Goal: Task Accomplishment & Management: Manage account settings

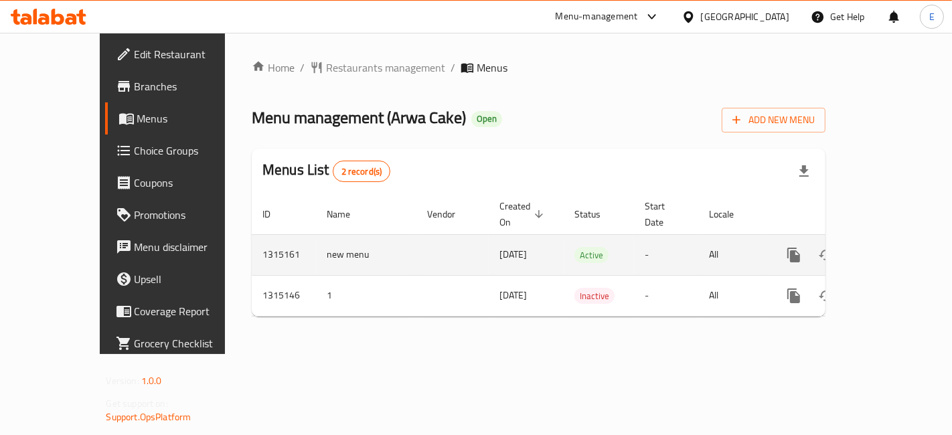
click at [898, 247] on icon "enhanced table" at bounding box center [891, 255] width 16 height 16
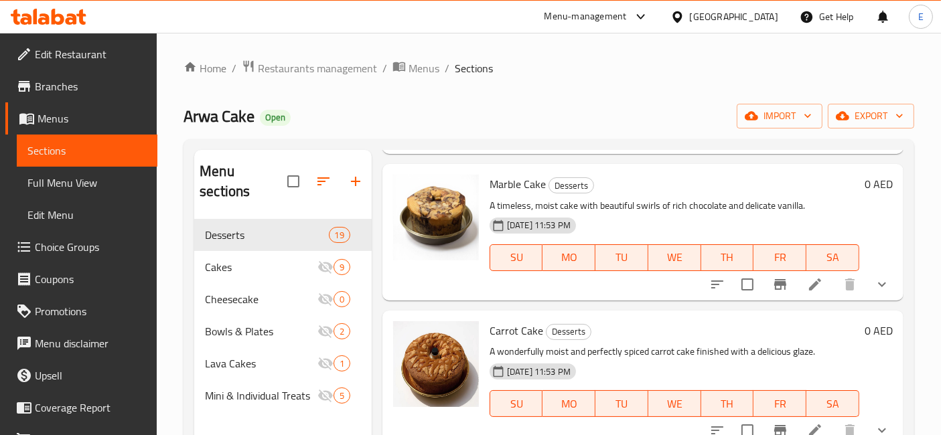
scroll to position [1082, 0]
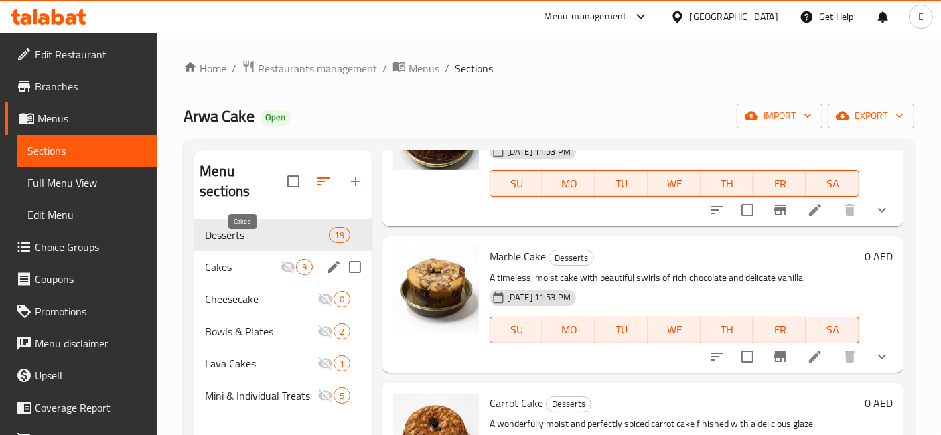
click at [243, 259] on span "Cakes" at bounding box center [242, 267] width 75 height 16
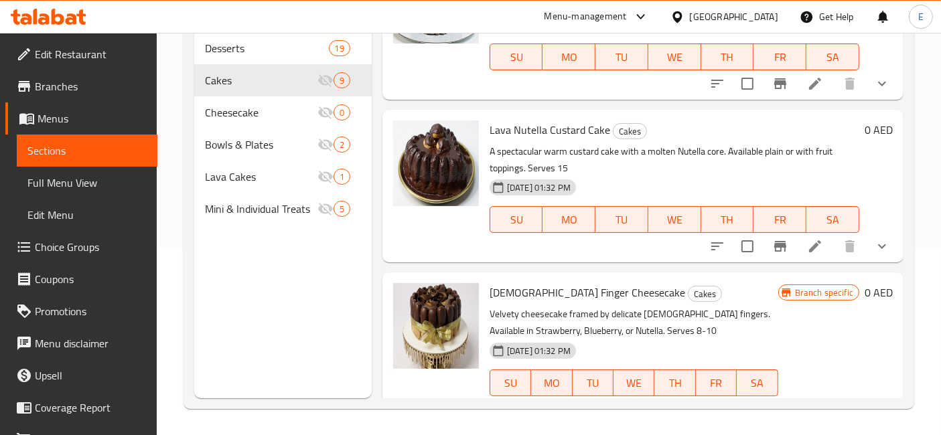
scroll to position [1048, 0]
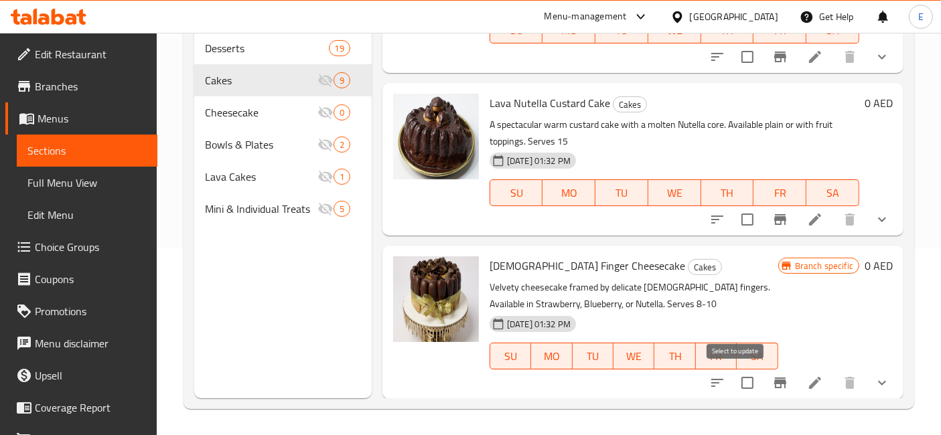
click at [735, 383] on input "checkbox" at bounding box center [747, 383] width 28 height 28
checkbox input "true"
click at [796, 384] on li at bounding box center [815, 383] width 38 height 24
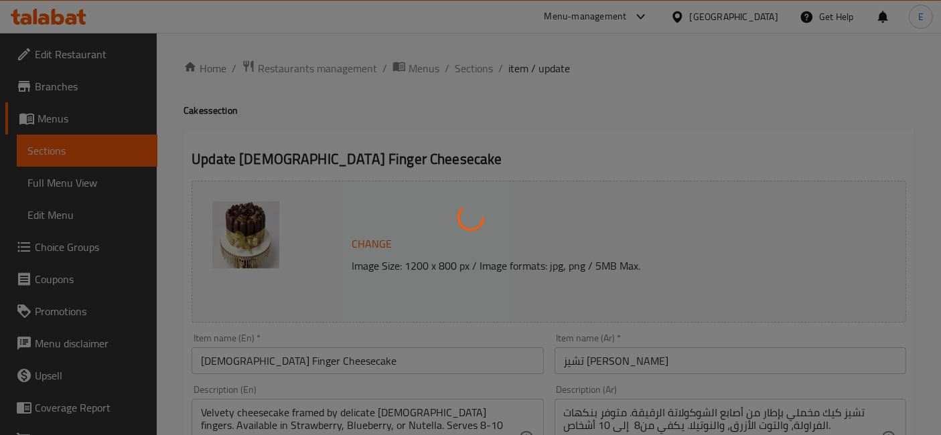
click at [492, 68] on div at bounding box center [470, 217] width 941 height 435
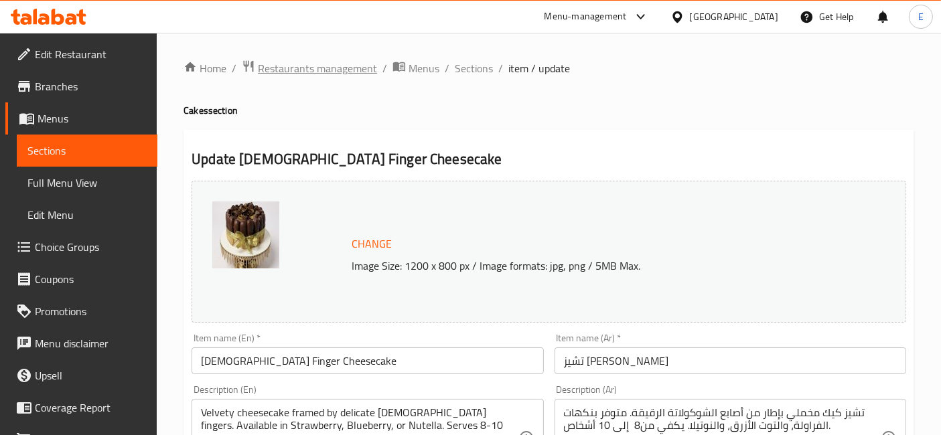
click at [323, 76] on span "Restaurants management" at bounding box center [317, 68] width 119 height 16
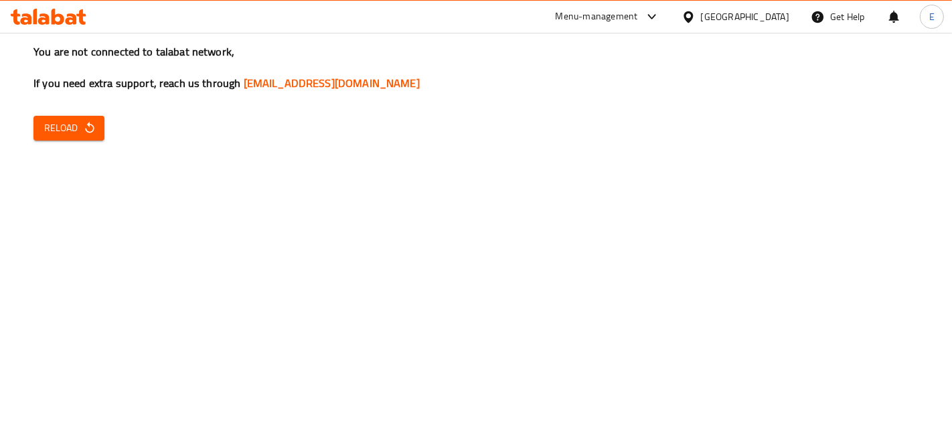
click at [119, 134] on div "You are not connected to talabat network, If you need extra support, reach us t…" at bounding box center [476, 217] width 952 height 435
click at [27, 109] on div "You are not connected to talabat network, If you need extra support, reach us t…" at bounding box center [476, 217] width 952 height 435
click at [47, 128] on span "Reload" at bounding box center [69, 128] width 50 height 17
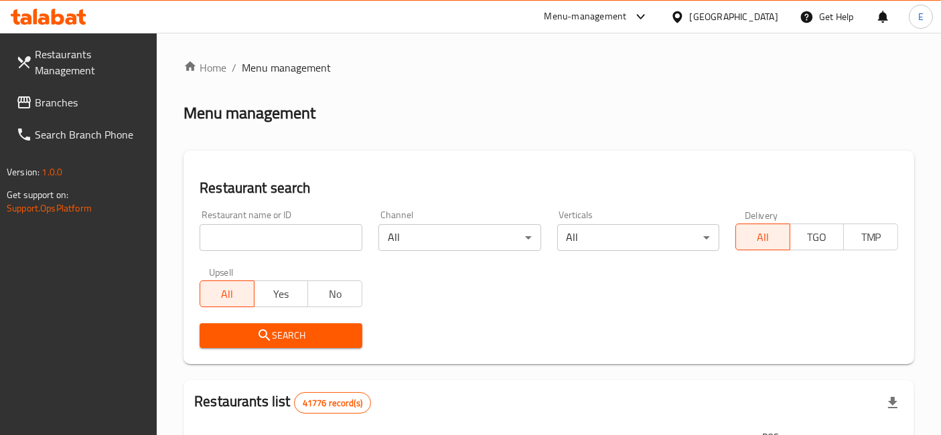
click at [237, 242] on input "search" at bounding box center [281, 237] width 163 height 27
type input "arwa cake"
click button "Search" at bounding box center [281, 335] width 163 height 25
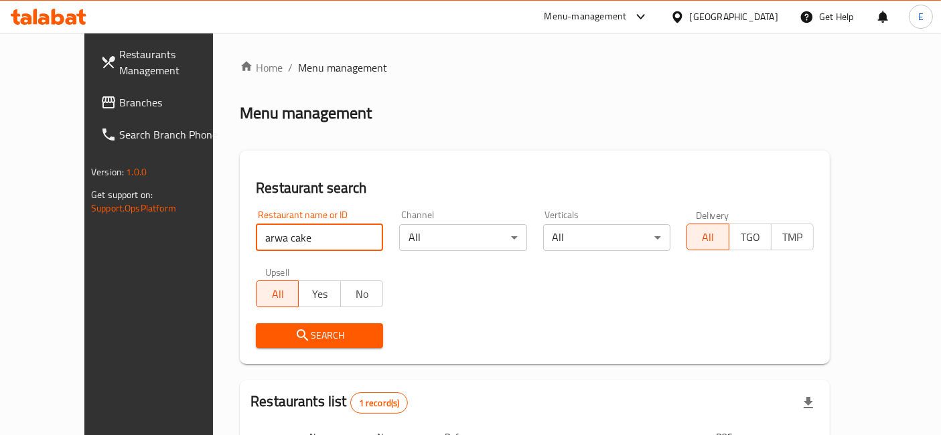
scroll to position [135, 0]
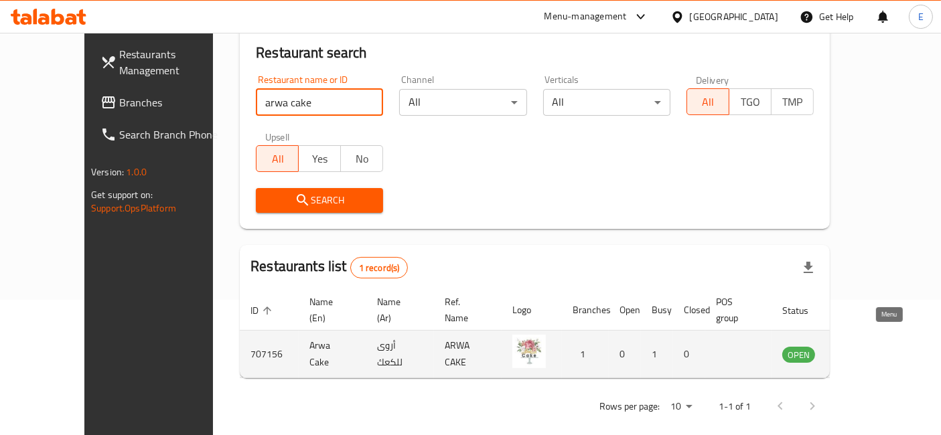
click at [868, 350] on icon "enhanced table" at bounding box center [860, 355] width 15 height 11
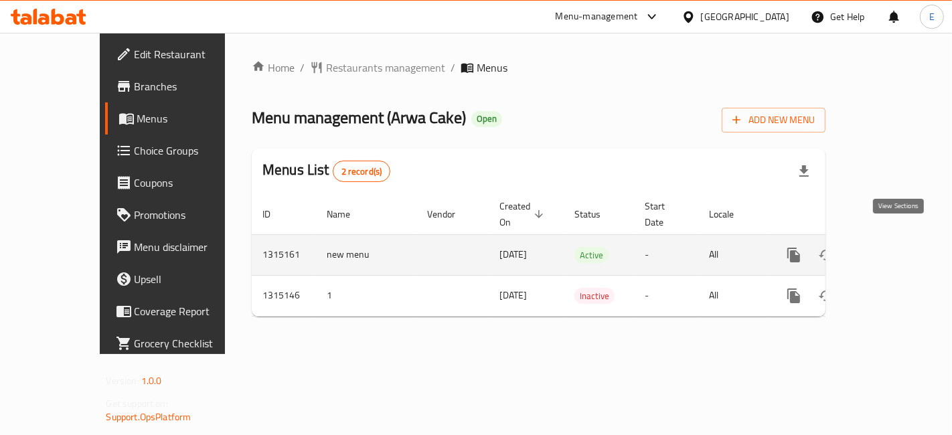
click at [895, 247] on icon "enhanced table" at bounding box center [891, 255] width 16 height 16
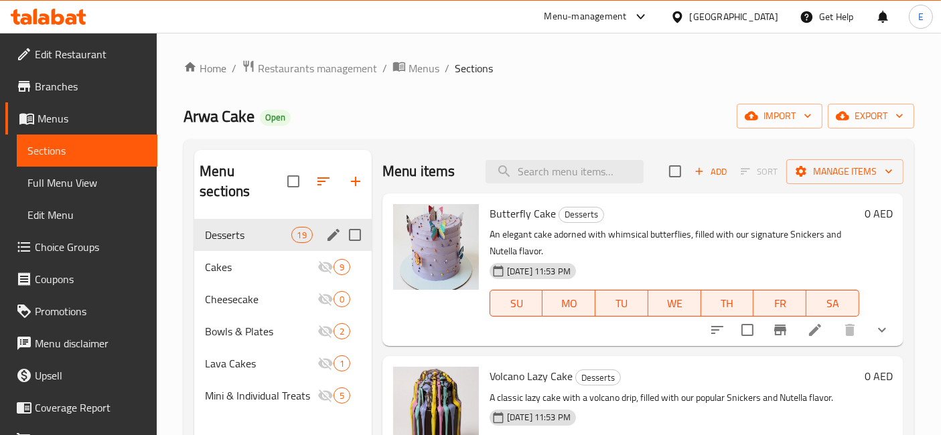
click at [240, 222] on div "Desserts 19" at bounding box center [282, 235] width 177 height 32
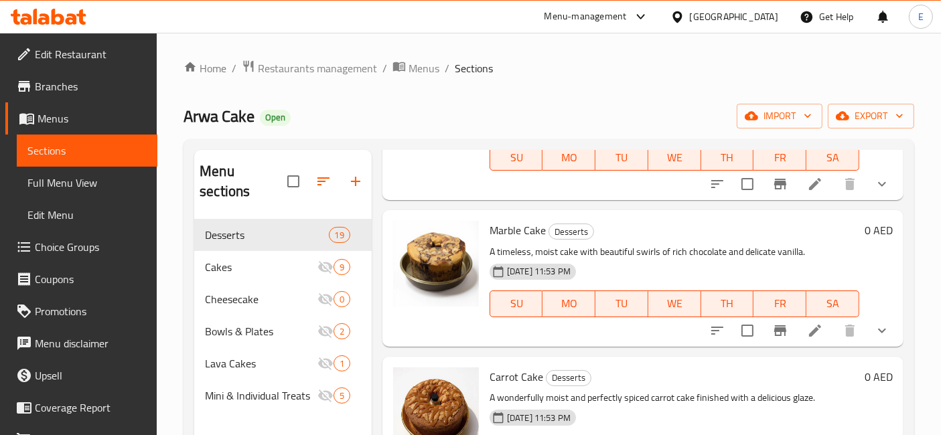
scroll to position [1107, 0]
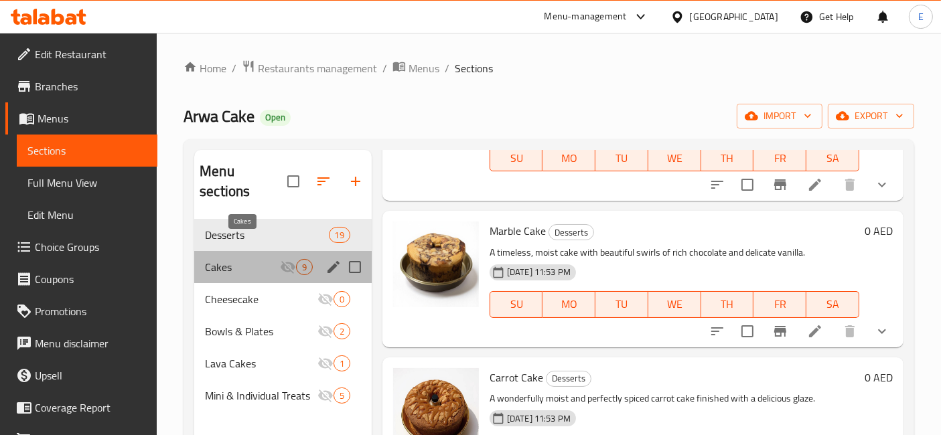
click at [244, 259] on span "Cakes" at bounding box center [242, 267] width 75 height 16
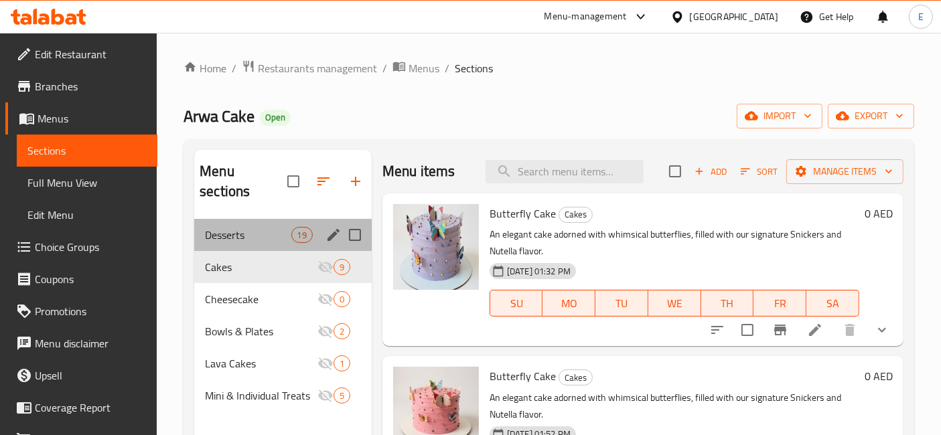
click at [235, 226] on div "Desserts 19" at bounding box center [282, 235] width 177 height 32
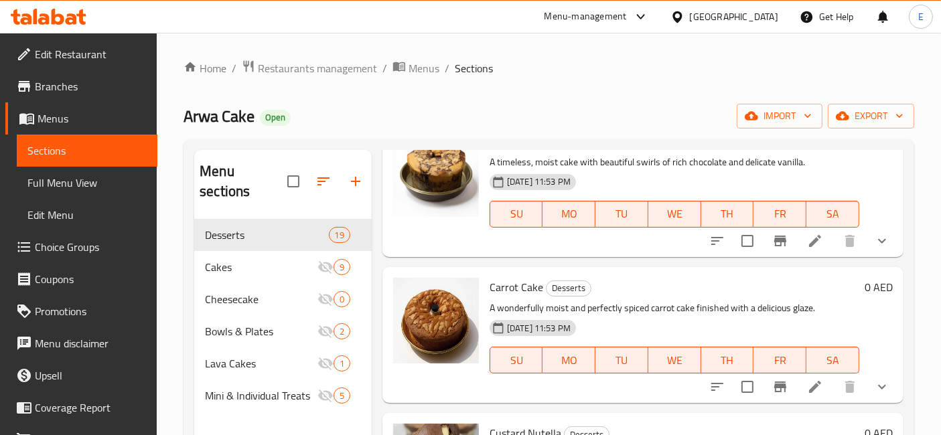
scroll to position [1163, 0]
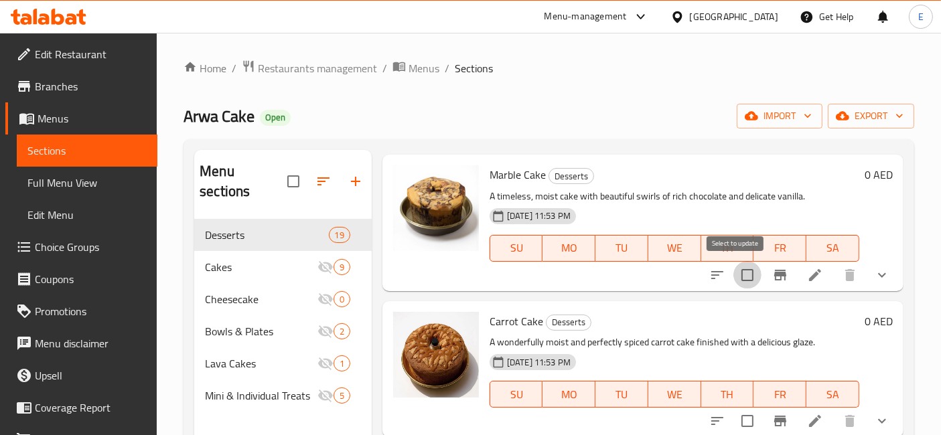
click at [736, 275] on input "checkbox" at bounding box center [747, 275] width 28 height 28
checkbox input "true"
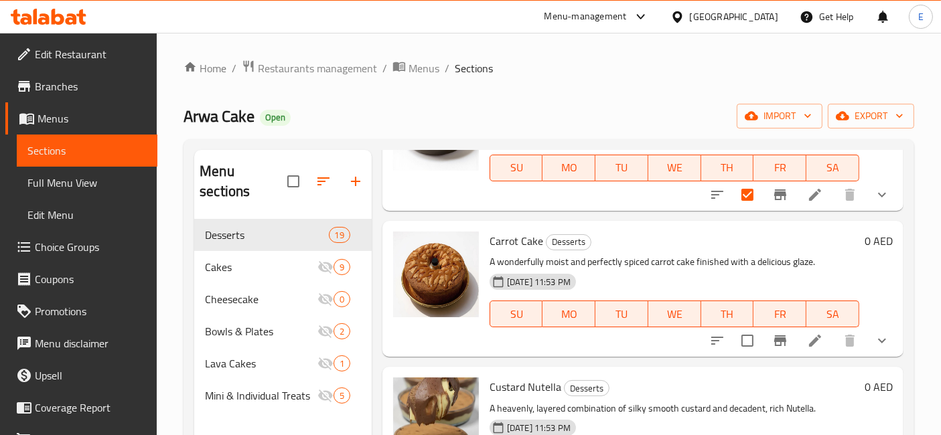
scroll to position [1245, 0]
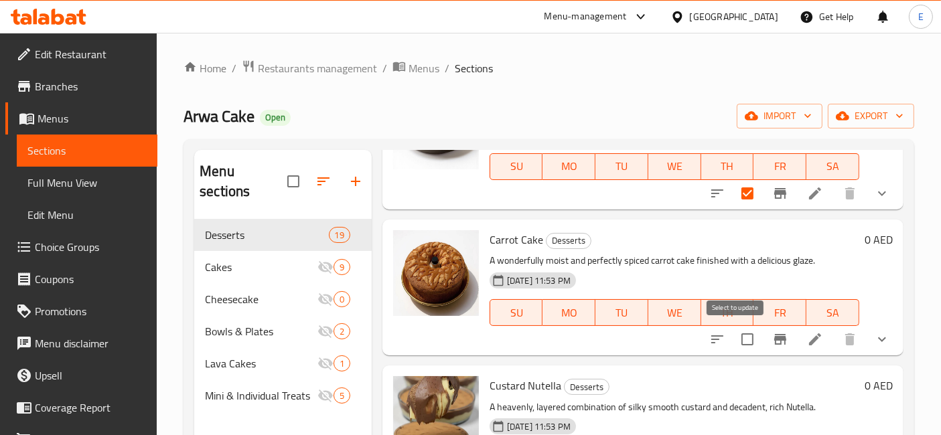
click at [741, 338] on input "checkbox" at bounding box center [747, 339] width 28 height 28
checkbox input "true"
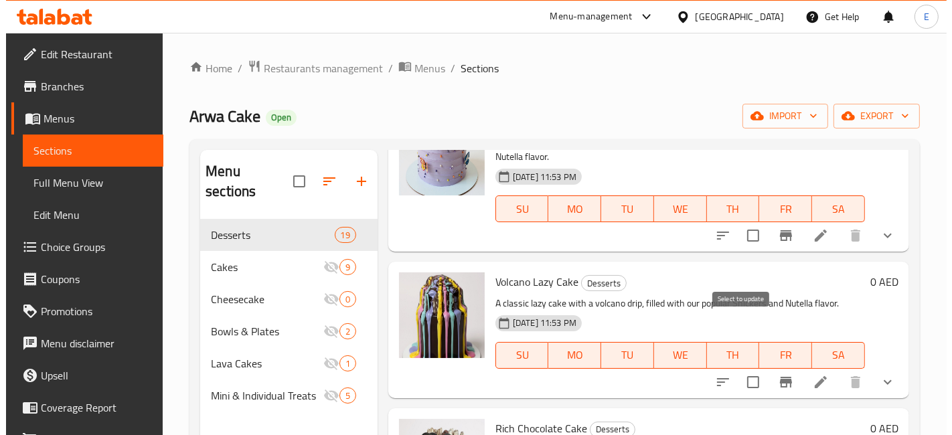
scroll to position [0, 0]
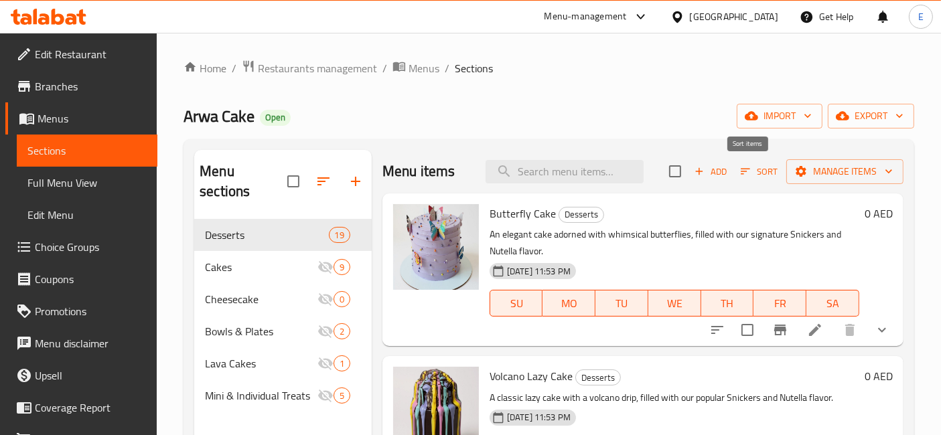
click at [741, 171] on icon "button" at bounding box center [745, 172] width 9 height 6
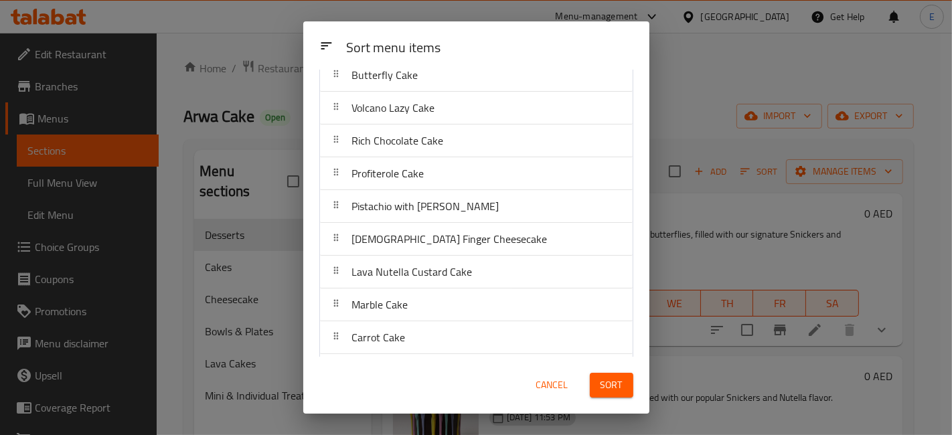
scroll to position [50, 0]
click at [551, 382] on span "Cancel" at bounding box center [552, 385] width 32 height 17
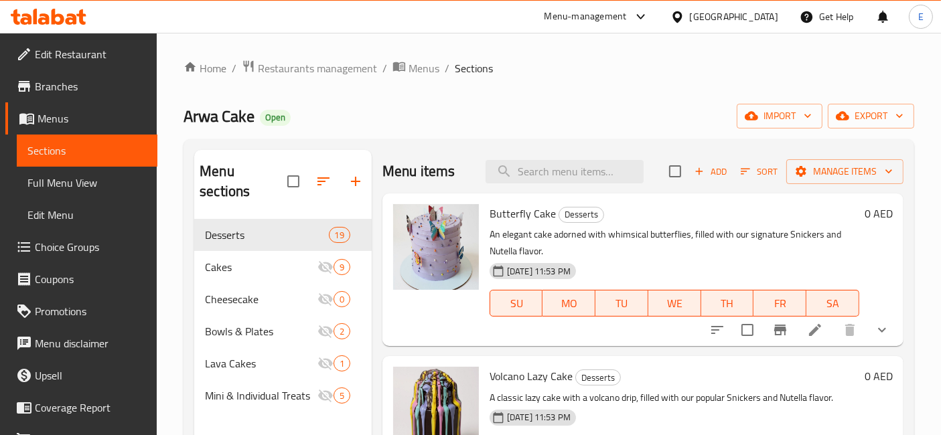
click at [739, 173] on icon "button" at bounding box center [745, 171] width 12 height 12
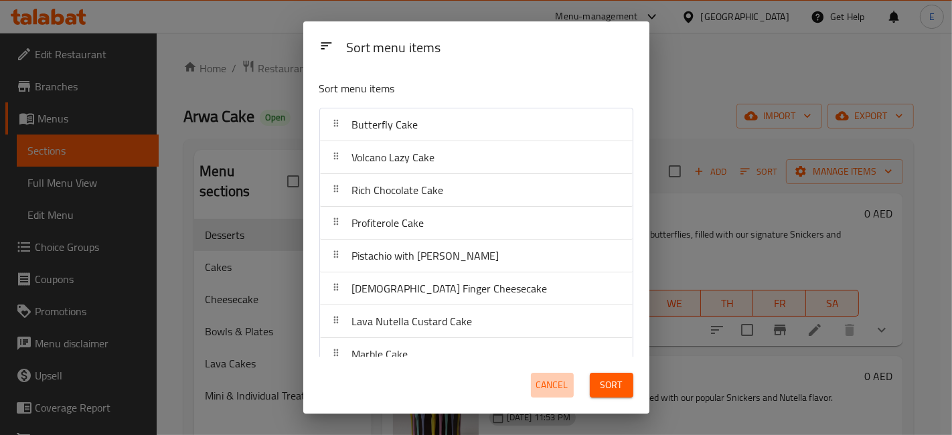
click at [549, 392] on span "Cancel" at bounding box center [552, 385] width 32 height 17
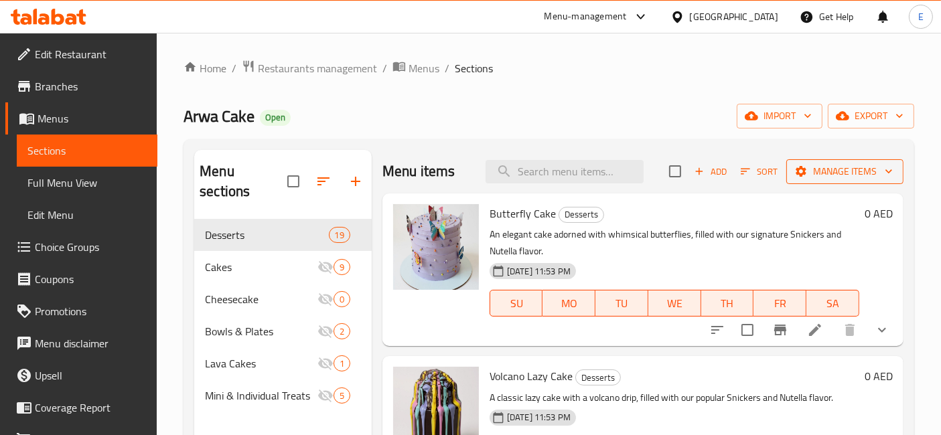
click at [803, 174] on span "Manage items" at bounding box center [845, 171] width 96 height 17
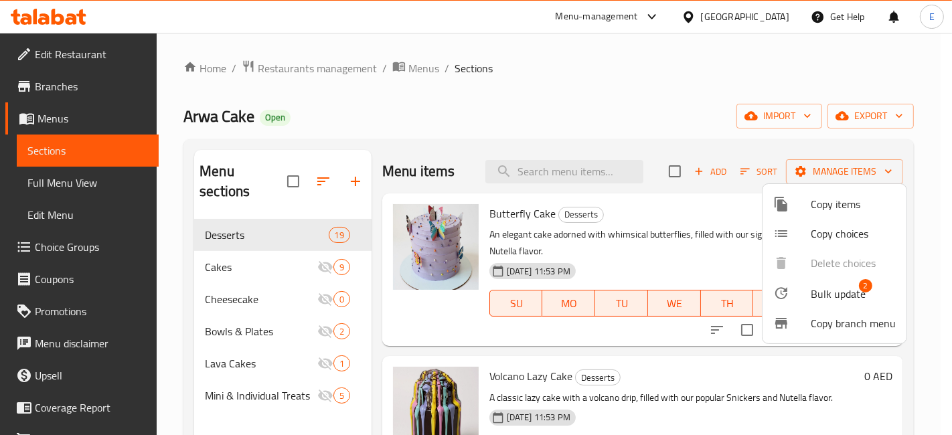
click at [824, 206] on span "Copy items" at bounding box center [853, 204] width 85 height 16
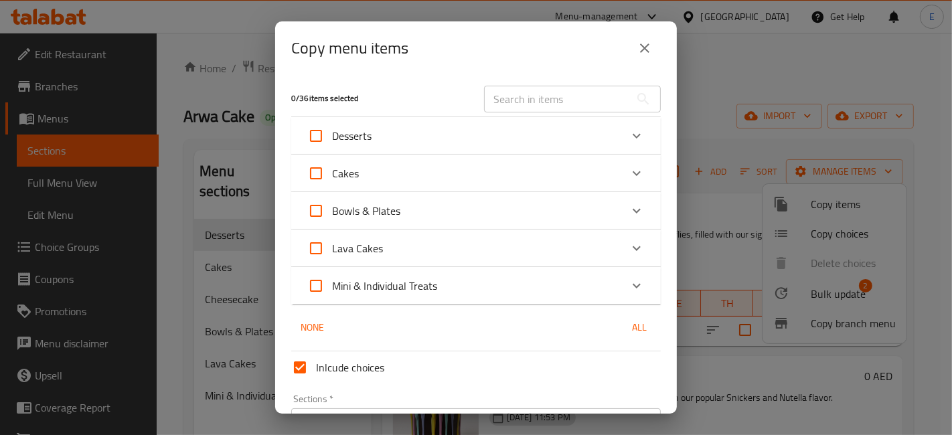
click at [583, 133] on div "Desserts" at bounding box center [463, 136] width 313 height 32
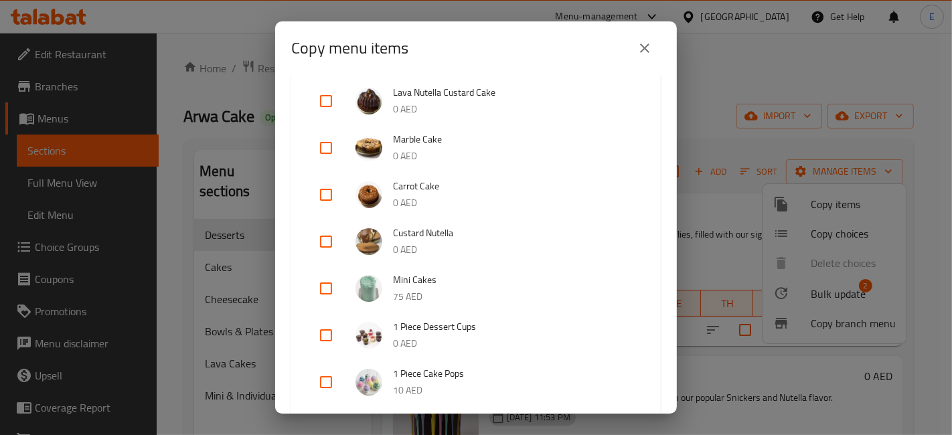
scroll to position [388, 0]
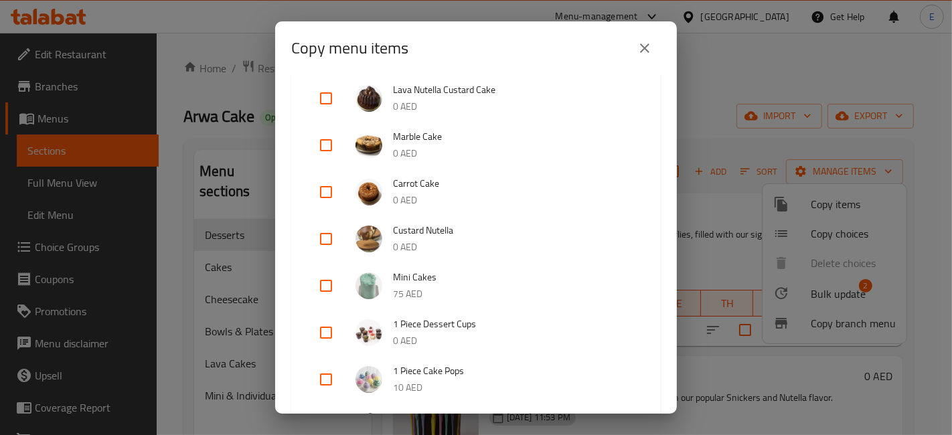
click at [321, 143] on input "checkbox" at bounding box center [326, 145] width 32 height 32
checkbox input "true"
click at [329, 200] on input "checkbox" at bounding box center [326, 192] width 32 height 32
checkbox input "true"
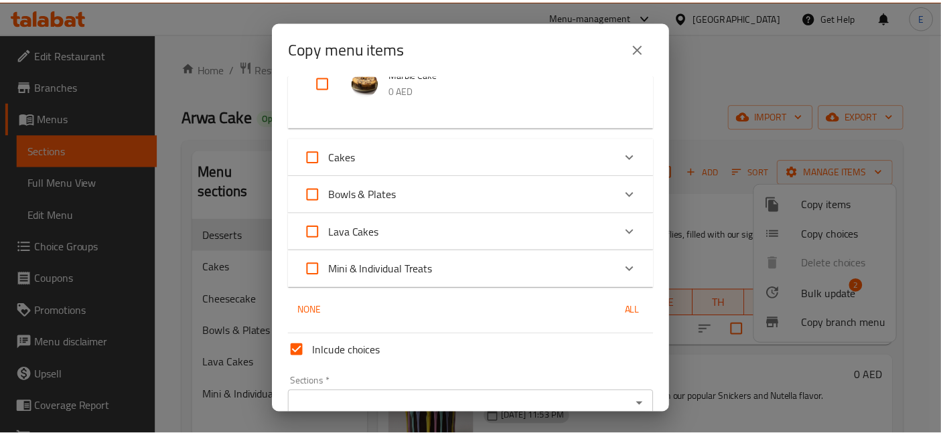
scroll to position [1032, 0]
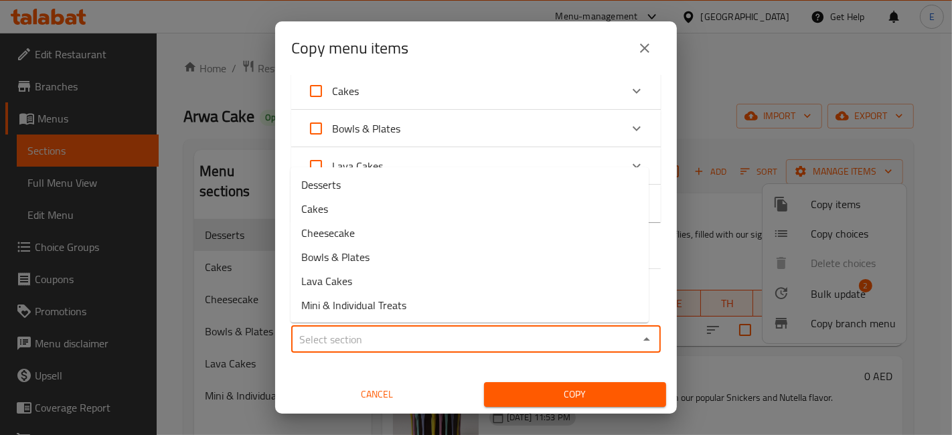
click at [445, 345] on input "Sections   *" at bounding box center [465, 339] width 340 height 19
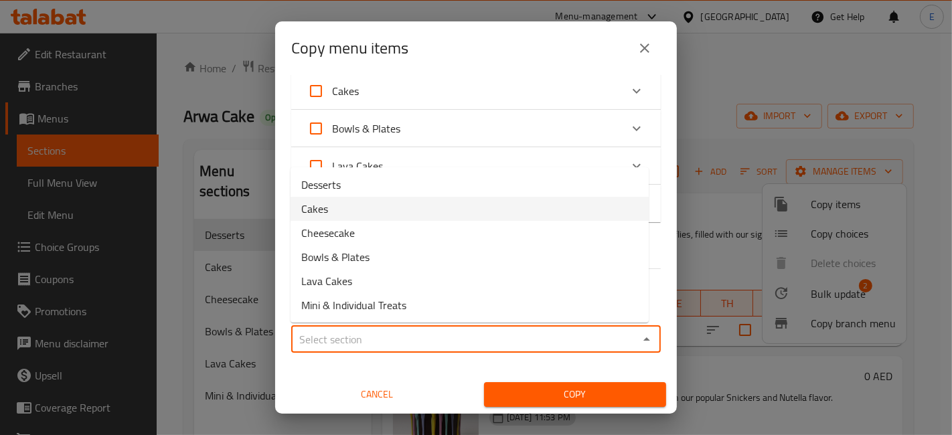
click at [344, 206] on li "Cakes" at bounding box center [470, 209] width 358 height 24
type input "Cakes"
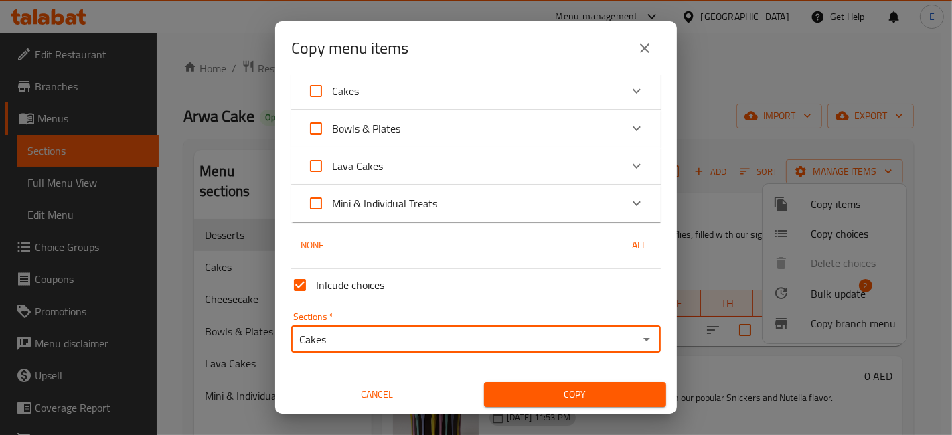
click at [522, 383] on button "Copy" at bounding box center [575, 394] width 182 height 25
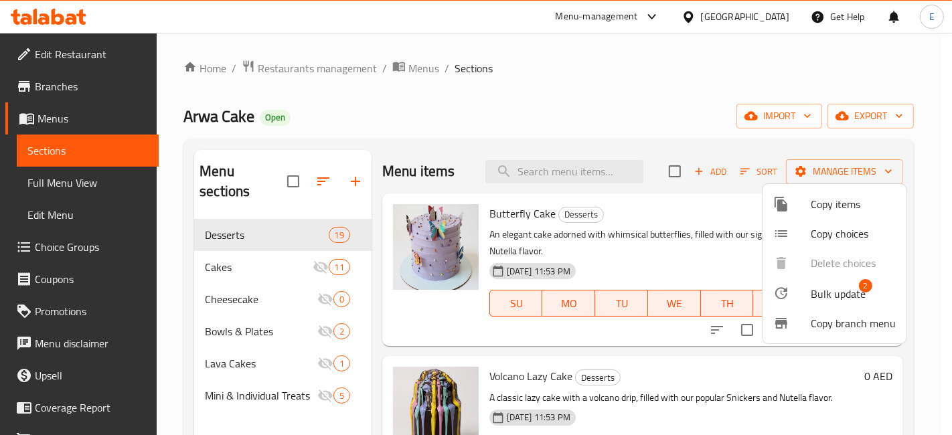
click at [521, 101] on div at bounding box center [476, 217] width 952 height 435
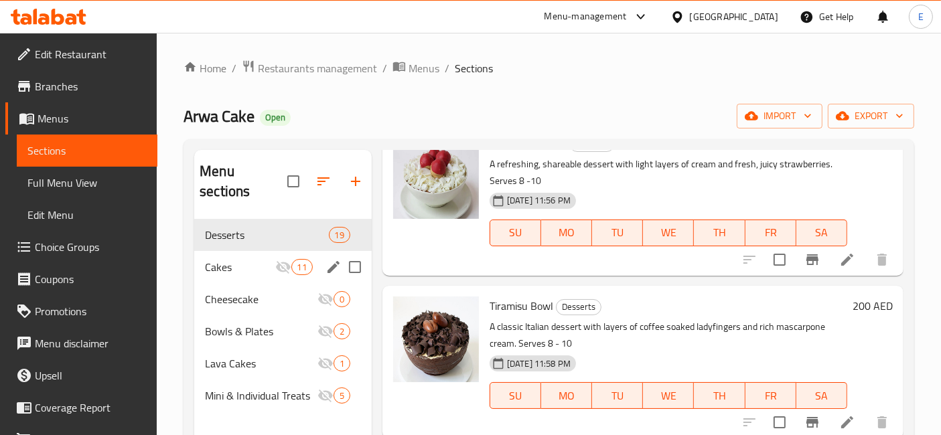
click at [250, 259] on span "Cakes" at bounding box center [240, 267] width 70 height 16
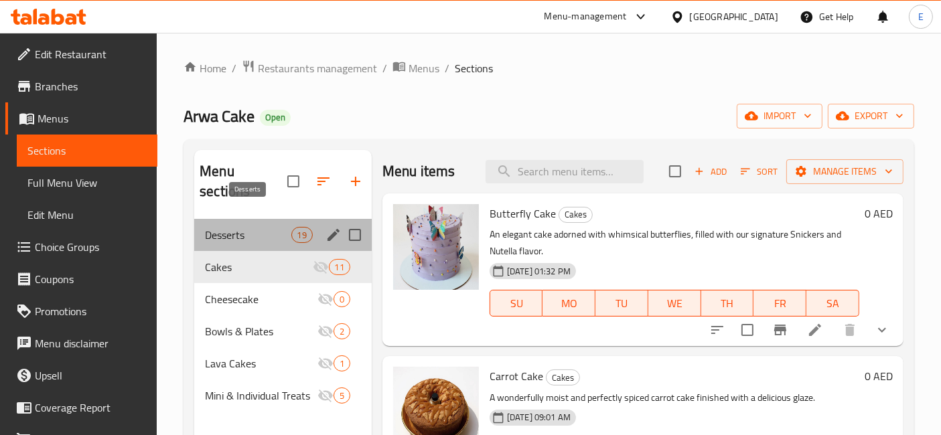
click at [267, 227] on span "Desserts" at bounding box center [248, 235] width 86 height 16
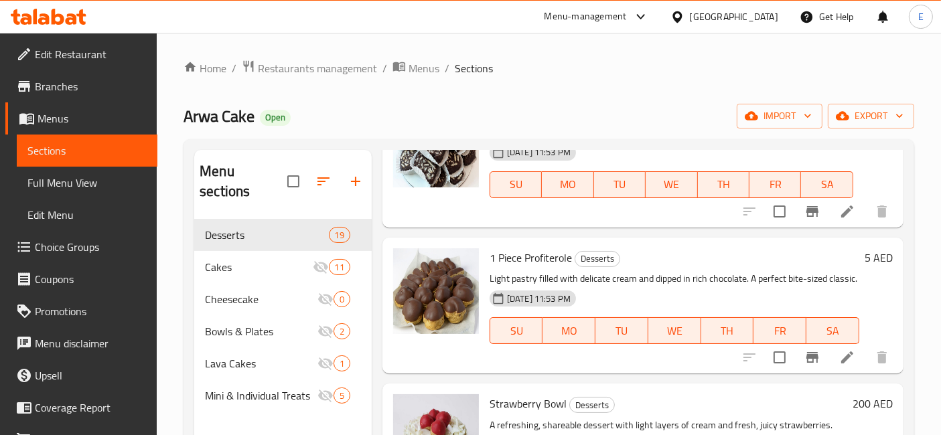
scroll to position [2544, 0]
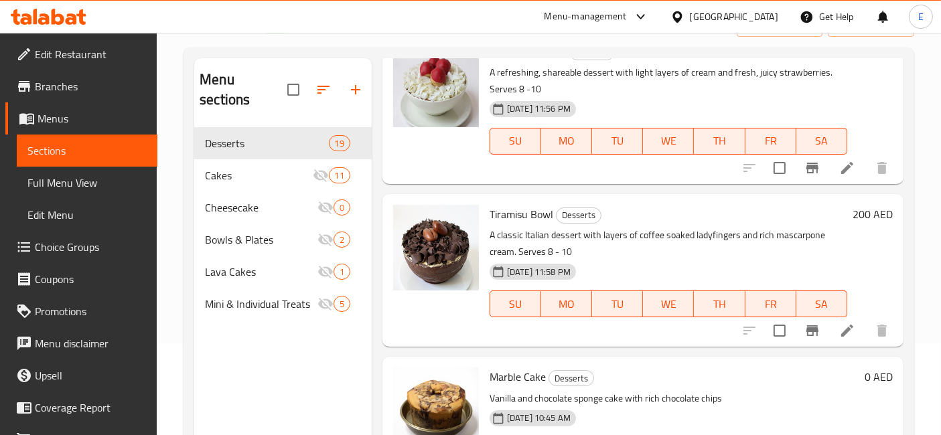
click at [750, 336] on div at bounding box center [815, 331] width 165 height 32
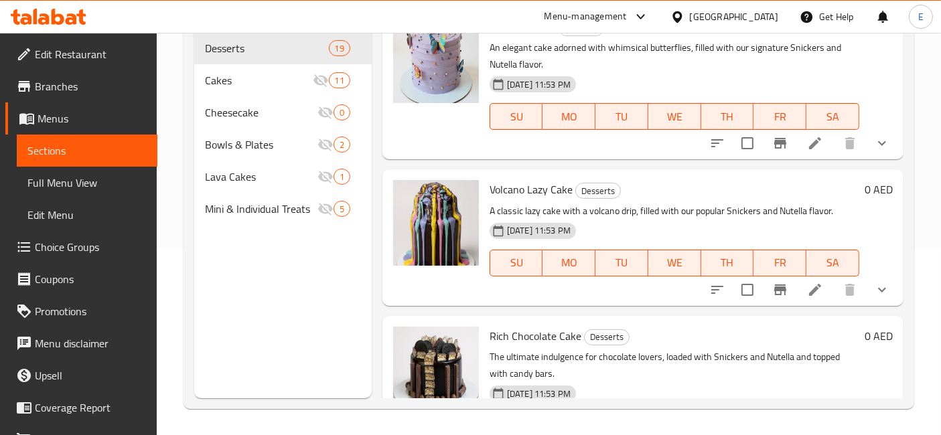
scroll to position [0, 0]
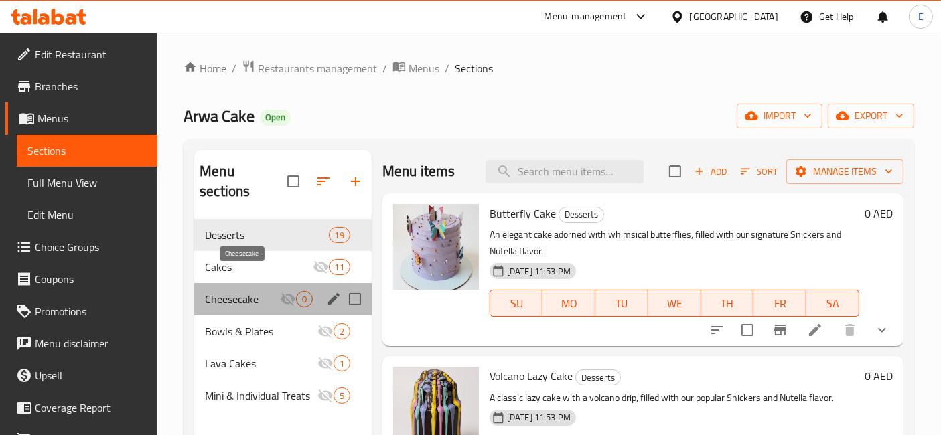
click at [255, 291] on span "Cheesecake" at bounding box center [242, 299] width 75 height 16
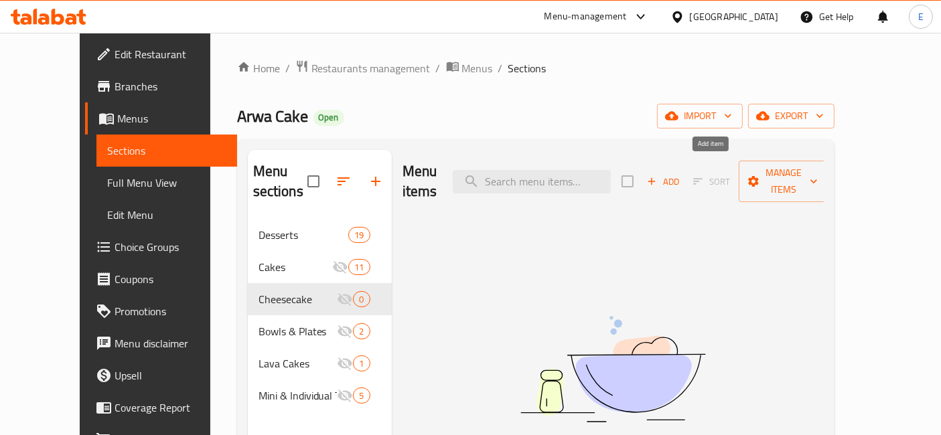
click at [658, 175] on icon "button" at bounding box center [652, 181] width 12 height 12
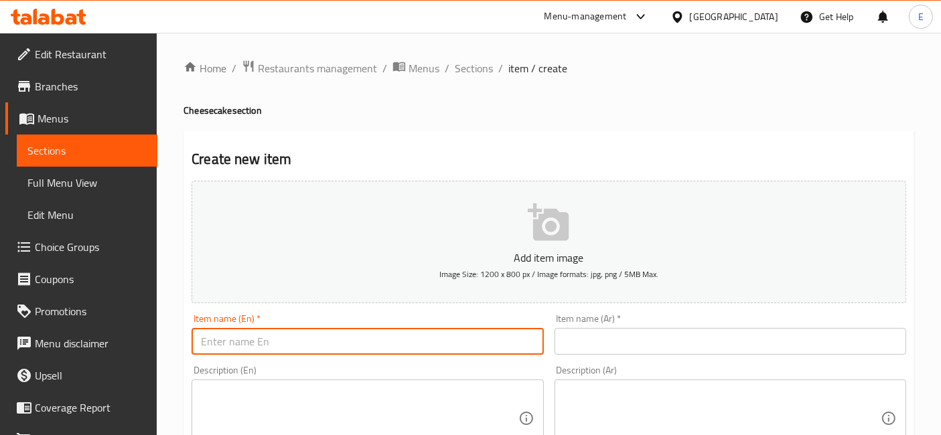
click at [413, 332] on input "text" at bounding box center [368, 341] width 352 height 27
paste input "Lady Finger Strawberry Cheesecake"
type input "Lady Finger Strawberry Cheesecake"
click at [431, 411] on textarea at bounding box center [359, 419] width 317 height 64
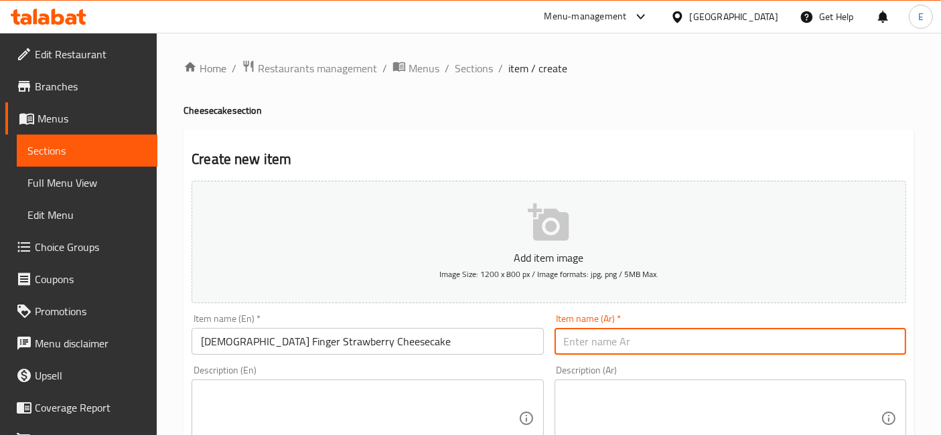
click at [641, 332] on input "text" at bounding box center [731, 341] width 352 height 27
paste input "تشيز كيك الفراولة مع بسكويت ليدي فينجر"
type input "تشيز كيك الفراولة مع بسكويت ليدي فينجر"
click at [415, 400] on textarea at bounding box center [359, 419] width 317 height 64
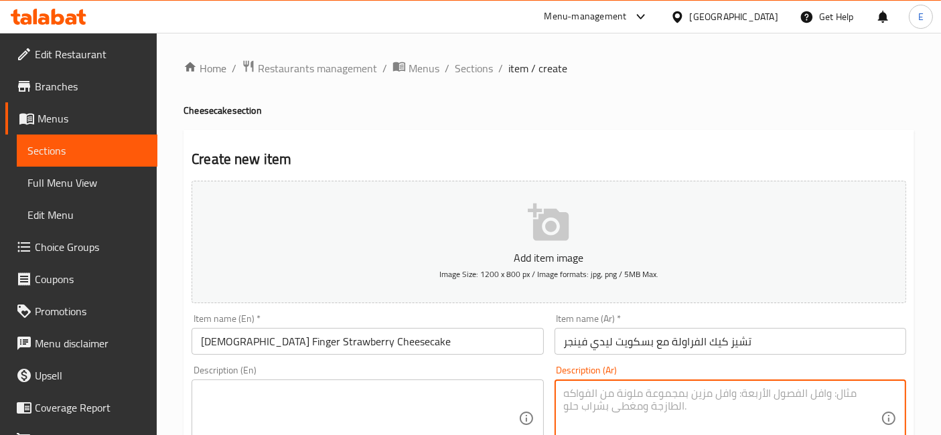
click at [660, 405] on textarea at bounding box center [722, 419] width 317 height 64
paste textarea "تشيز كيك كريمي غني، مزين بالفراولة الطازجة وبسكويت ليدي فينجر الهش."
type textarea "تشيز كيك كريمي غني، مزين بالفراولة الطازجة وبسكويت ليدي فينجر الهش."
click at [508, 391] on textarea at bounding box center [359, 419] width 317 height 64
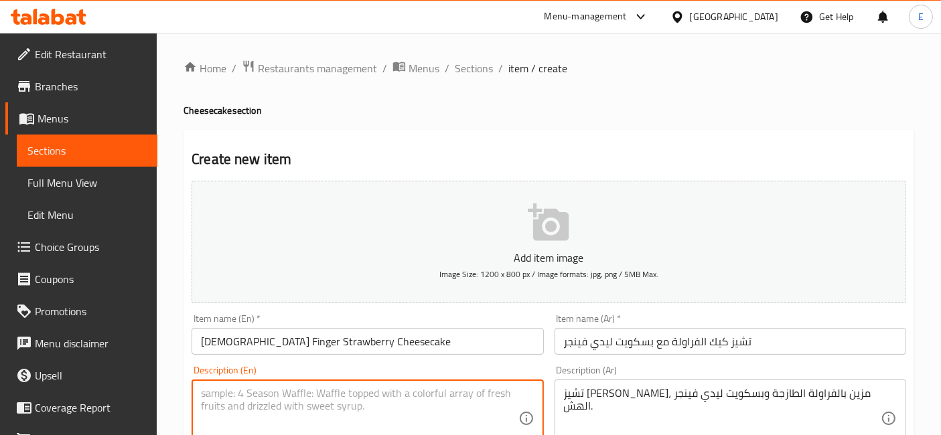
paste textarea "A creamy strawberry cheesecake layered with delicate ladyfinger biscuits."
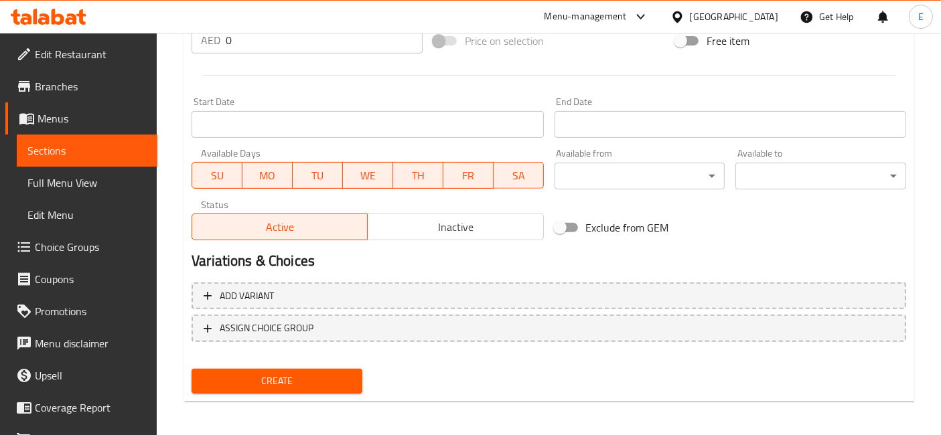
scroll to position [508, 0]
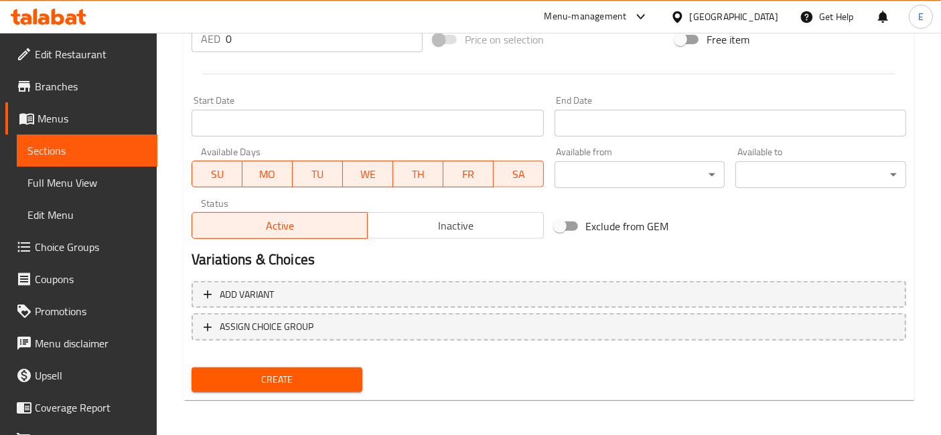
type textarea "A creamy strawberry cheesecake layered with delicate ladyfinger biscuits."
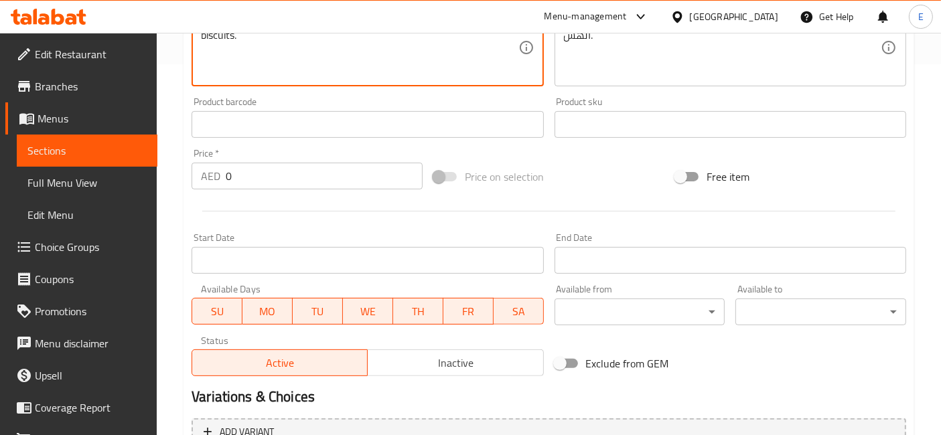
click at [293, 173] on input "0" at bounding box center [324, 176] width 197 height 27
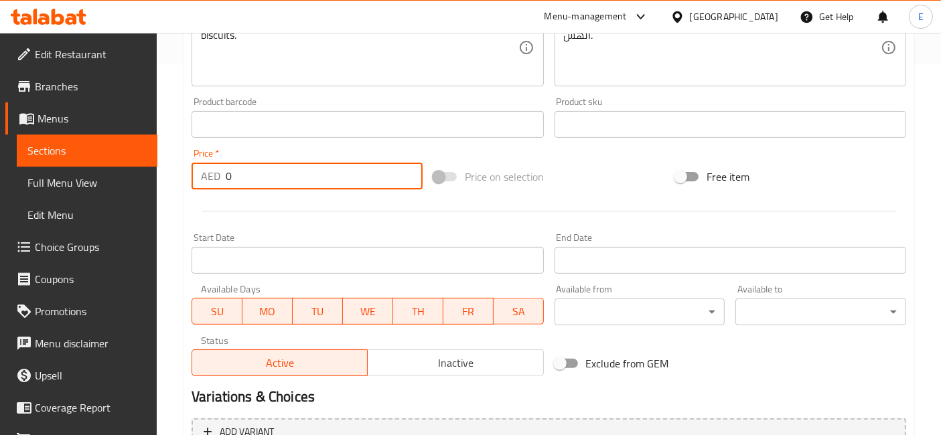
click at [293, 173] on input "0" at bounding box center [324, 176] width 197 height 27
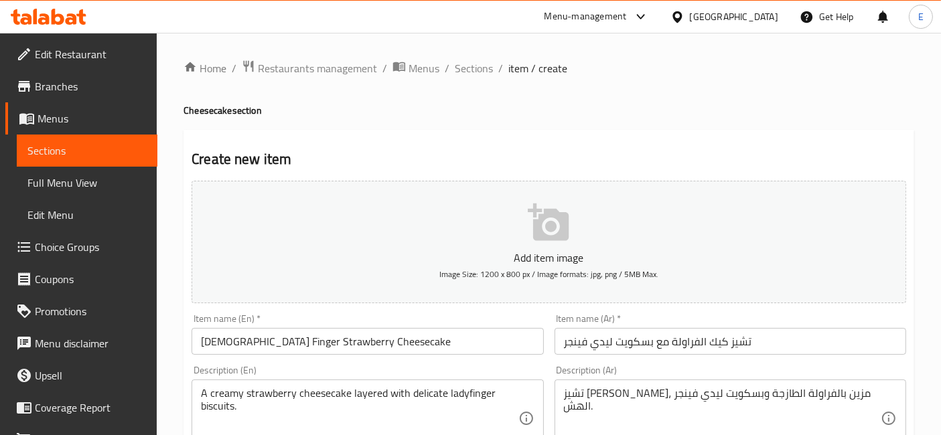
scroll to position [92, 0]
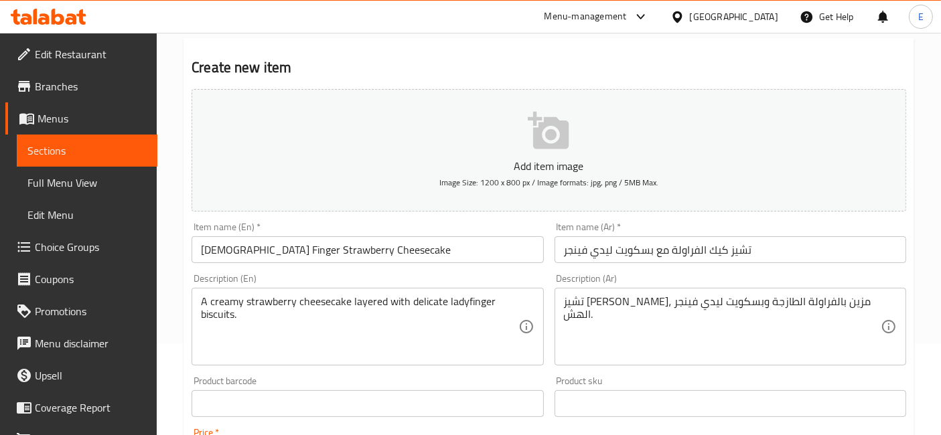
type input "260"
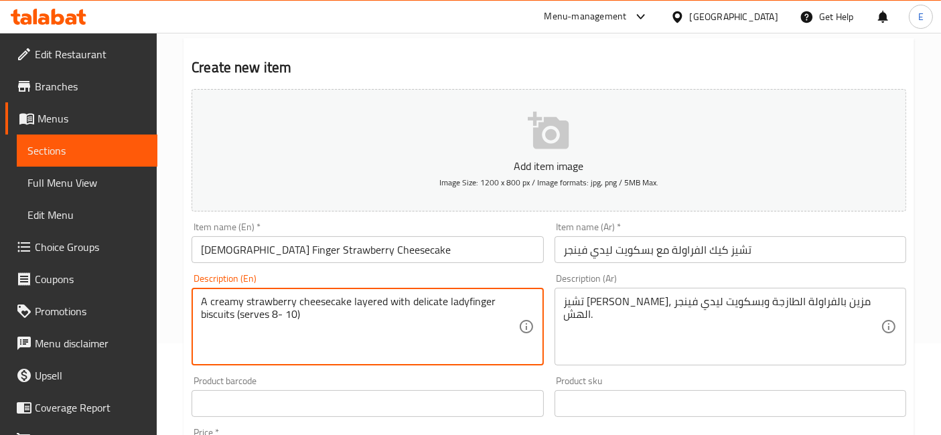
click at [241, 314] on textarea "A creamy strawberry cheesecake layered with delicate ladyfinger biscuits (serve…" at bounding box center [359, 327] width 317 height 64
click at [238, 301] on textarea "A creamy strawberry cheesecake layered with delicate ladyfinger biscuits (serve…" at bounding box center [359, 327] width 317 height 64
click at [337, 327] on textarea "A creamy strawberry cheesecake layered with delicate ladyfinger biscuits (serve…" at bounding box center [359, 327] width 317 height 64
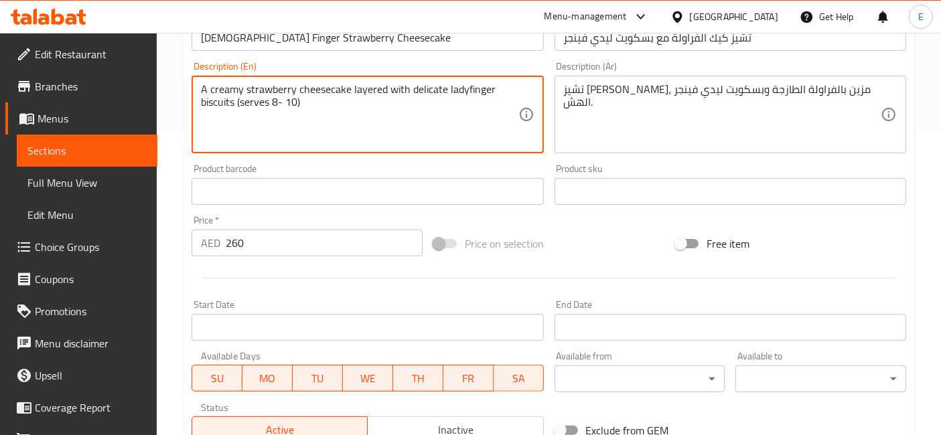
scroll to position [508, 0]
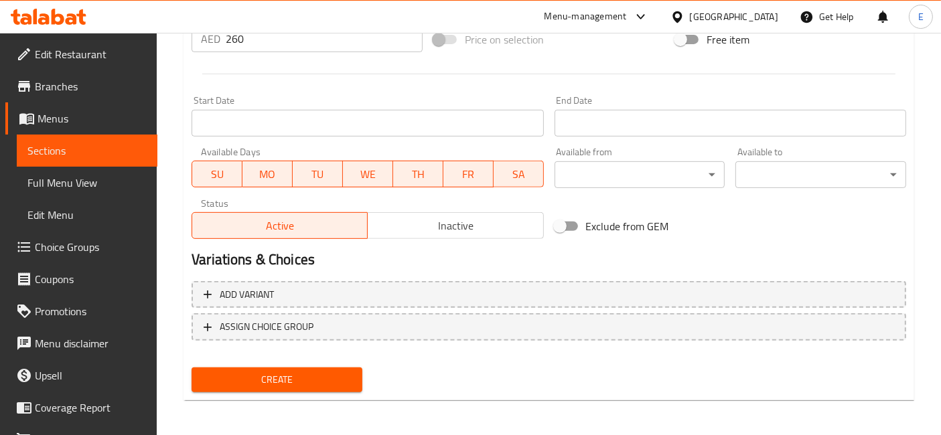
type textarea "A creamy strawberry cheesecake layered with delicate ladyfinger biscuits (serve…"
click at [327, 372] on span "Create" at bounding box center [276, 380] width 149 height 17
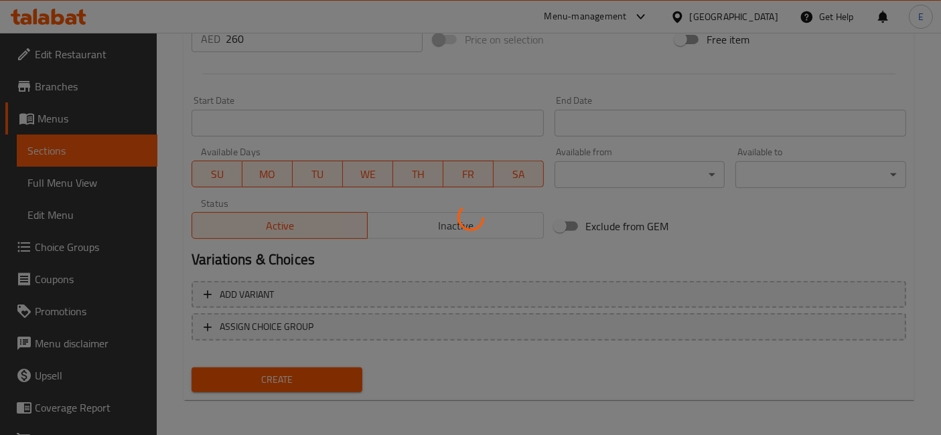
type input "0"
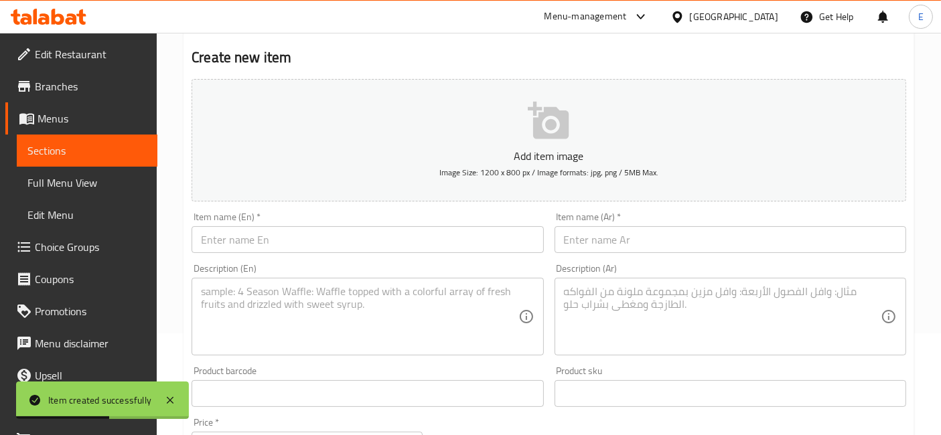
scroll to position [0, 0]
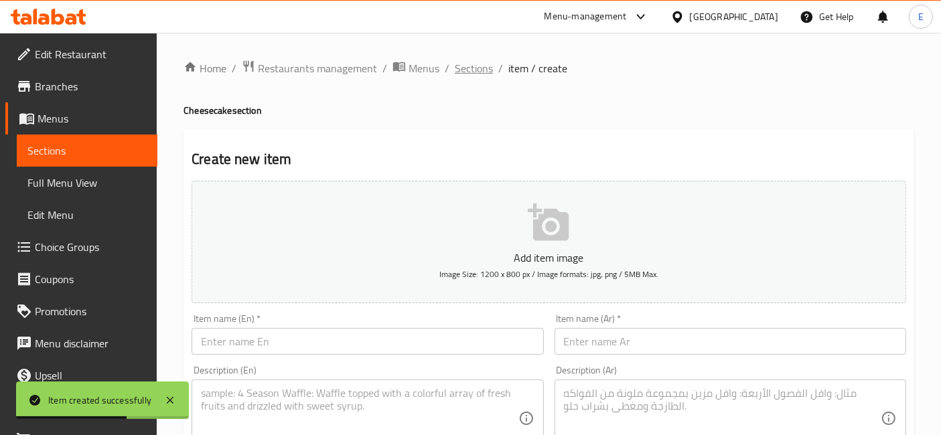
click at [457, 70] on span "Sections" at bounding box center [474, 68] width 38 height 16
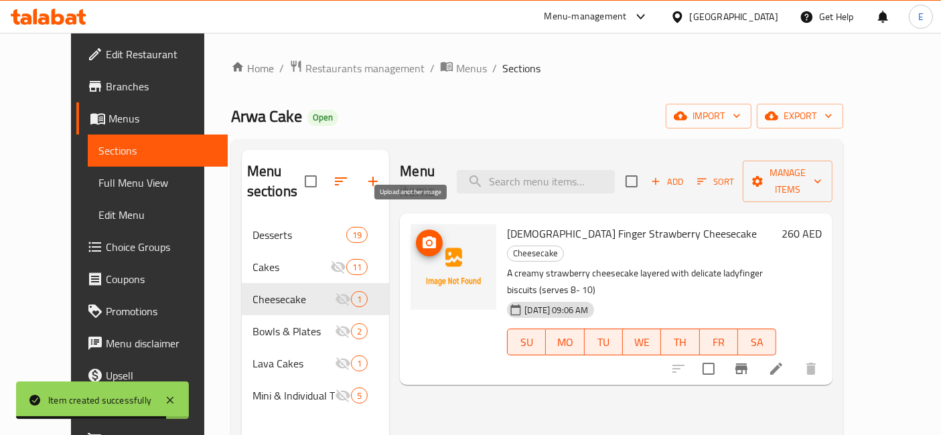
click at [423, 236] on icon "upload picture" at bounding box center [429, 242] width 13 height 12
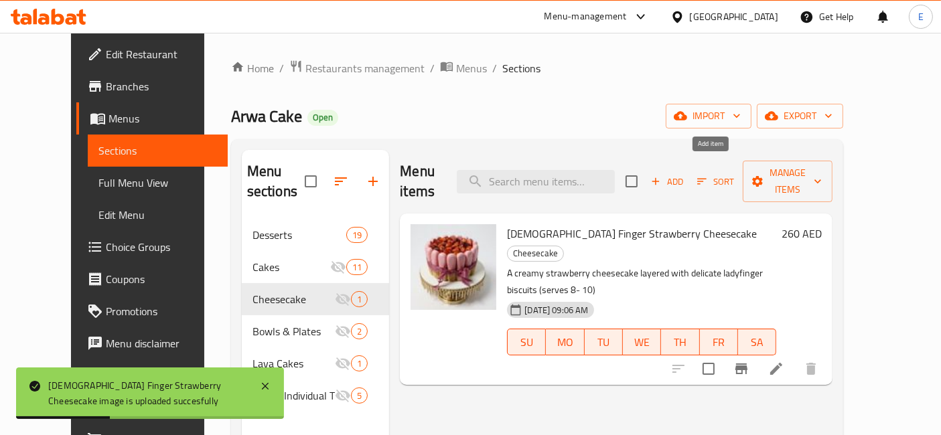
click at [685, 174] on span "Add" at bounding box center [667, 181] width 36 height 15
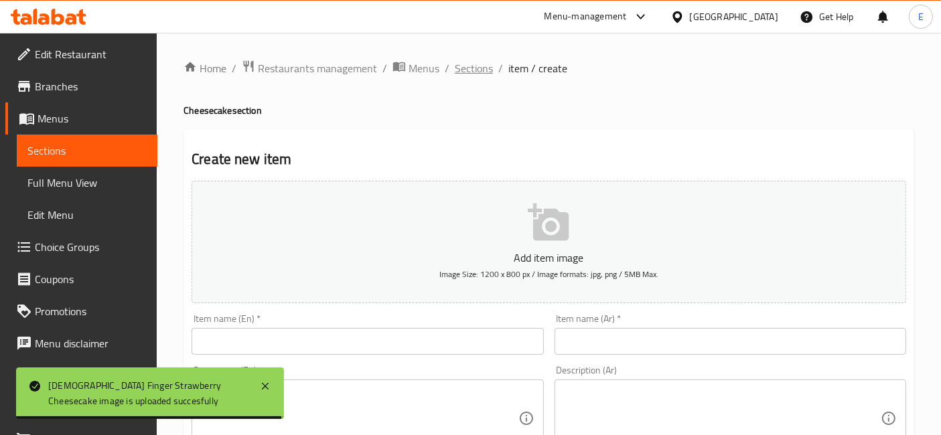
click at [490, 65] on span "Sections" at bounding box center [474, 68] width 38 height 16
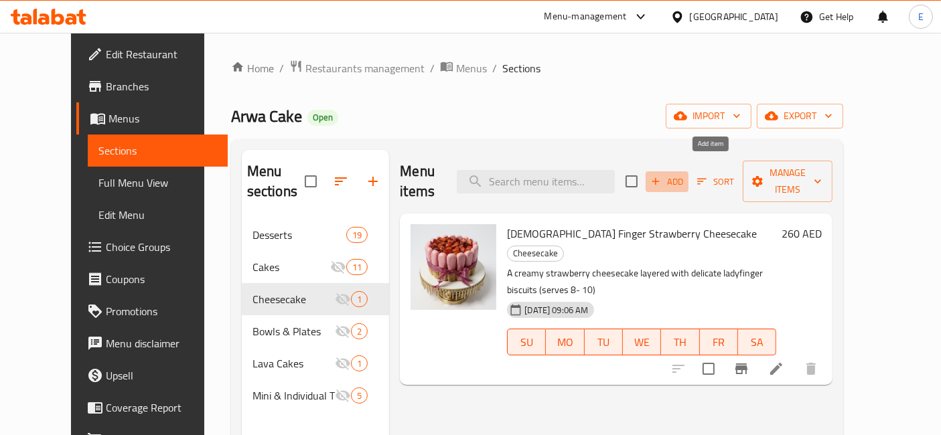
click at [662, 175] on icon "button" at bounding box center [656, 181] width 12 height 12
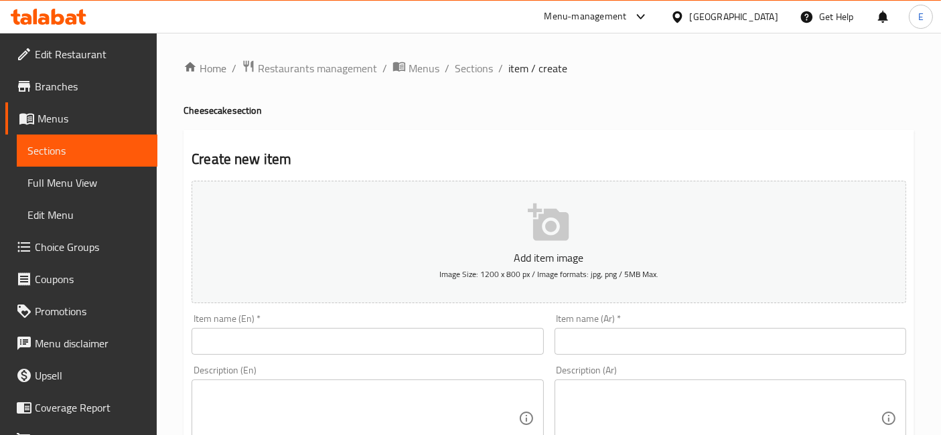
click at [419, 353] on input "text" at bounding box center [368, 341] width 352 height 27
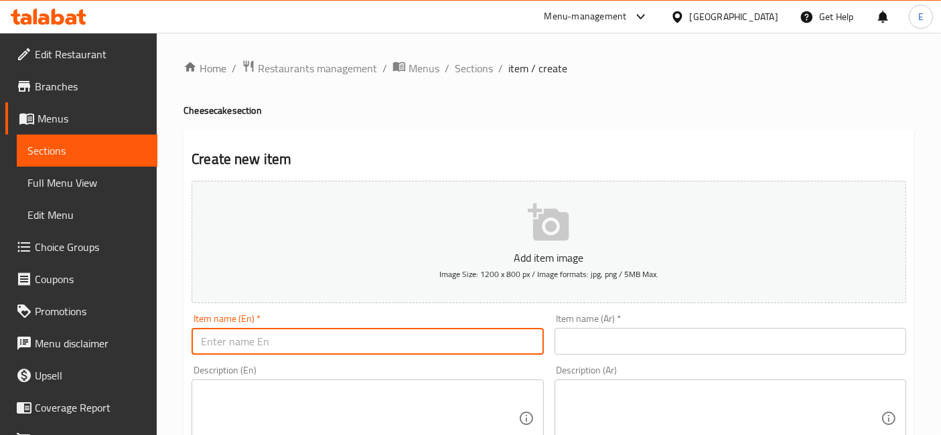
paste input "Lady Finger blueberry Cheesecake"
type input "Lady Finger blueberry Cheesecake"
click at [603, 341] on input "text" at bounding box center [731, 341] width 352 height 27
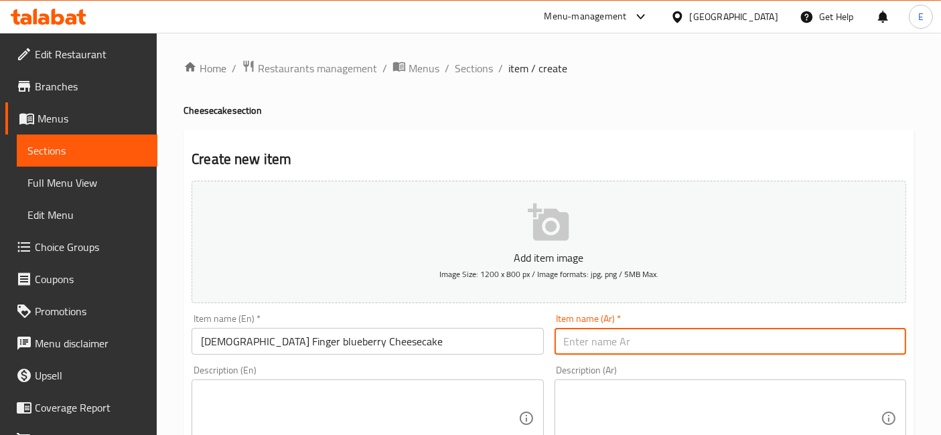
paste input "تشيز كيك التوت الأزرق مع بسكويت ليدي فينجر"
type input "تشيز كيك التوت الأزرق مع بسكويت ليدي فينجر"
click at [489, 397] on textarea at bounding box center [359, 419] width 317 height 64
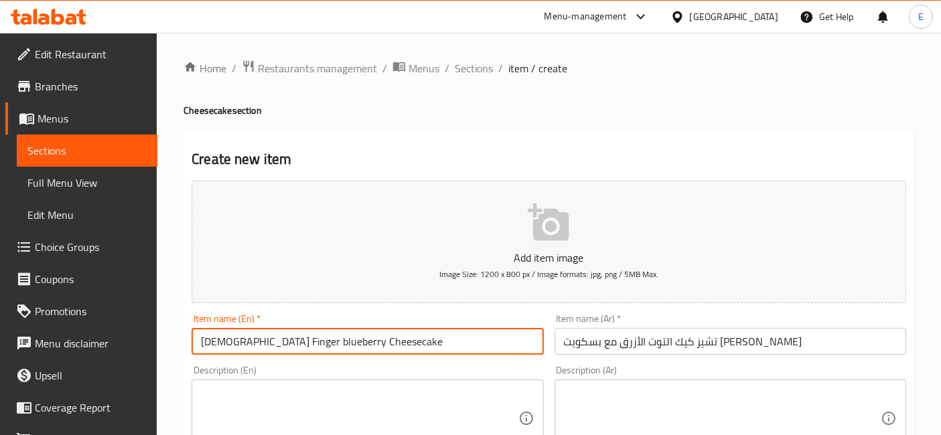
click at [355, 332] on input "Lady Finger blueberry Cheesecake" at bounding box center [368, 341] width 352 height 27
click at [587, 398] on textarea at bounding box center [722, 419] width 317 height 64
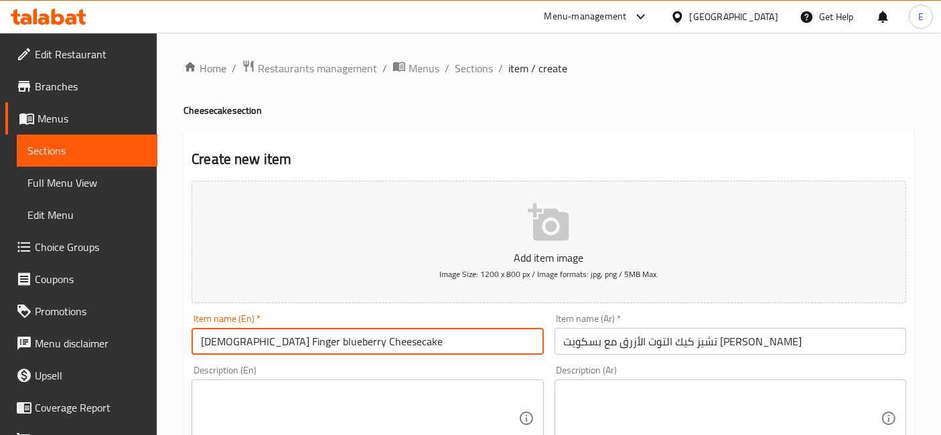
paste textarea "تشيز كيك كريمي لذيذ بنكهة التوت الأزرق مع بسكويت ليدي فينجر الهش."
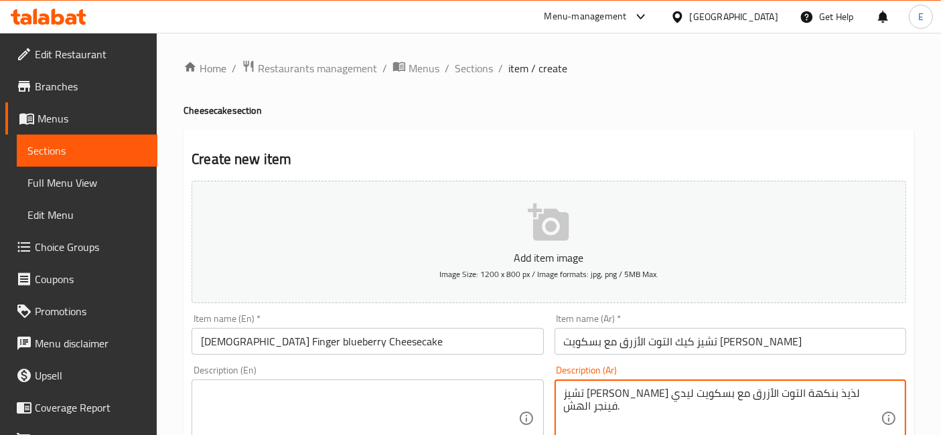
type textarea "تشيز كيك كريمي لذيذ بنكهة التوت الأزرق مع بسكويت ليدي فينجر الهش."
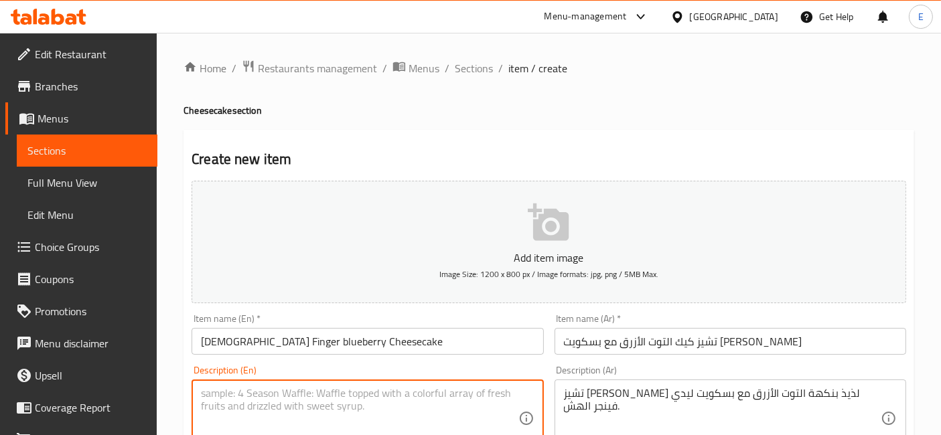
click at [427, 391] on textarea at bounding box center [359, 419] width 317 height 64
paste textarea "Creamy blueberry cheesecake layered with delicate ladyfinger biscuits."
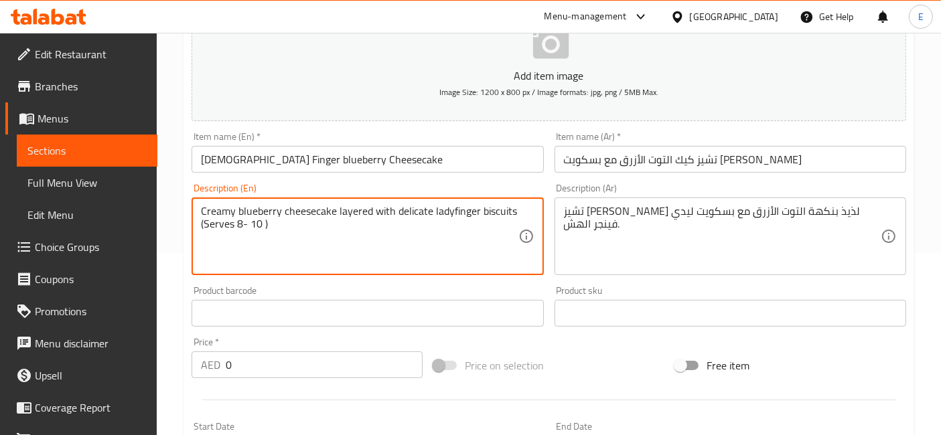
type textarea "Creamy blueberry cheesecake layered with delicate ladyfinger biscuits (Serves 8…"
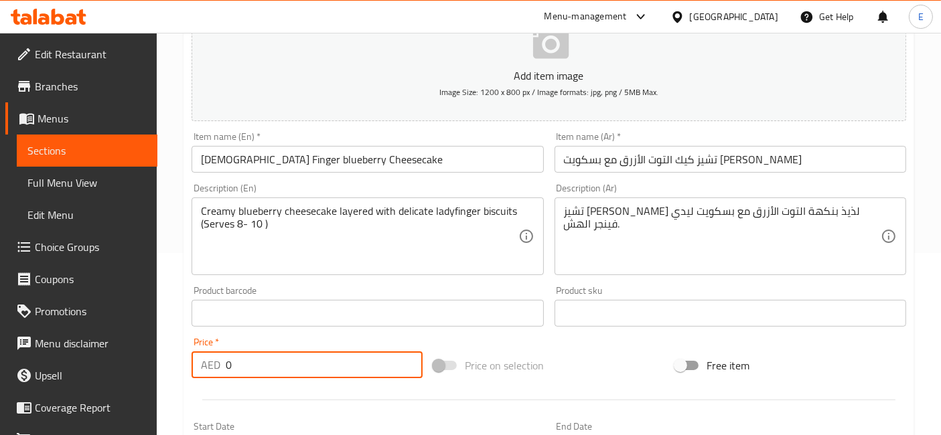
click at [356, 370] on input "0" at bounding box center [324, 365] width 197 height 27
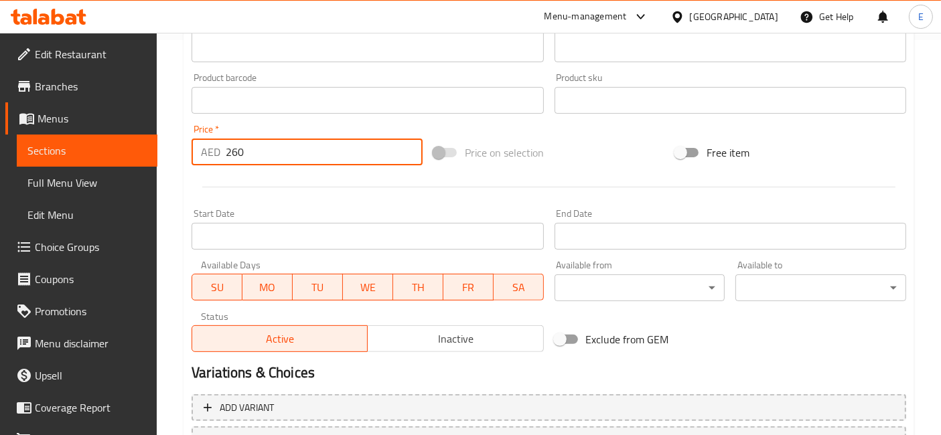
scroll to position [508, 0]
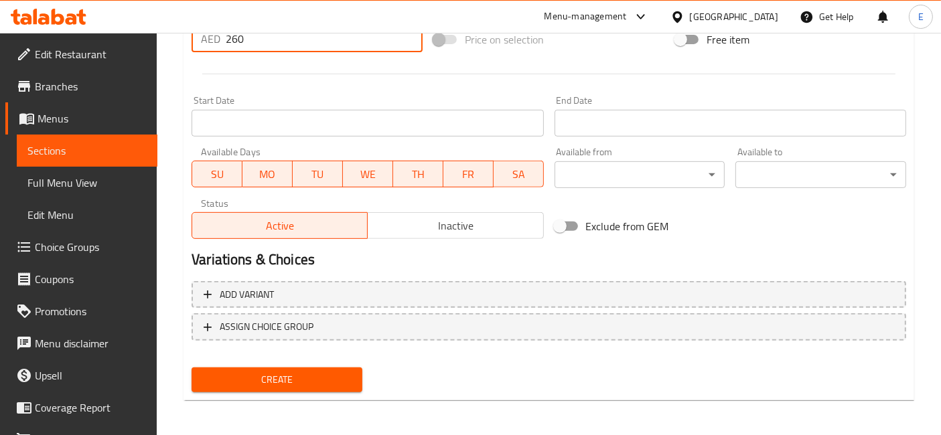
type input "260"
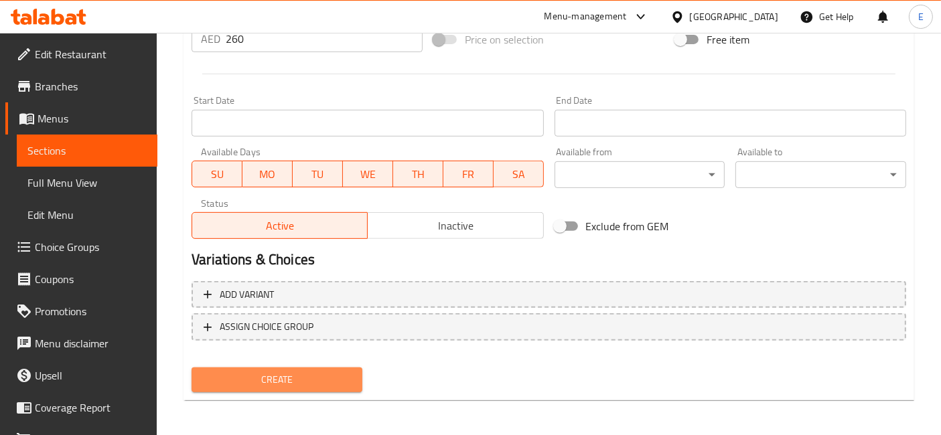
click at [317, 374] on span "Create" at bounding box center [276, 380] width 149 height 17
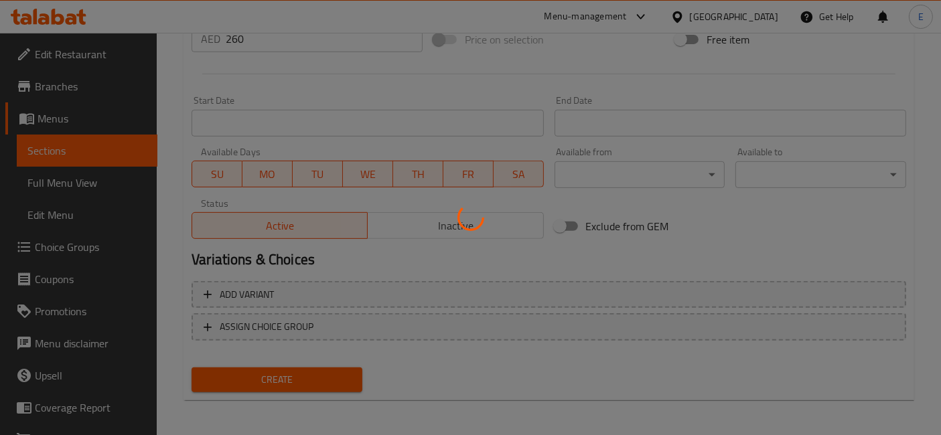
type input "0"
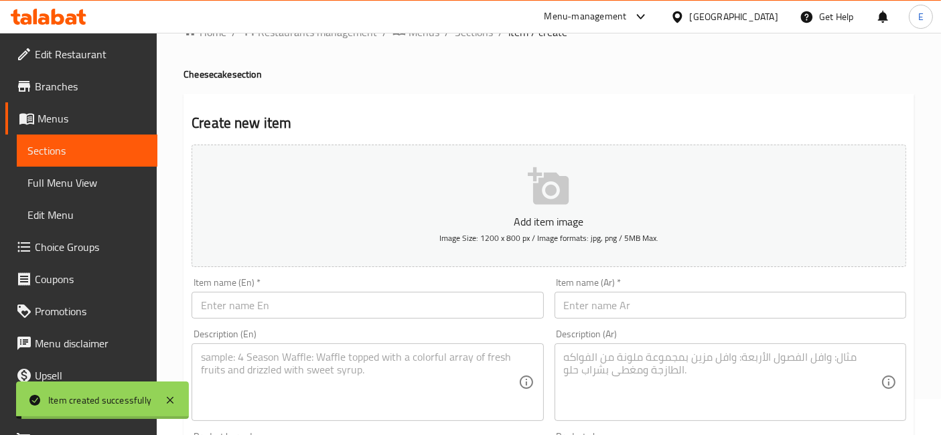
scroll to position [0, 0]
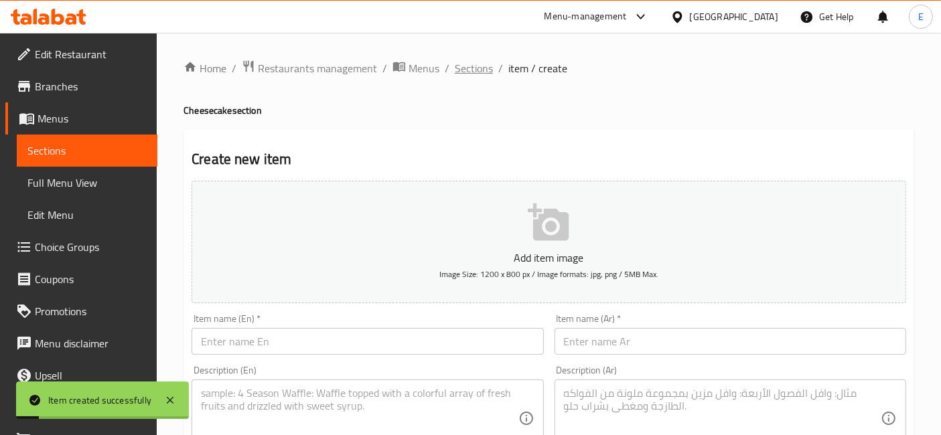
click at [486, 68] on span "Sections" at bounding box center [474, 68] width 38 height 16
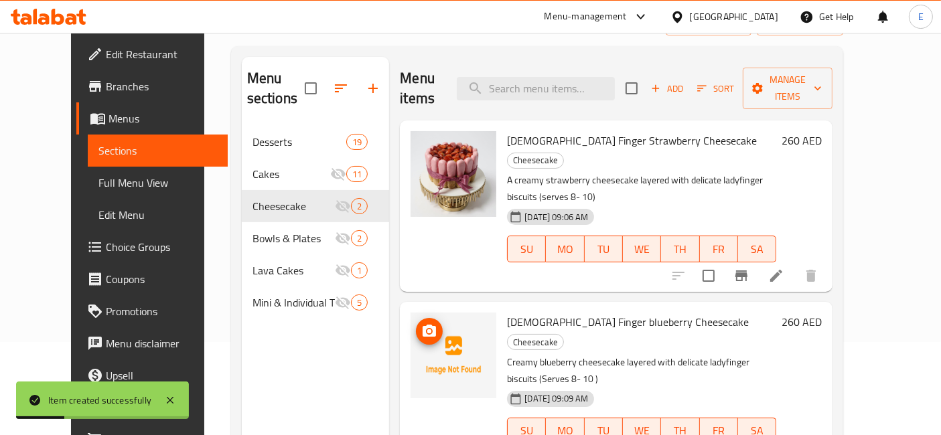
scroll to position [99, 0]
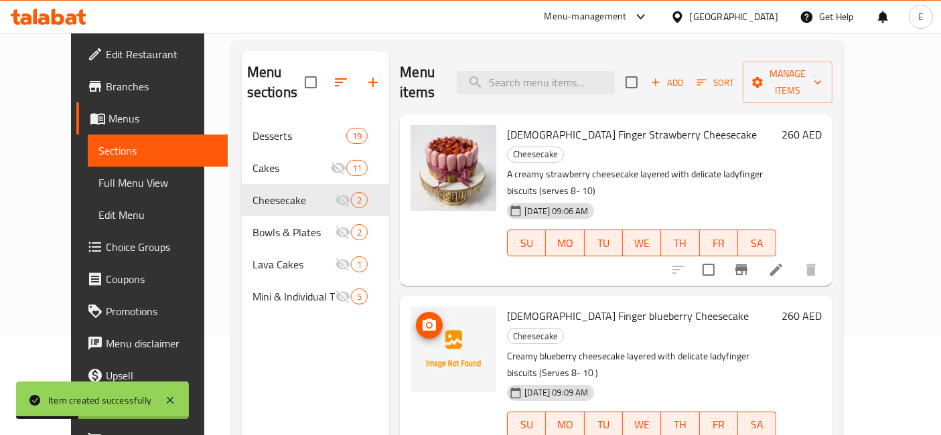
click at [421, 317] on icon "upload picture" at bounding box center [429, 325] width 16 height 16
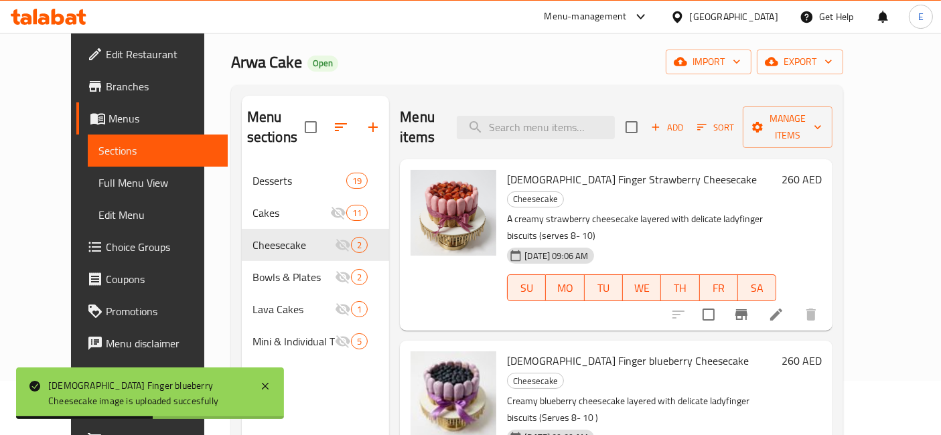
scroll to position [58, 0]
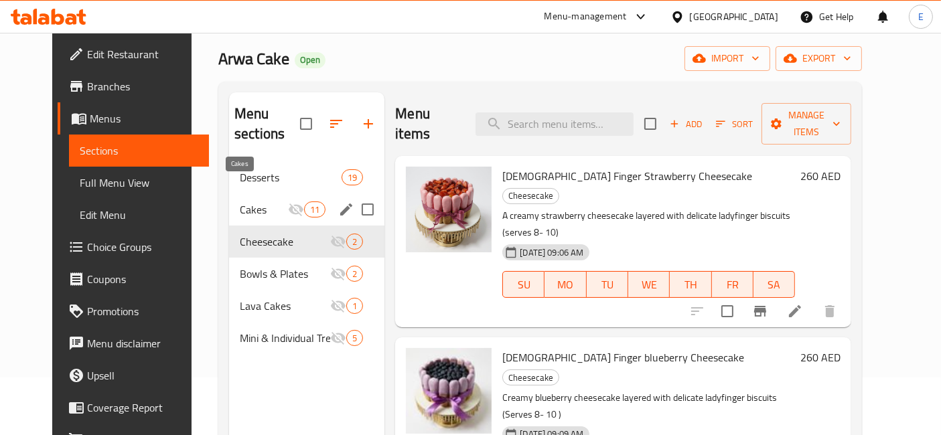
click at [270, 202] on span "Cakes" at bounding box center [264, 210] width 48 height 16
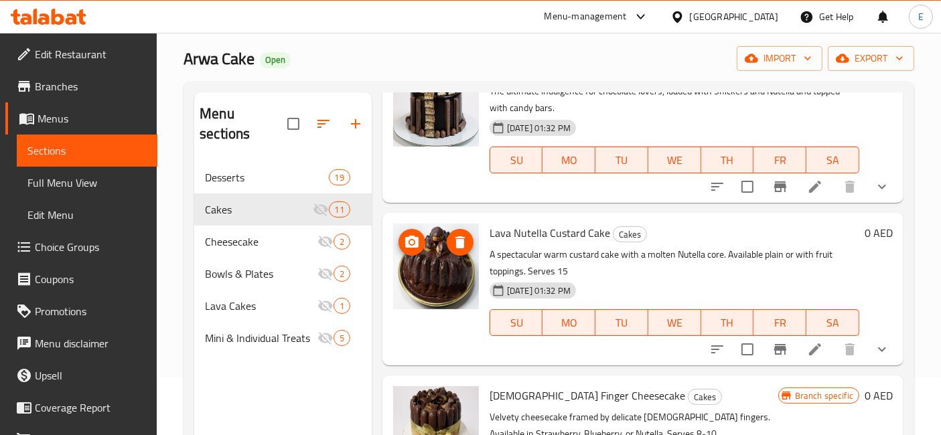
scroll to position [187, 0]
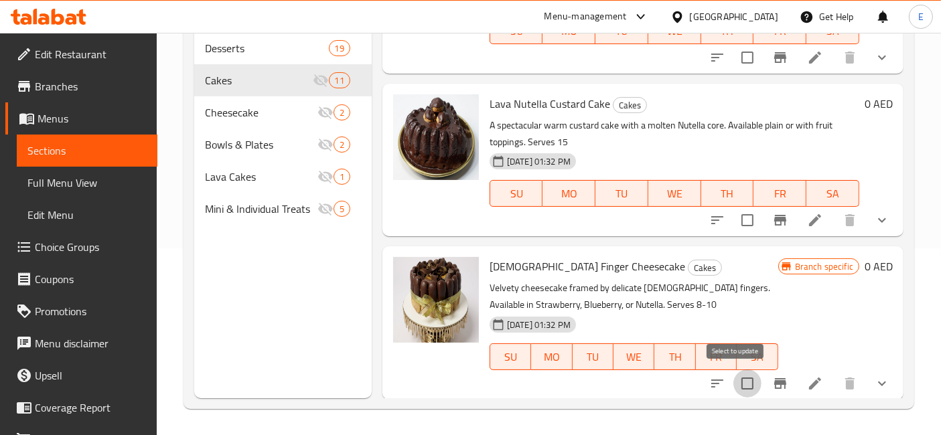
click at [742, 383] on input "checkbox" at bounding box center [747, 384] width 28 height 28
checkbox input "true"
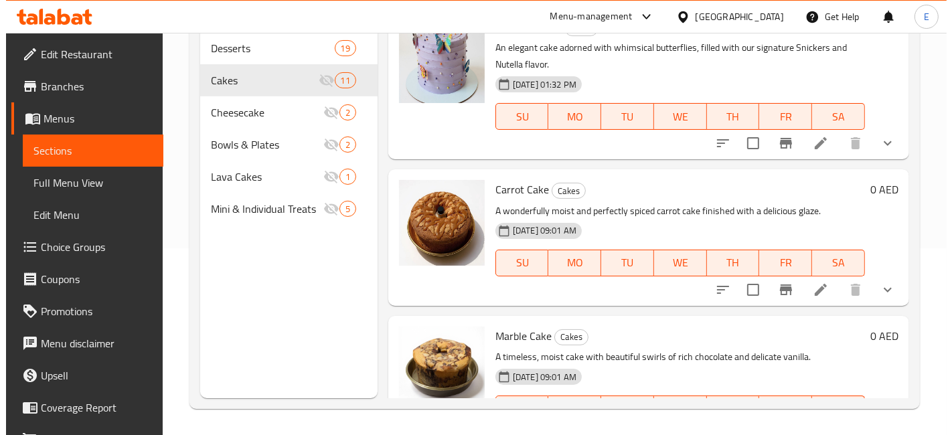
scroll to position [0, 0]
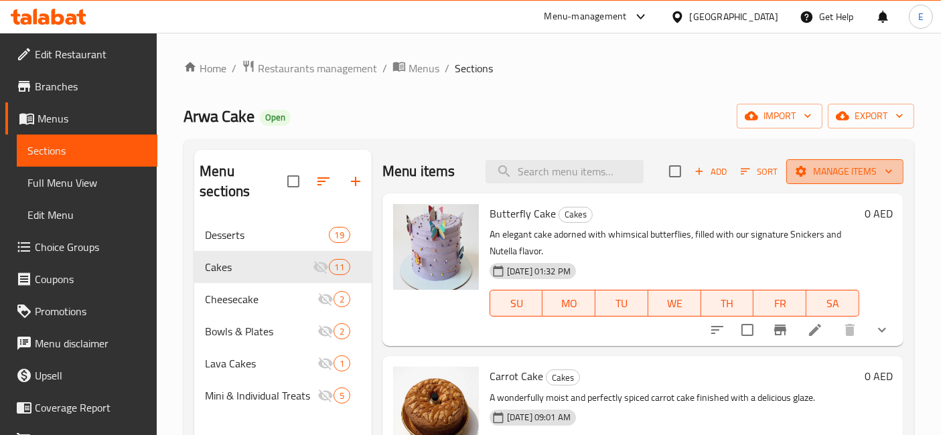
click at [826, 177] on span "Manage items" at bounding box center [845, 171] width 96 height 17
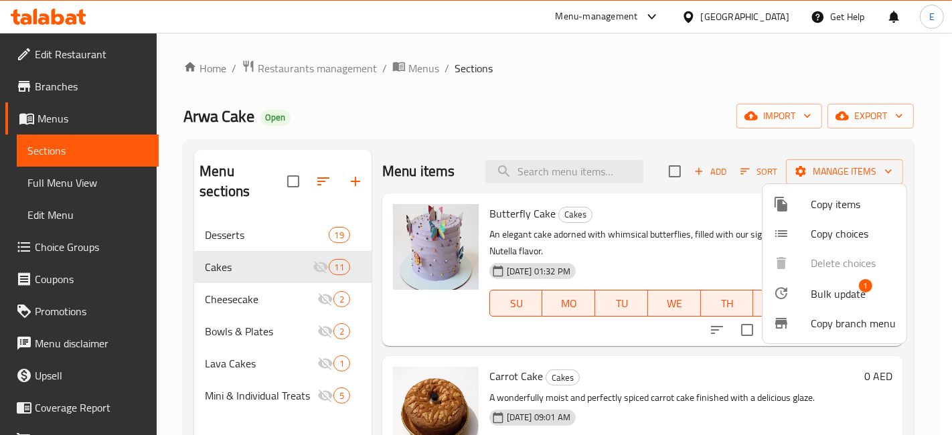
click at [802, 209] on div at bounding box center [793, 204] width 38 height 16
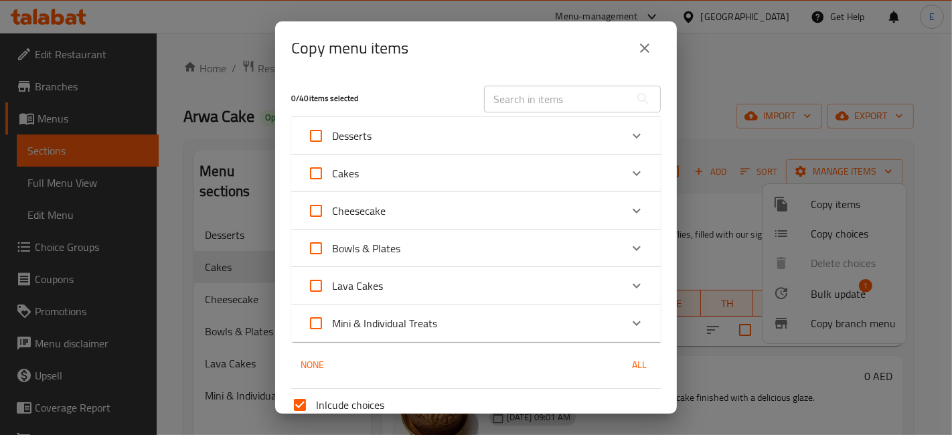
click at [538, 169] on div "Cakes" at bounding box center [463, 173] width 313 height 32
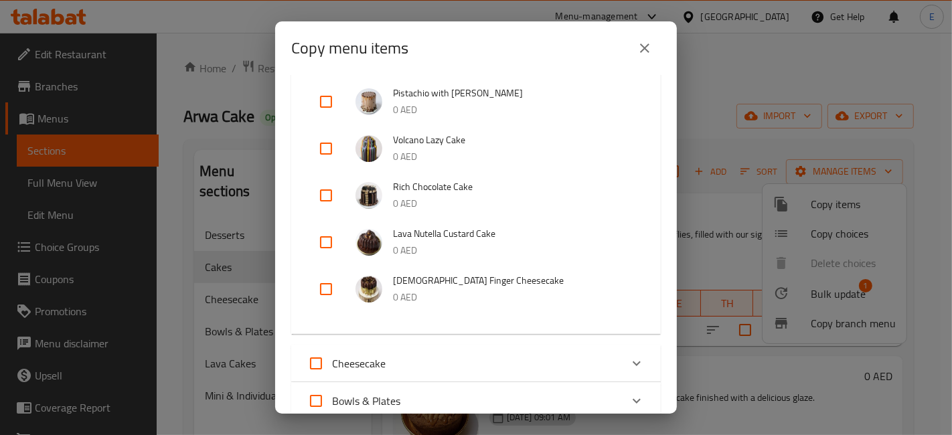
scroll to position [424, 0]
click at [327, 284] on input "checkbox" at bounding box center [326, 287] width 32 height 32
checkbox input "true"
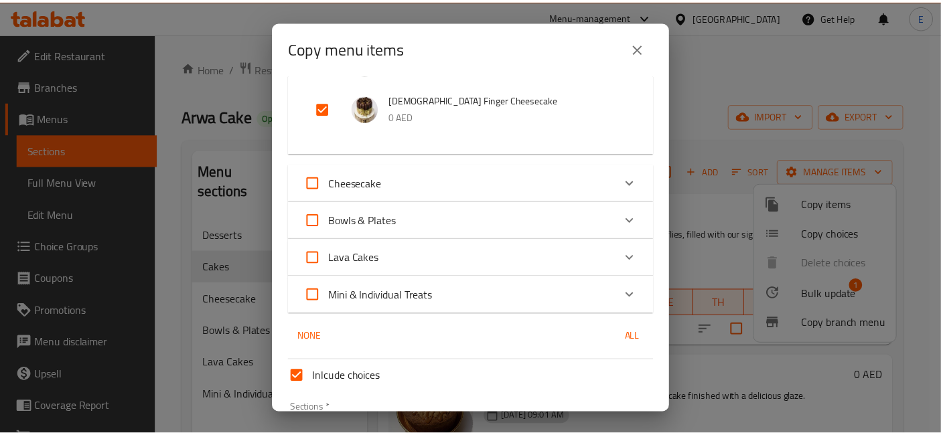
scroll to position [694, 0]
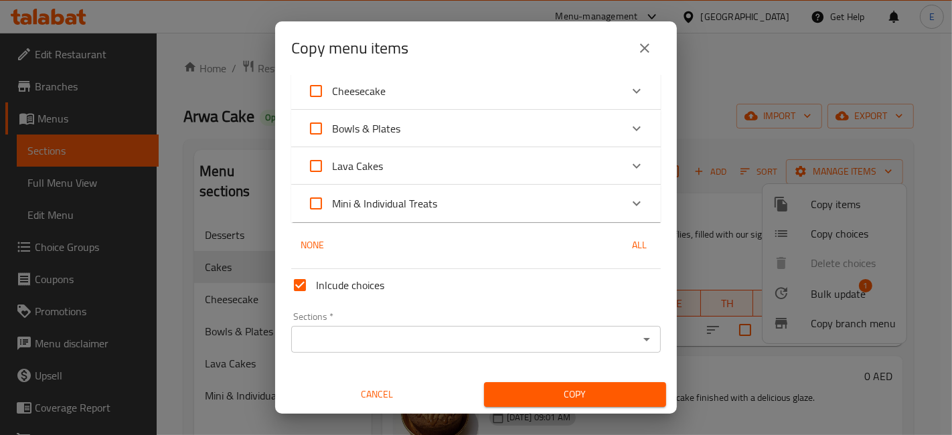
click at [335, 338] on input "Sections   *" at bounding box center [465, 339] width 340 height 19
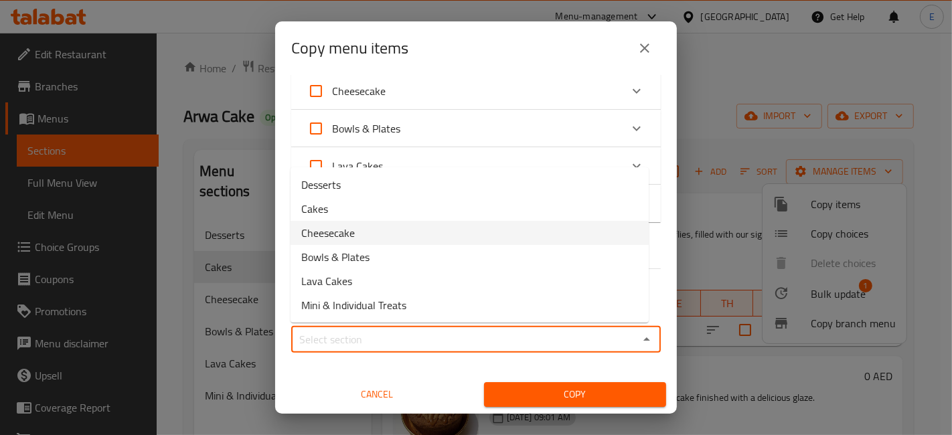
click at [331, 238] on span "Cheesecake" at bounding box center [328, 233] width 54 height 16
type input "Cheesecake"
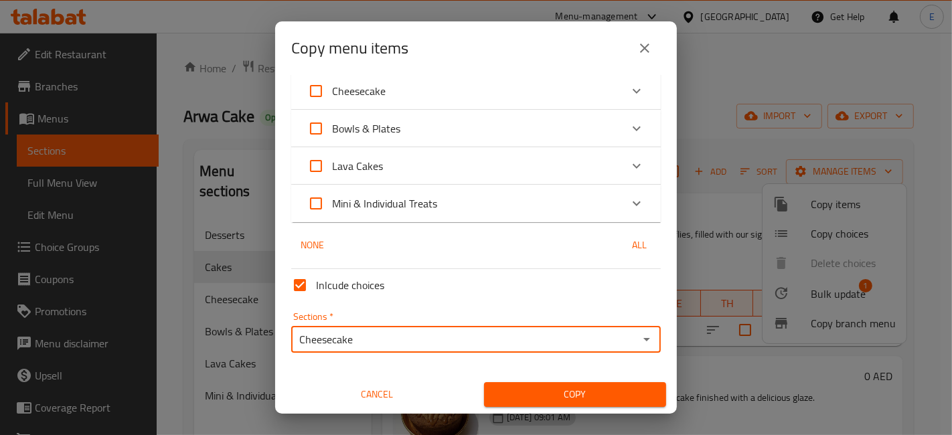
click at [547, 393] on span "Copy" at bounding box center [575, 394] width 161 height 17
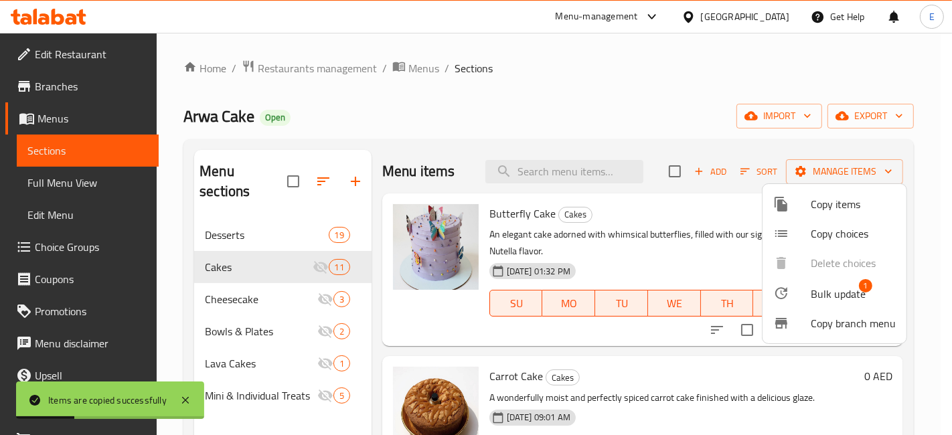
click at [252, 282] on div at bounding box center [476, 217] width 952 height 435
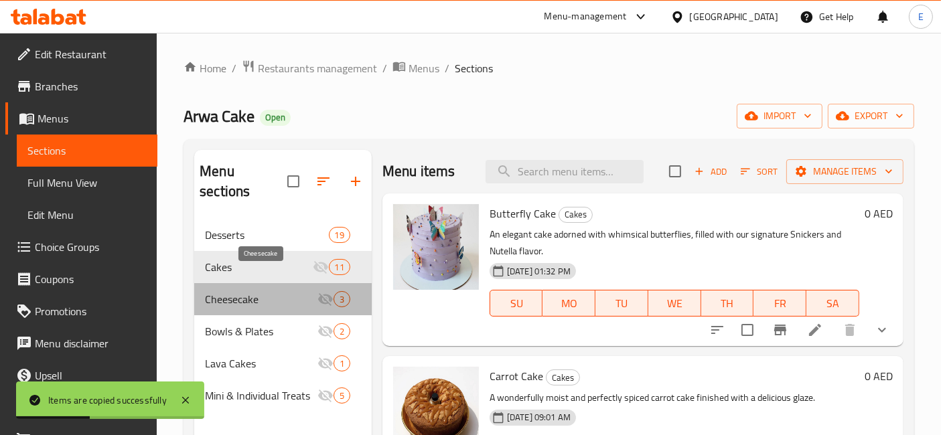
click at [252, 291] on span "Cheesecake" at bounding box center [261, 299] width 113 height 16
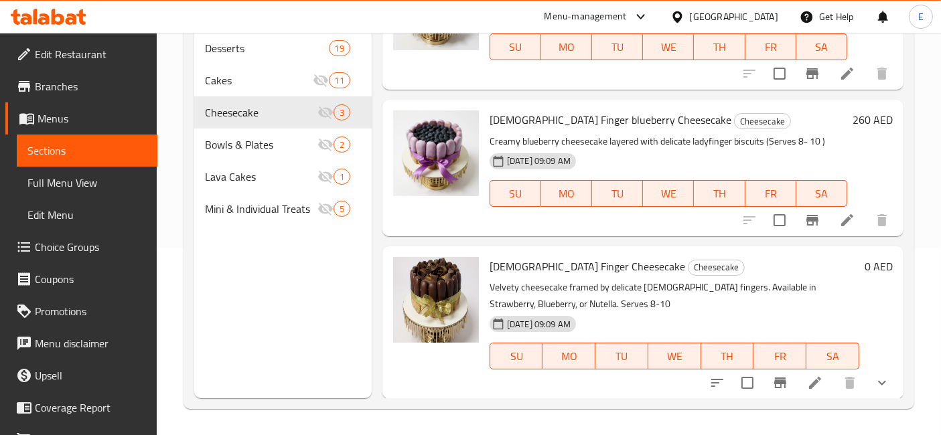
scroll to position [186, 0]
click at [809, 384] on icon at bounding box center [815, 384] width 12 height 12
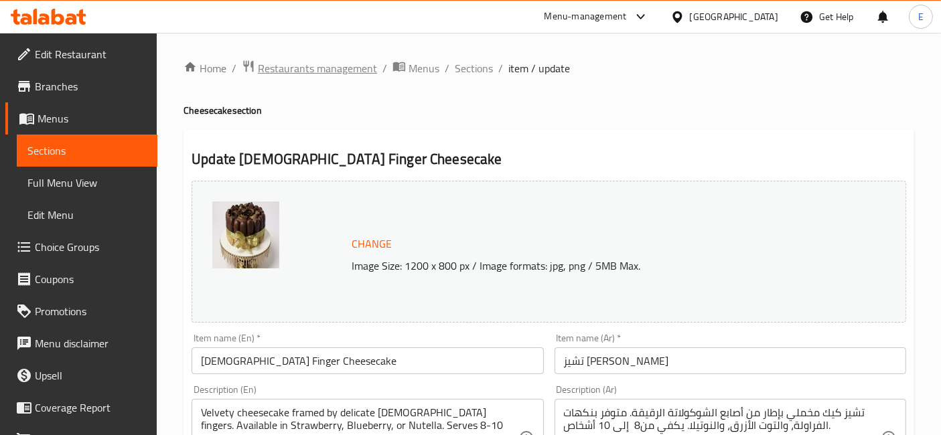
click at [350, 60] on span "Restaurants management" at bounding box center [317, 68] width 119 height 16
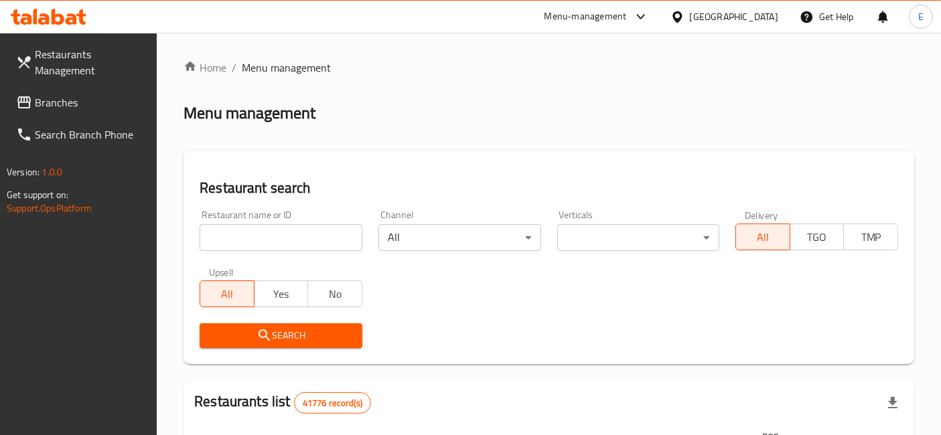
click at [298, 238] on input "search" at bounding box center [281, 237] width 163 height 27
type input "arwa cake"
click button "Search" at bounding box center [281, 335] width 163 height 25
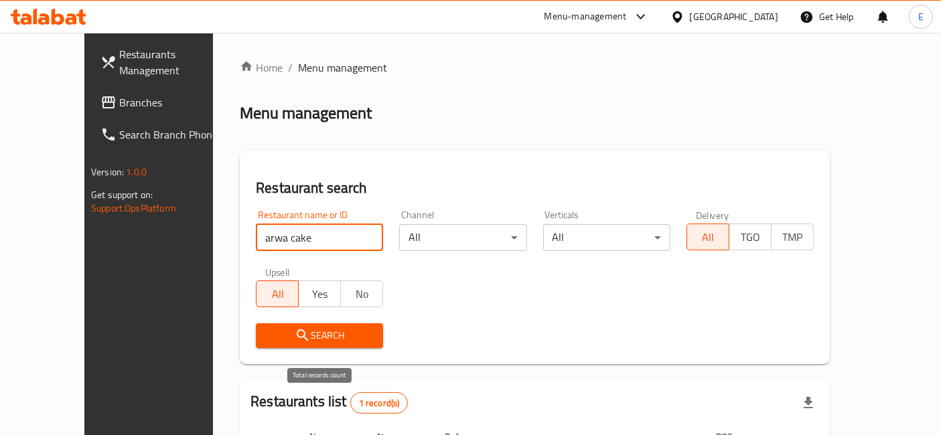
scroll to position [135, 0]
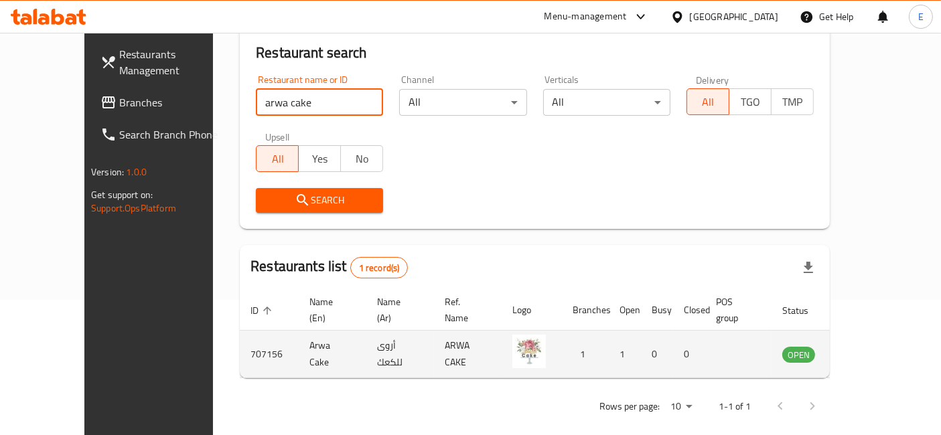
click at [868, 350] on icon "enhanced table" at bounding box center [860, 355] width 15 height 11
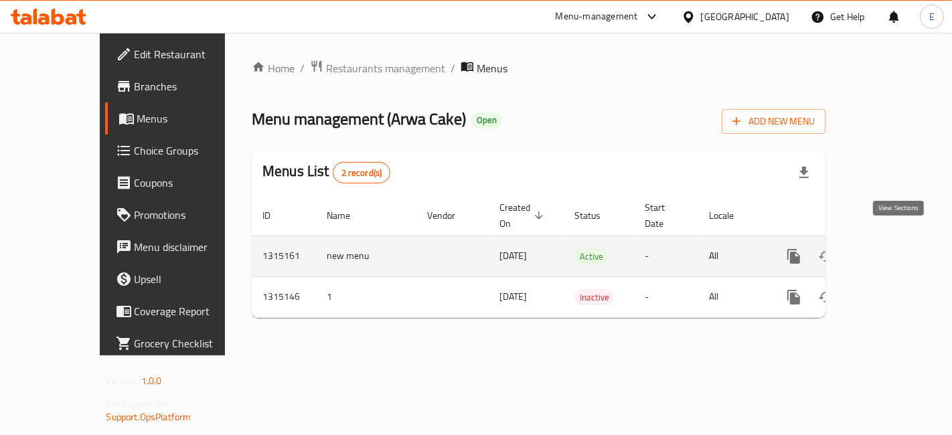
click at [907, 240] on link "enhanced table" at bounding box center [891, 256] width 32 height 32
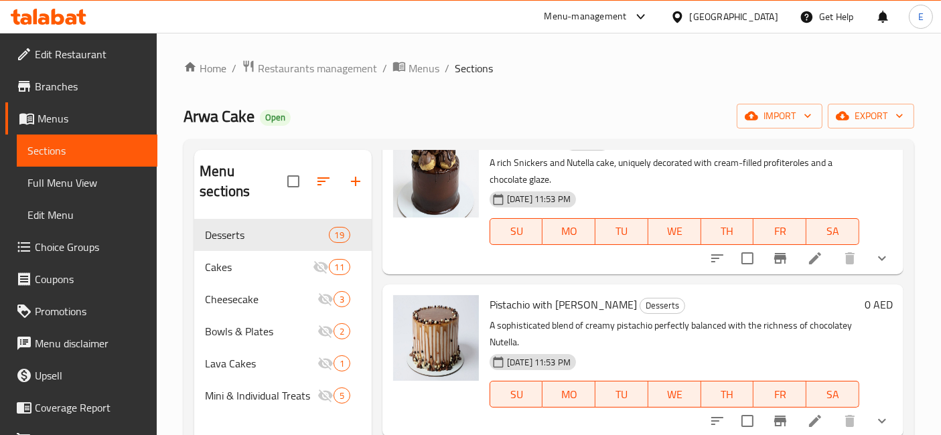
scroll to position [548, 0]
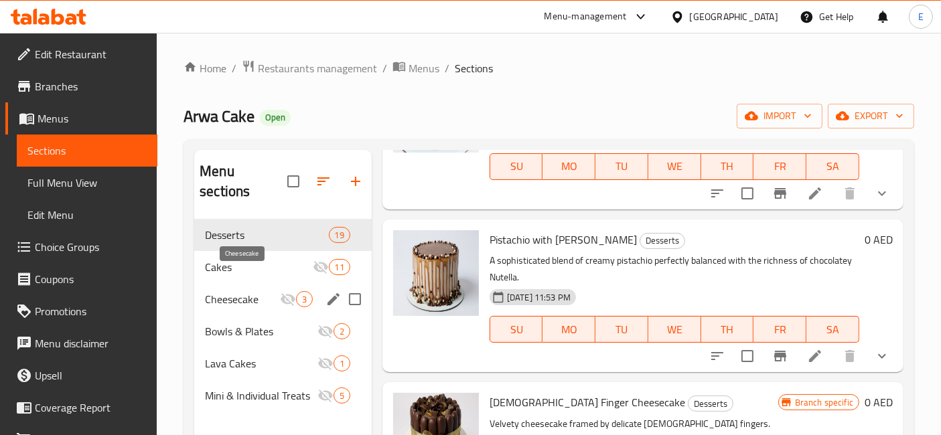
click at [234, 289] on div "Cheesecake 3" at bounding box center [282, 299] width 177 height 32
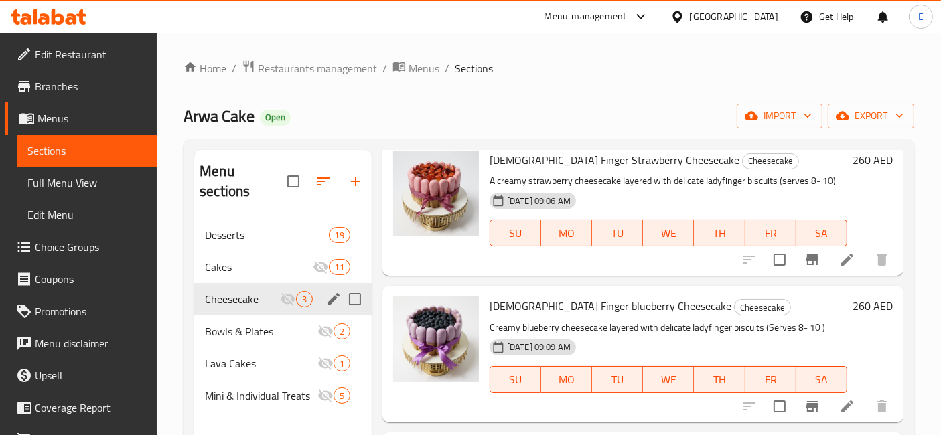
scroll to position [54, 0]
click at [238, 323] on span "Bowls & Plates" at bounding box center [242, 331] width 75 height 16
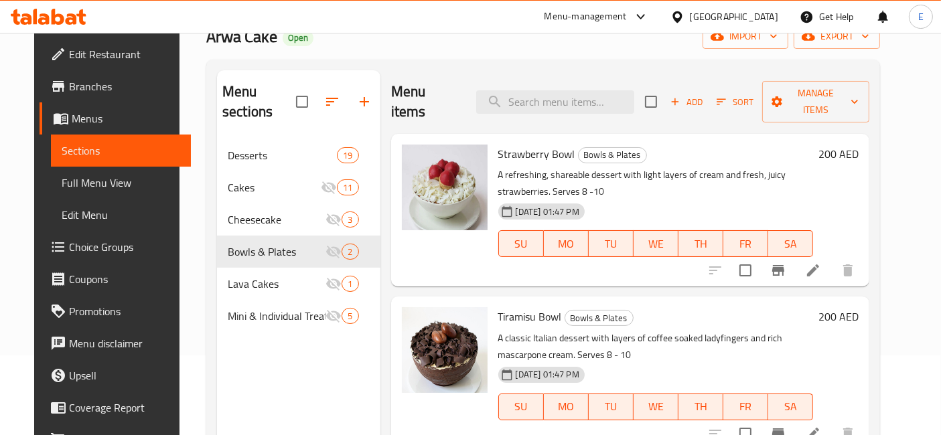
scroll to position [79, 0]
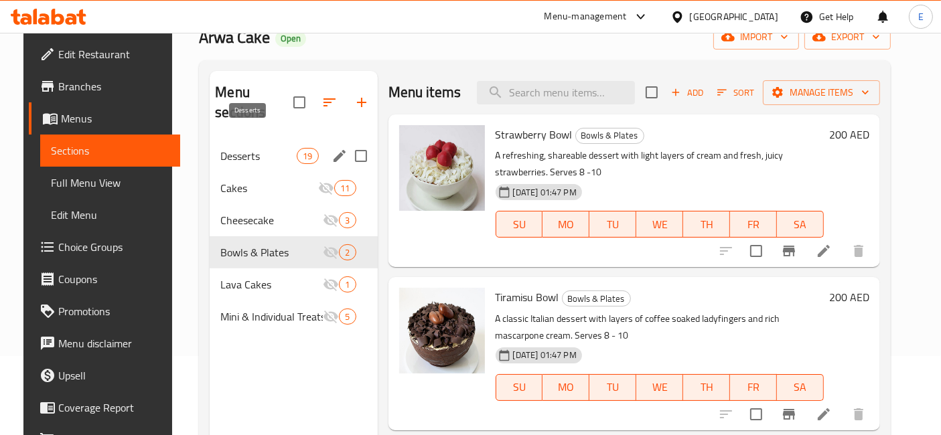
click at [254, 148] on span "Desserts" at bounding box center [258, 156] width 76 height 16
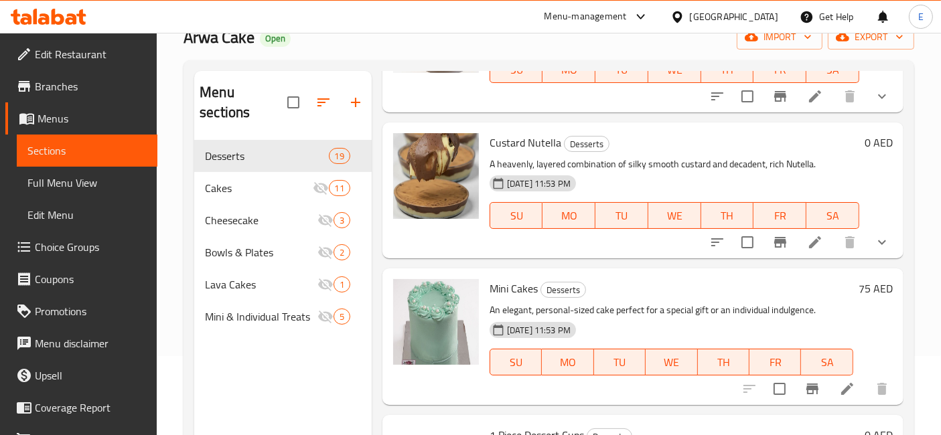
scroll to position [1423, 0]
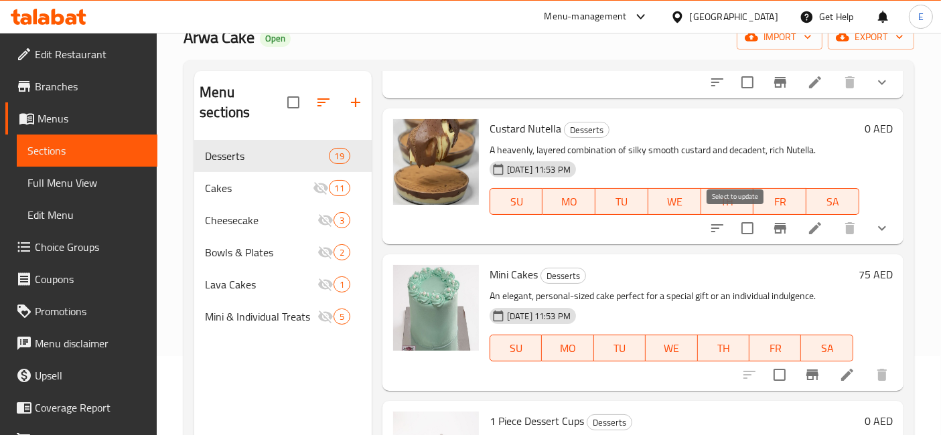
click at [738, 226] on input "checkbox" at bounding box center [747, 228] width 28 height 28
checkbox input "true"
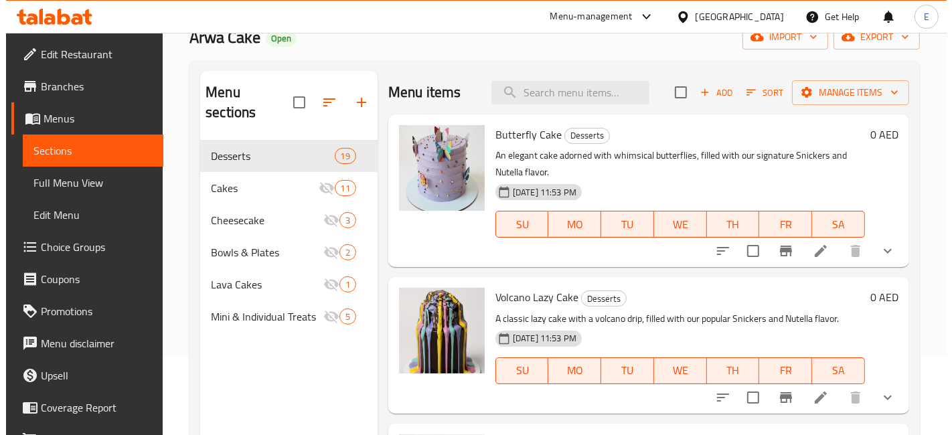
scroll to position [0, 0]
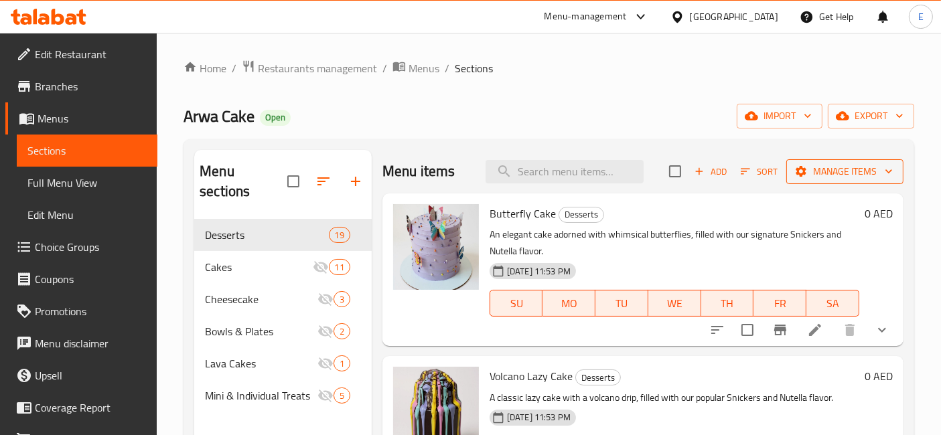
click at [800, 164] on span "Manage items" at bounding box center [845, 171] width 96 height 17
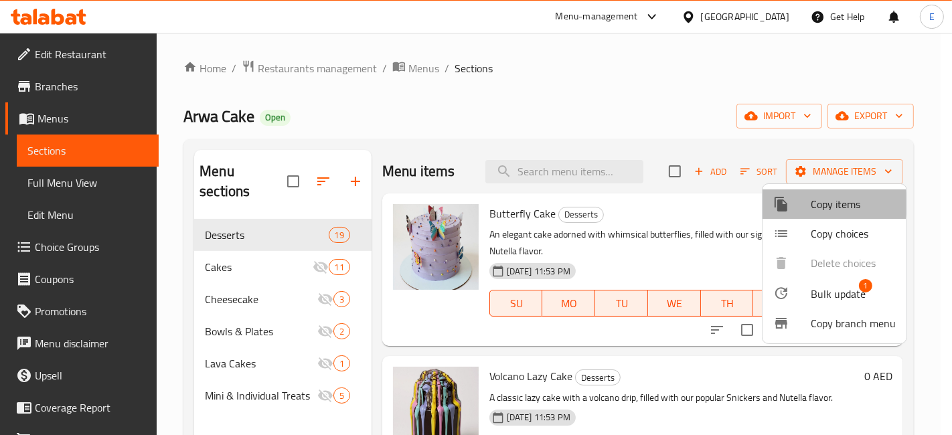
click at [800, 204] on div at bounding box center [793, 204] width 38 height 16
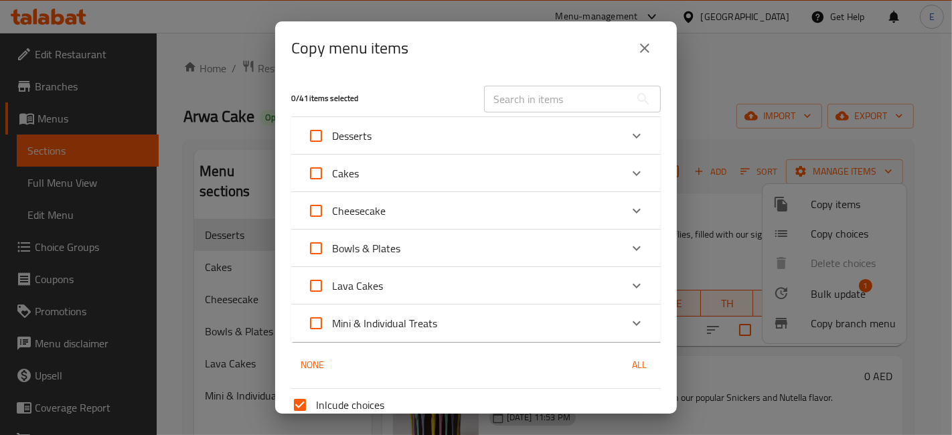
click at [447, 133] on div "Desserts" at bounding box center [463, 136] width 313 height 32
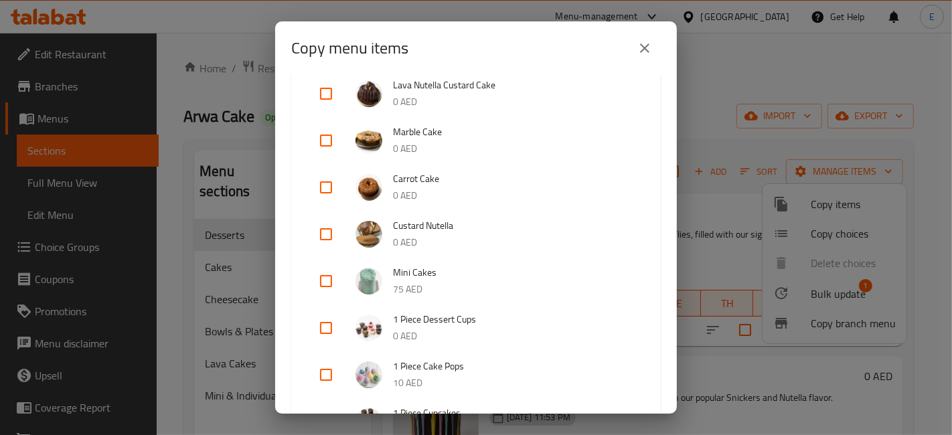
scroll to position [396, 0]
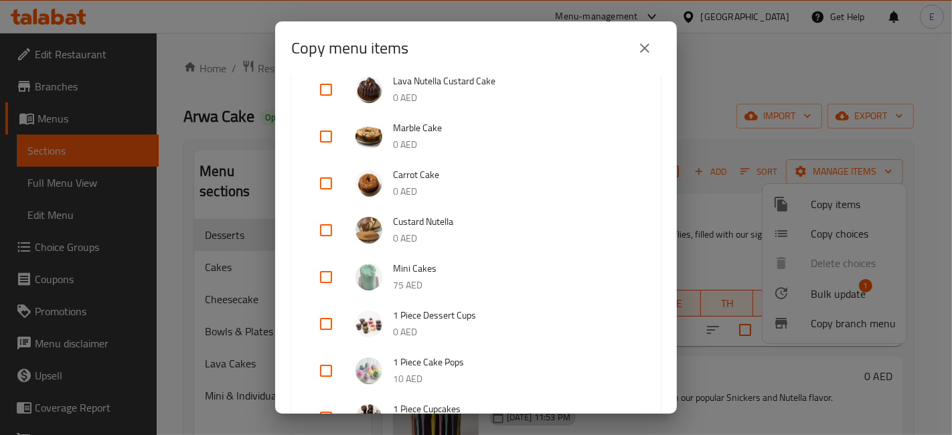
click at [333, 231] on input "checkbox" at bounding box center [326, 230] width 32 height 32
checkbox input "true"
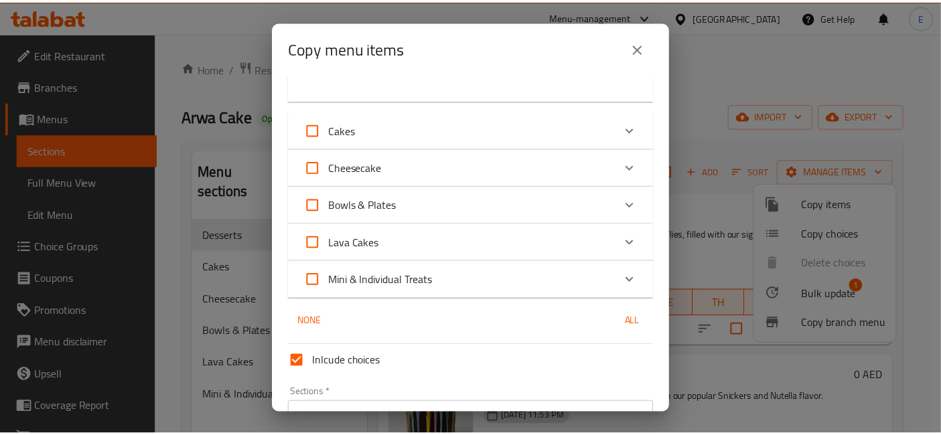
scroll to position [1070, 0]
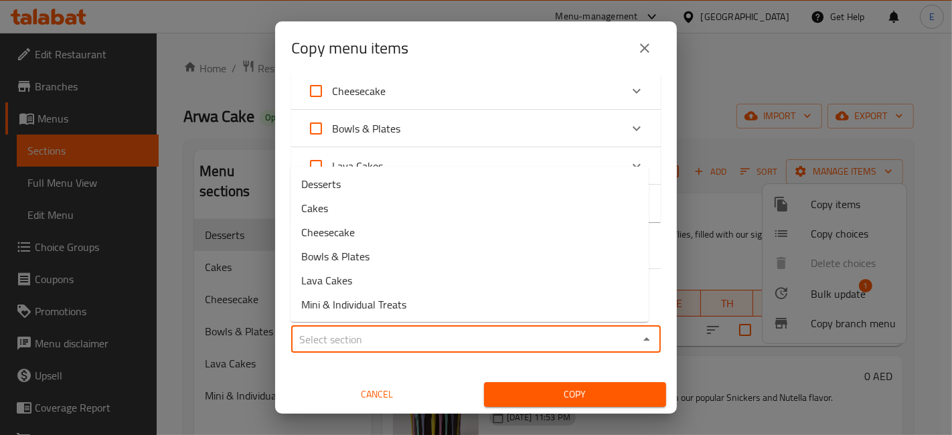
click at [398, 336] on input "Sections   *" at bounding box center [465, 339] width 340 height 19
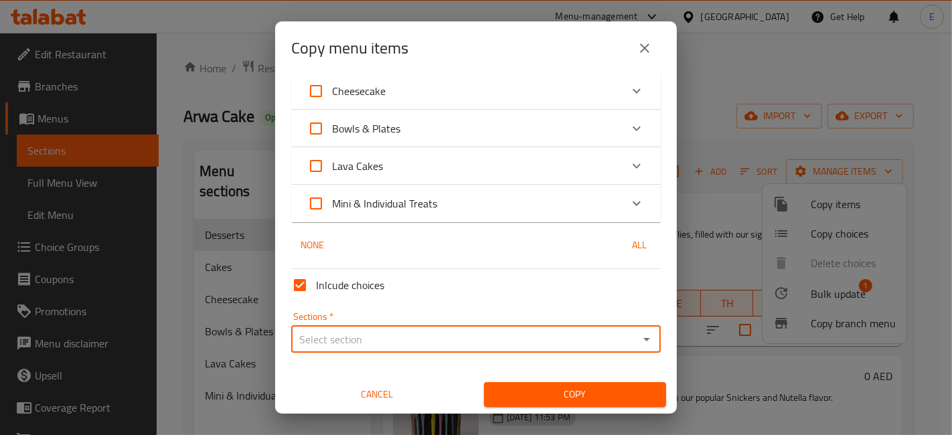
click at [417, 331] on input "Sections   *" at bounding box center [465, 339] width 340 height 19
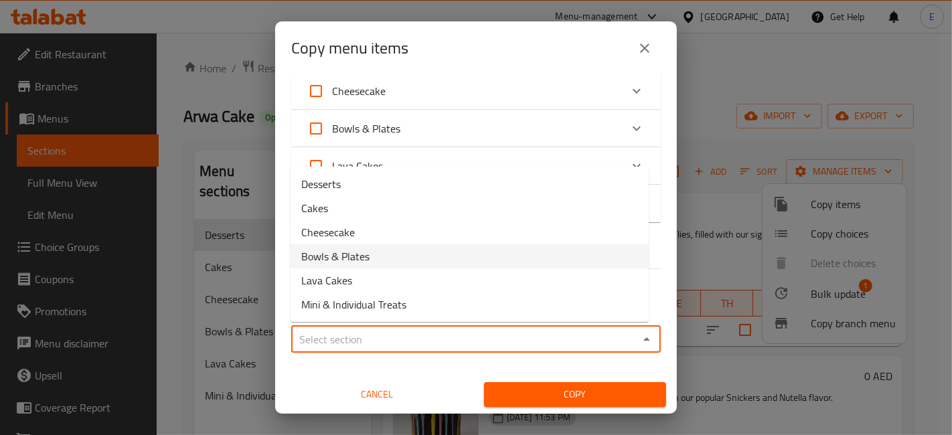
click at [355, 249] on span "Bowls & Plates" at bounding box center [335, 256] width 68 height 16
type input "Bowls & Plates"
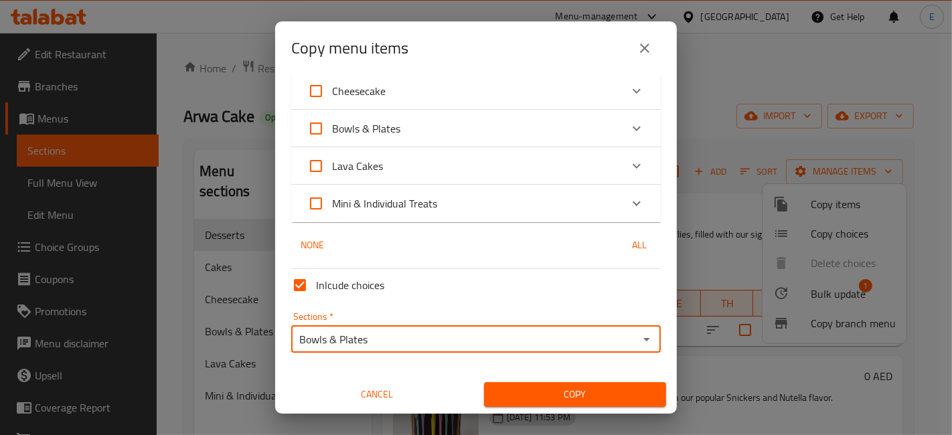
click at [551, 388] on span "Copy" at bounding box center [575, 394] width 161 height 17
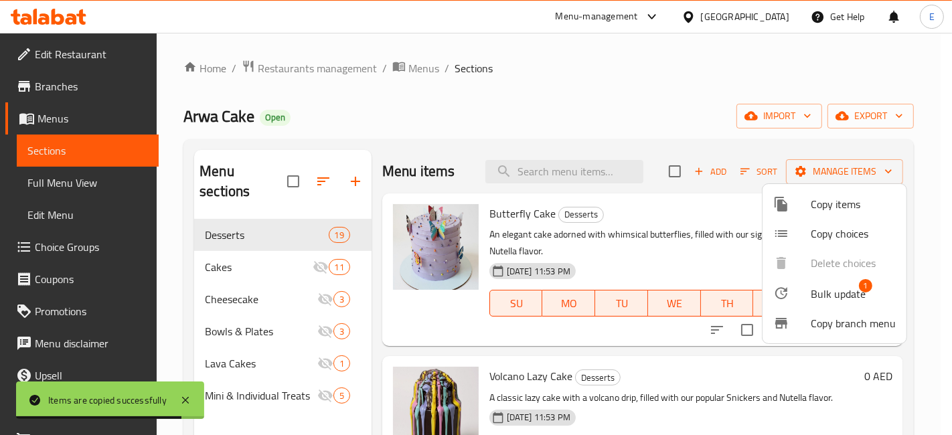
click at [265, 344] on div at bounding box center [476, 217] width 952 height 435
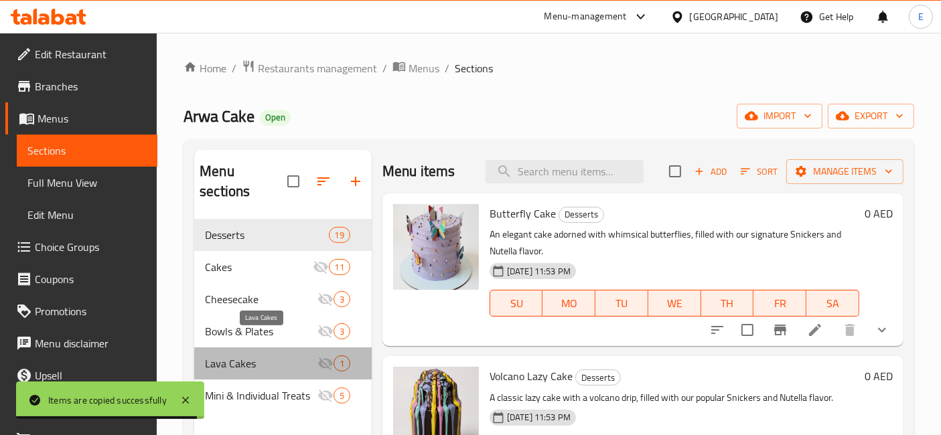
click at [265, 356] on span "Lava Cakes" at bounding box center [261, 364] width 113 height 16
checkbox input "true"
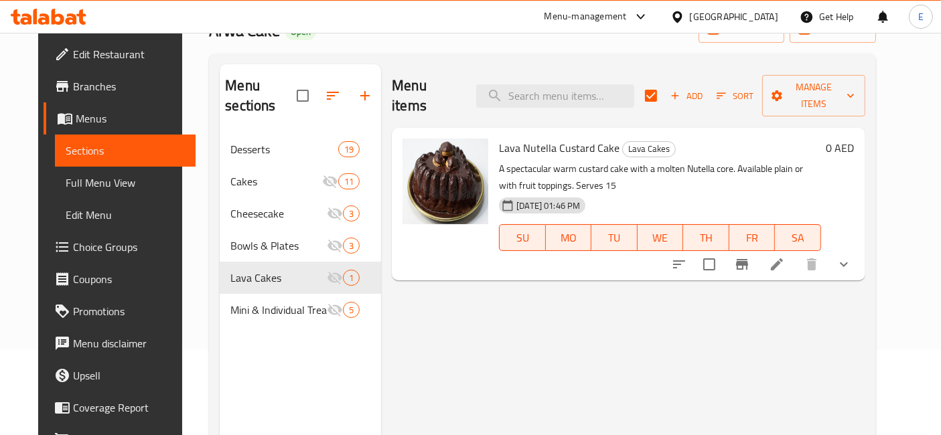
scroll to position [89, 0]
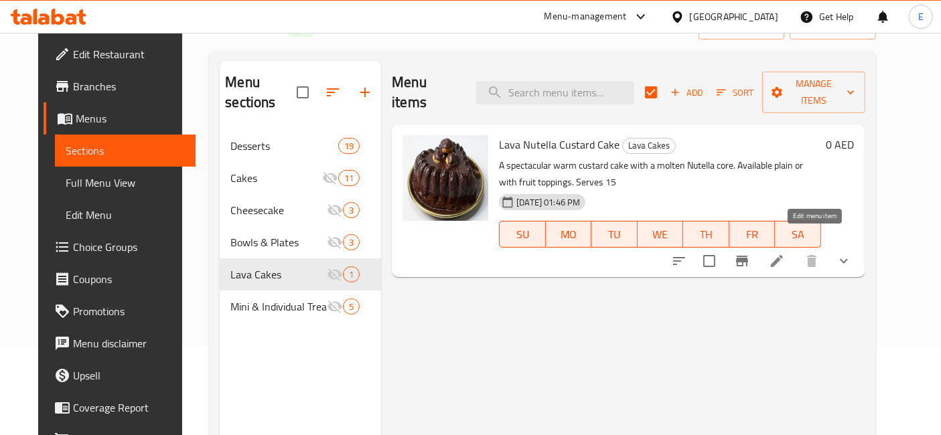
click at [783, 255] on icon at bounding box center [777, 261] width 12 height 12
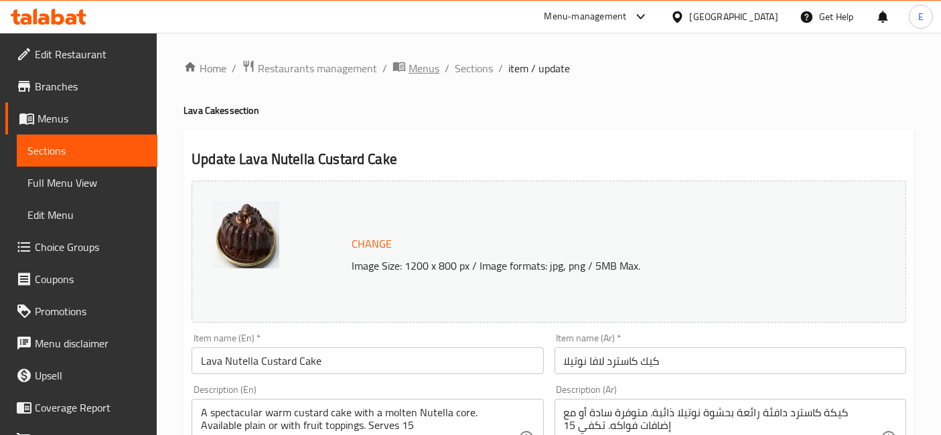
click at [430, 72] on span "Menus" at bounding box center [424, 68] width 31 height 16
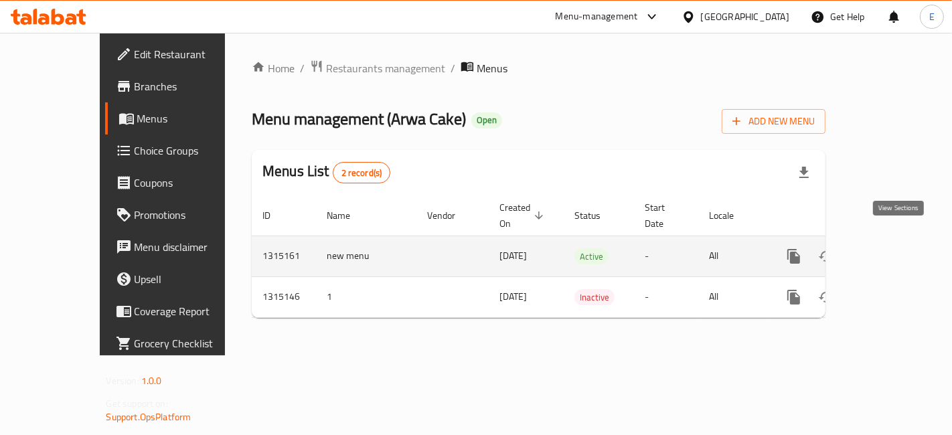
click at [897, 250] on icon "enhanced table" at bounding box center [891, 256] width 12 height 12
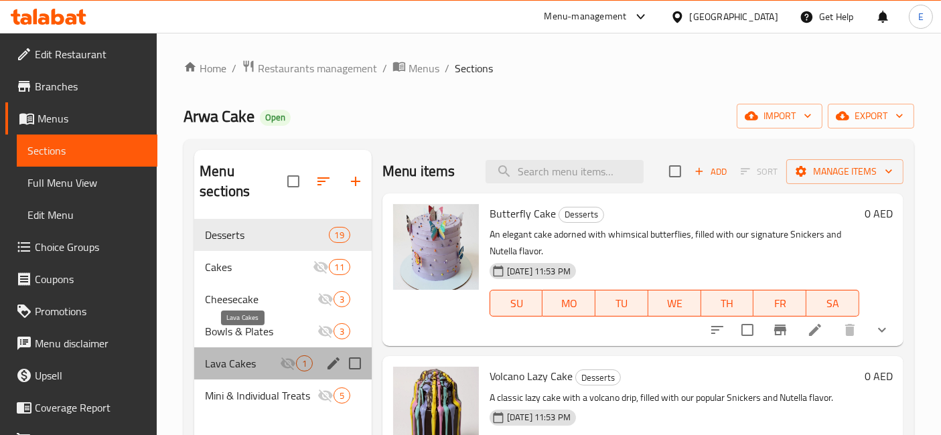
click at [231, 356] on span "Lava Cakes" at bounding box center [242, 364] width 75 height 16
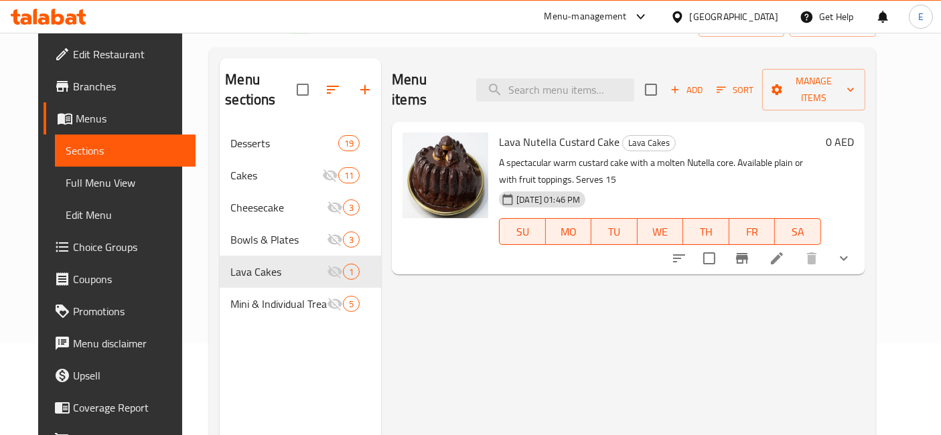
scroll to position [94, 0]
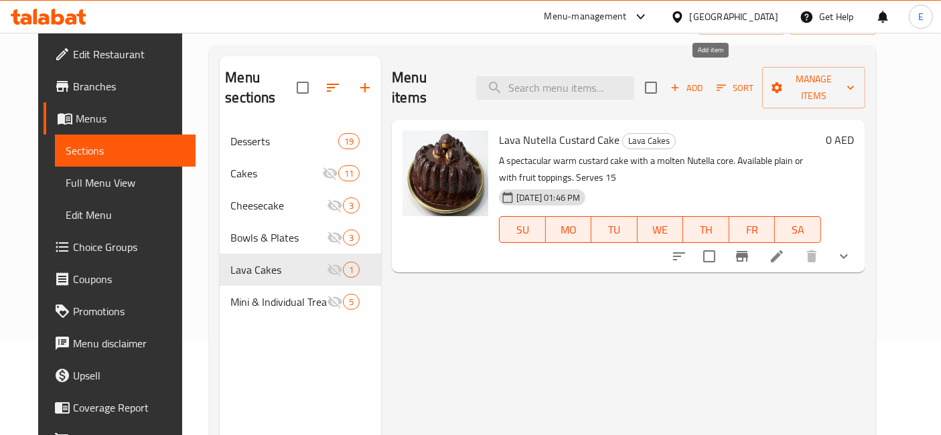
click at [681, 82] on icon "button" at bounding box center [675, 88] width 12 height 12
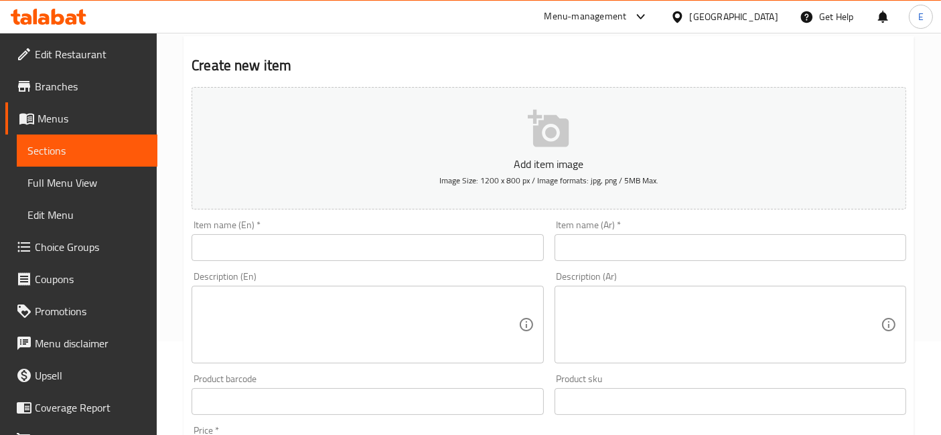
click at [350, 250] on input "text" at bounding box center [368, 247] width 352 height 27
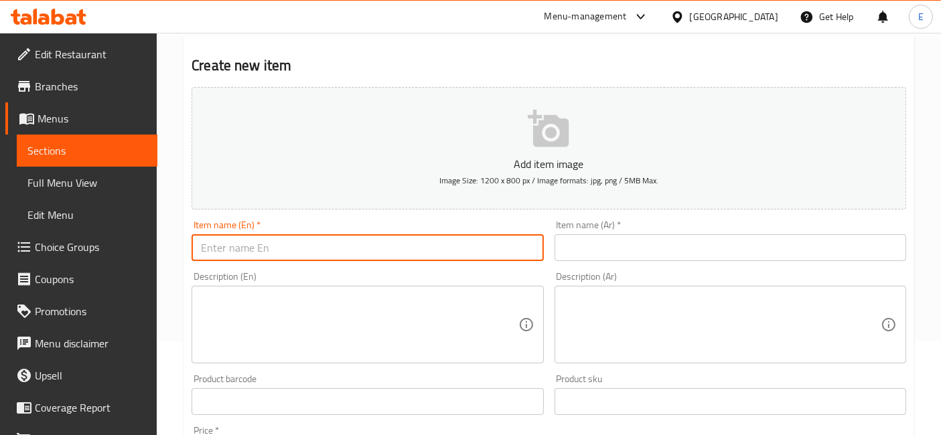
paste input "Lava Nutella Custard Cake Mango Topping"
type input "Lava Nutella Custard Cake Mango Topping"
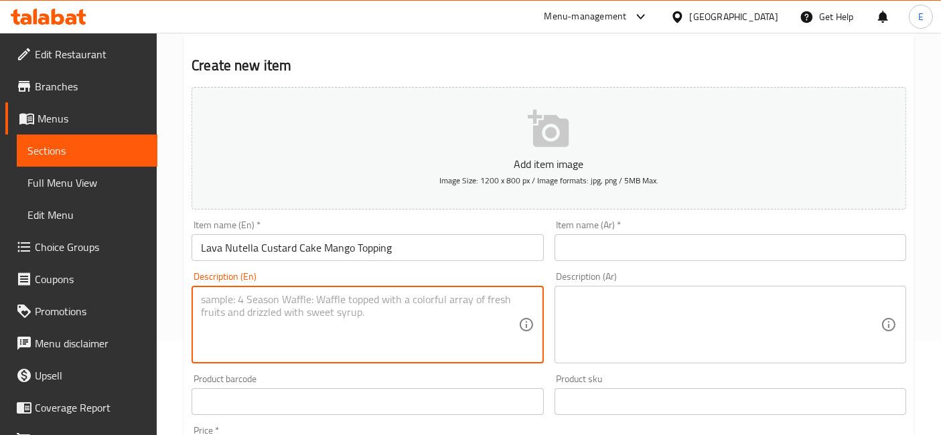
click at [301, 318] on textarea at bounding box center [359, 325] width 317 height 64
paste textarea "A rich custard cake filled with Nutella lava, topped with fresh mango. Serves u…"
type textarea "A rich custard cake filled with Nutella lava, topped with fresh mango. Serves u…"
click at [629, 312] on textarea at bounding box center [722, 325] width 317 height 64
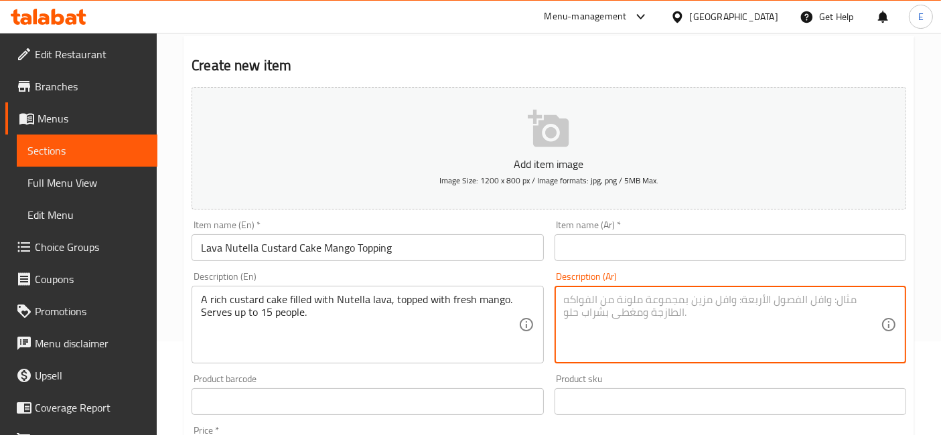
paste textarea "كيك كاسترد غني محشو بنوتيلا لافا ومزين بقطع المانجو الطازجة. تكفي حتى 15 شخصًا."
type textarea "كيك كاسترد غني محشو بنوتيلا لافا ومزين بقطع المانجو الطازجة. تكفي حتى 15 شخصًا."
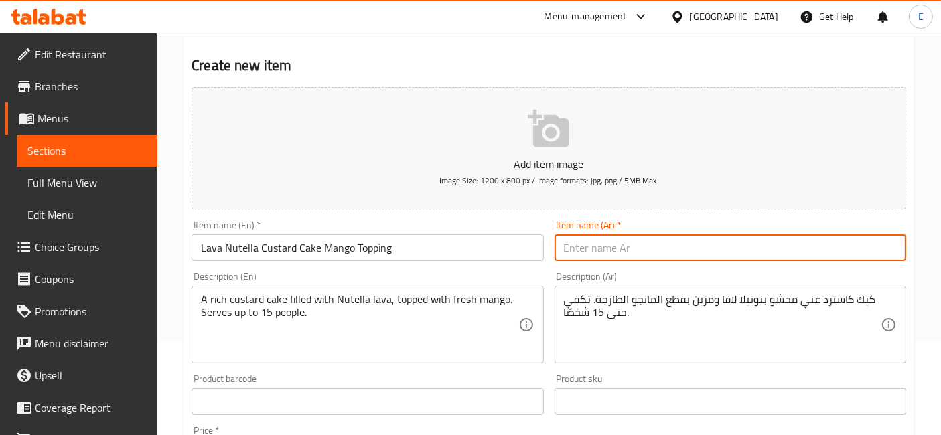
click at [684, 242] on input "text" at bounding box center [731, 247] width 352 height 27
paste input "كيك الكاسترد بالنوتيلا الحار مع طبقة المانجو"
click at [650, 246] on input "كيك الكاسترد بالنوتيلا الحار مع طبقة المانجو" at bounding box center [731, 247] width 352 height 27
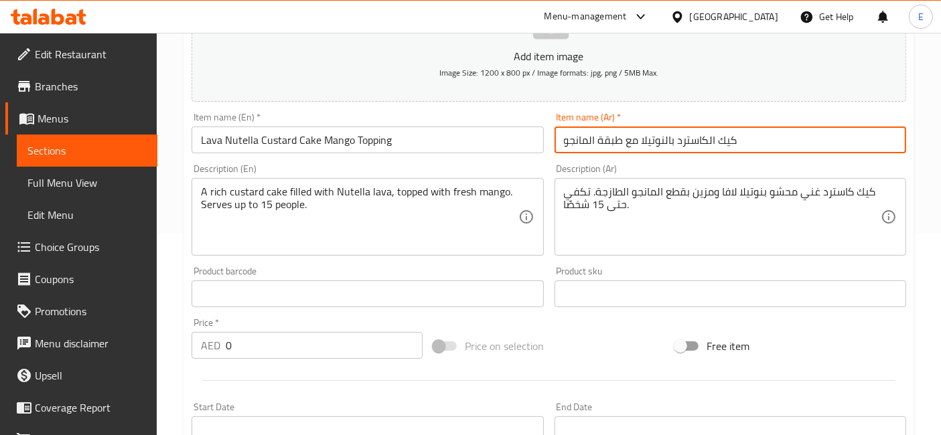
scroll to position [202, 0]
type input "كيك الكاسترد بالنوتيلا مع طبقة المانجو"
click at [311, 345] on input "0" at bounding box center [324, 345] width 197 height 27
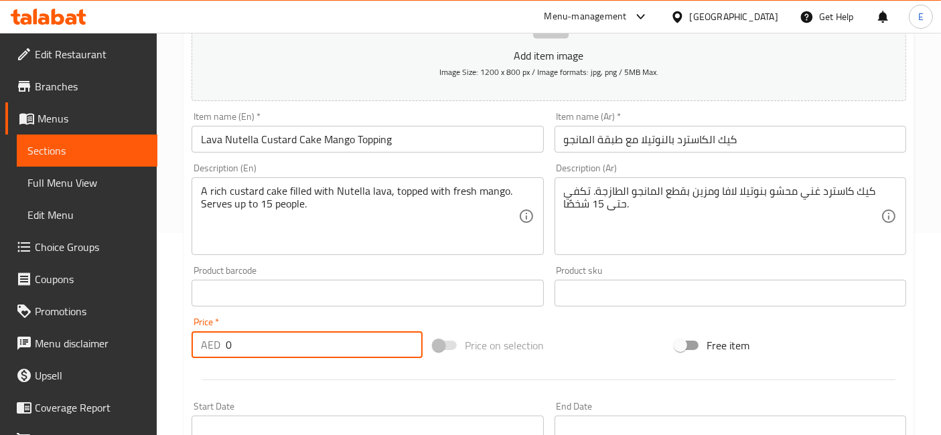
click at [311, 345] on input "0" at bounding box center [324, 345] width 197 height 27
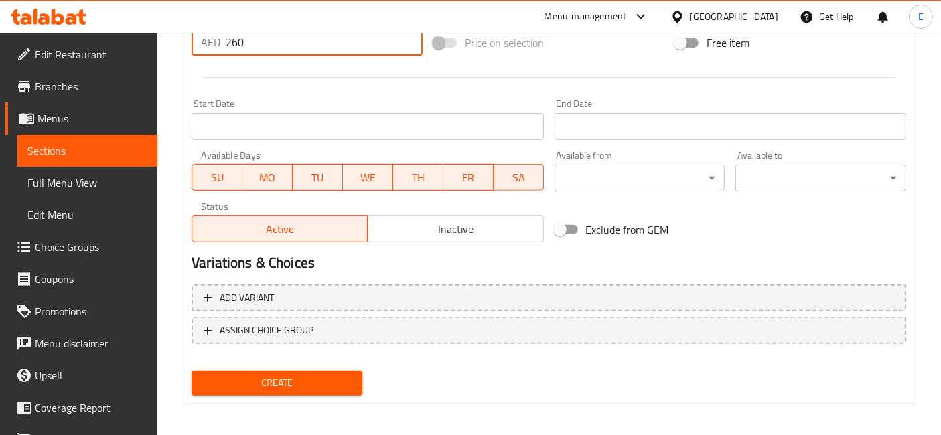
scroll to position [508, 0]
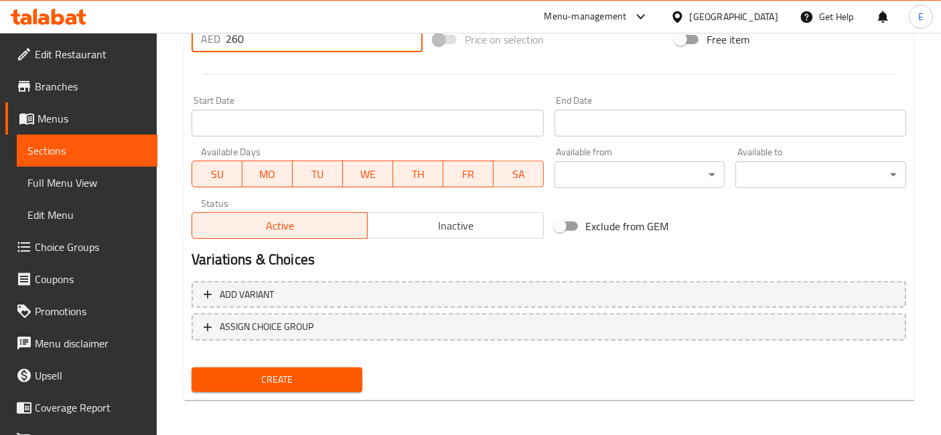
type input "260"
click at [325, 374] on span "Create" at bounding box center [276, 380] width 149 height 17
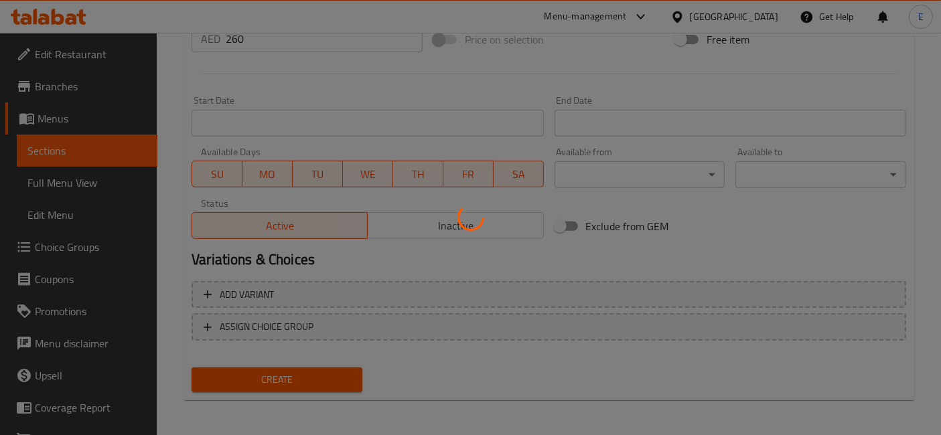
scroll to position [220, 0]
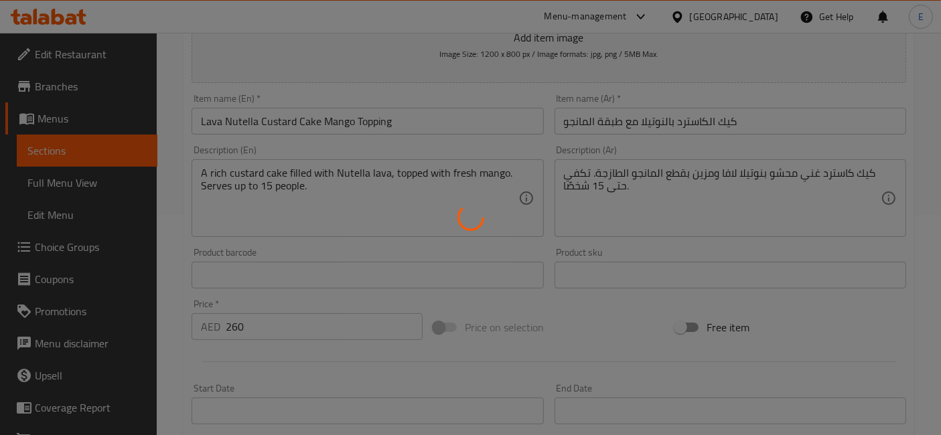
type input "0"
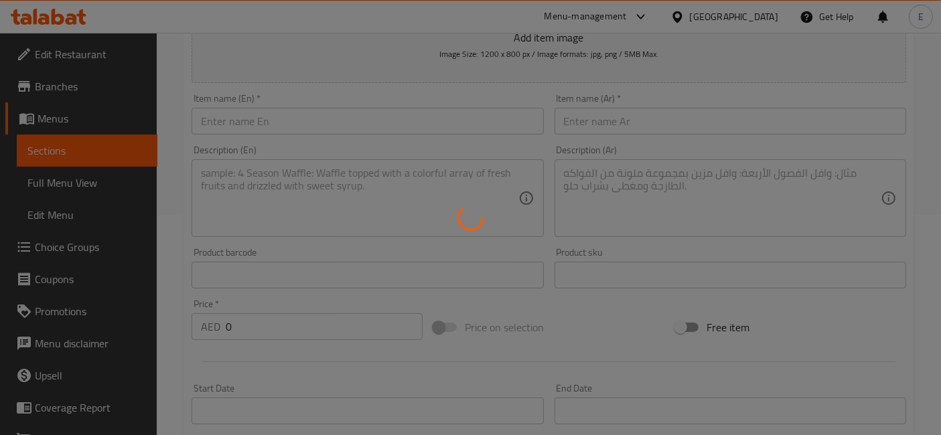
scroll to position [0, 0]
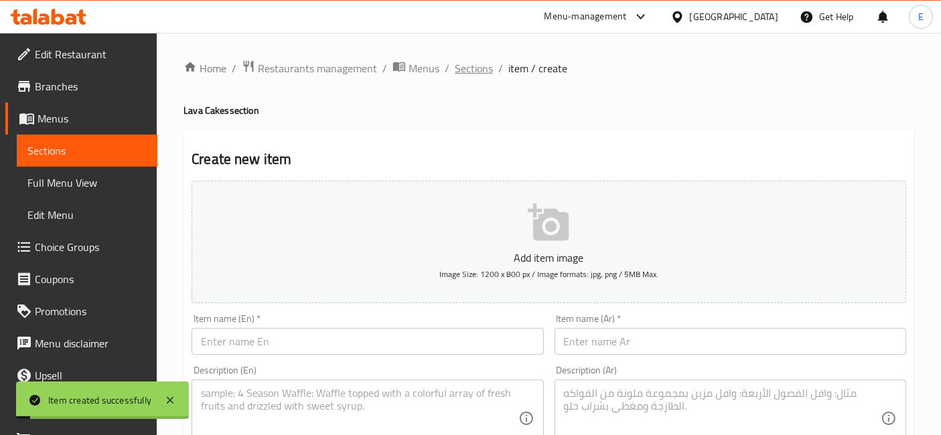
click at [475, 62] on span "Sections" at bounding box center [474, 68] width 38 height 16
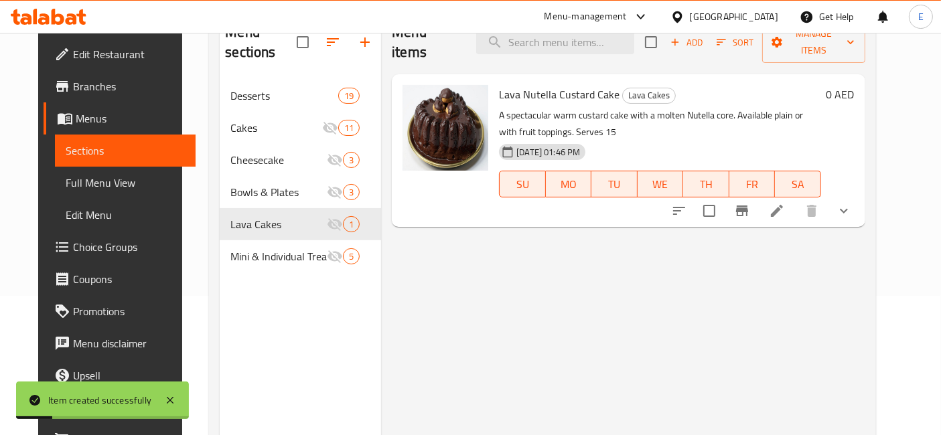
scroll to position [139, 0]
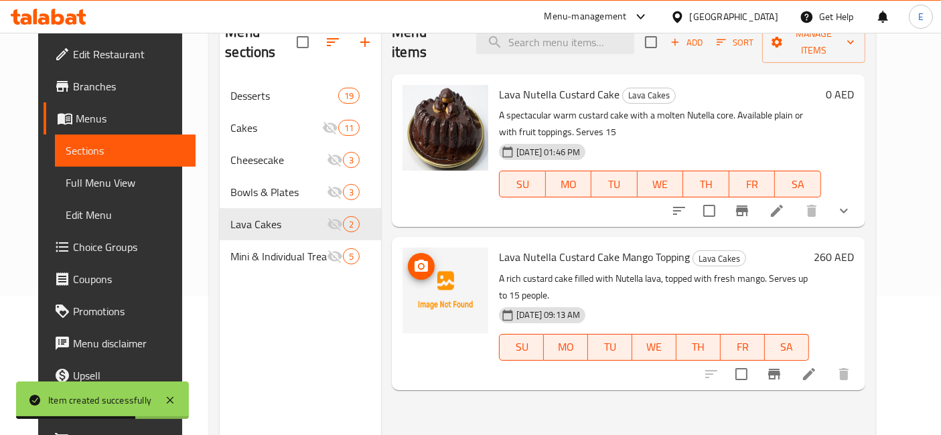
click at [419, 248] on img at bounding box center [445, 291] width 86 height 86
click at [415, 260] on icon "upload picture" at bounding box center [421, 266] width 13 height 12
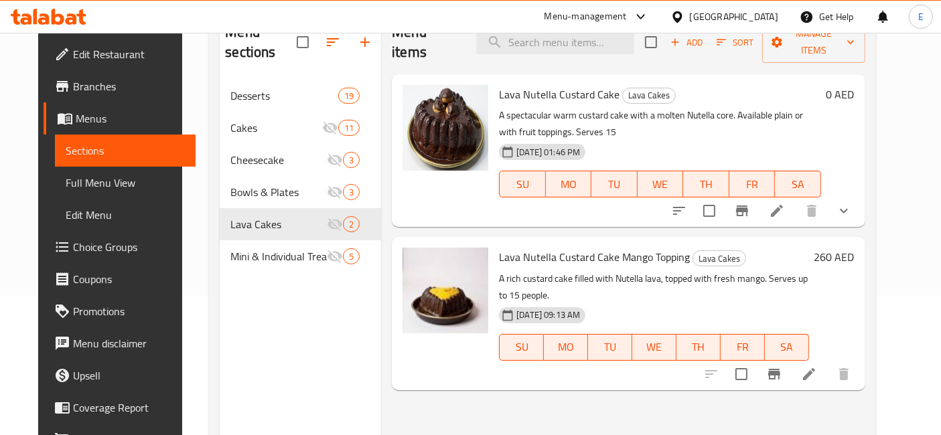
scroll to position [0, 0]
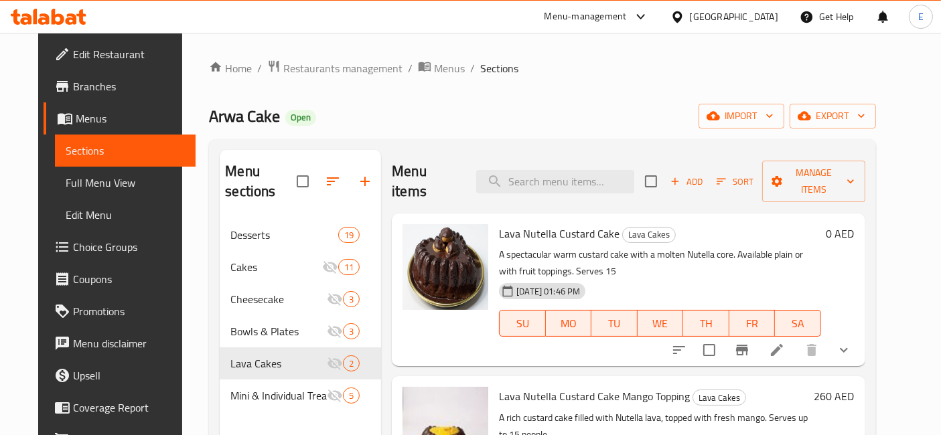
click at [704, 174] on span "Add" at bounding box center [686, 181] width 36 height 15
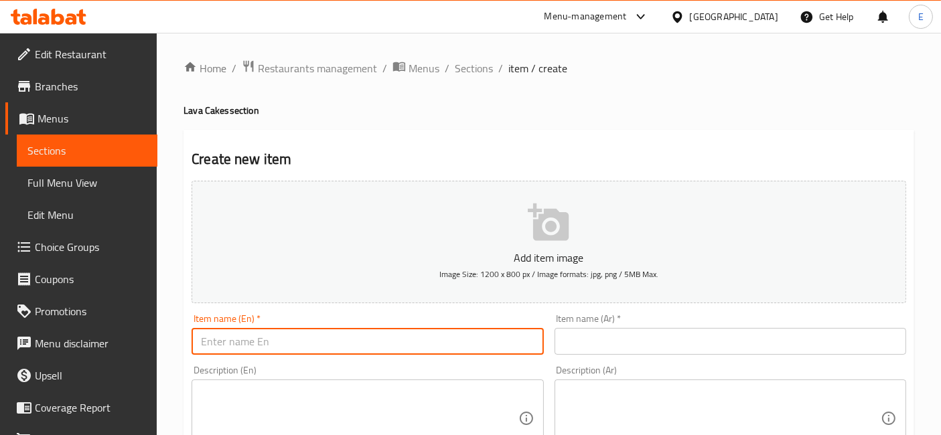
click at [275, 343] on input "text" at bounding box center [368, 341] width 352 height 27
paste input "Lava Nutella Custard Cake Strawberry Topping"
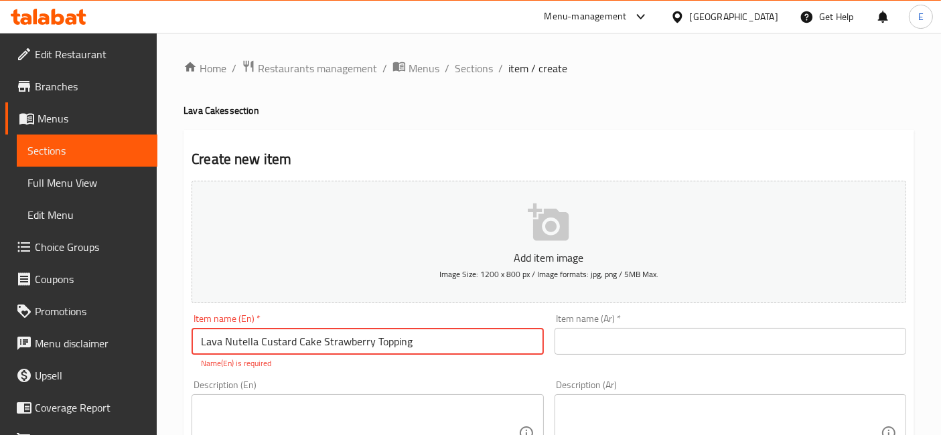
type input "Lava Nutella Custard Cake Strawberry Topping"
click at [470, 415] on textarea at bounding box center [359, 434] width 317 height 64
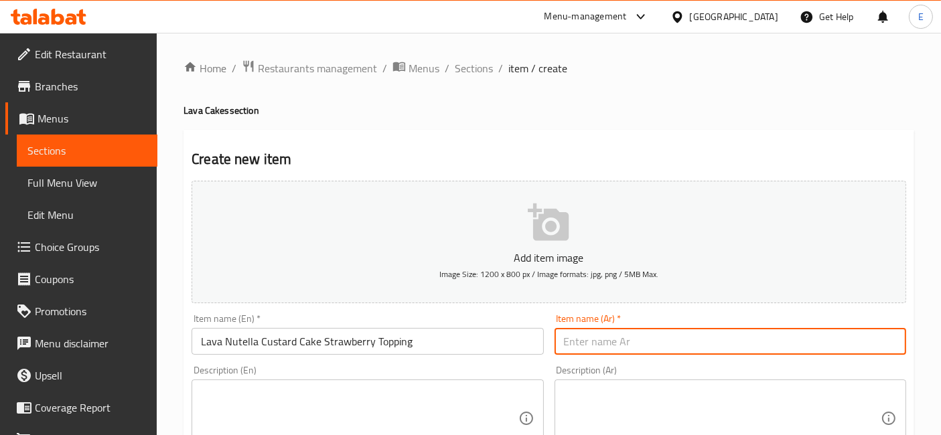
click at [593, 344] on input "text" at bounding box center [731, 341] width 352 height 27
paste input "كيك الكاسترد بالنوتيلا الحار مع طبقة الفراولة"
type input "كيك الكاسترد بالنوتيلا الحار مع طبقة الفراولة"
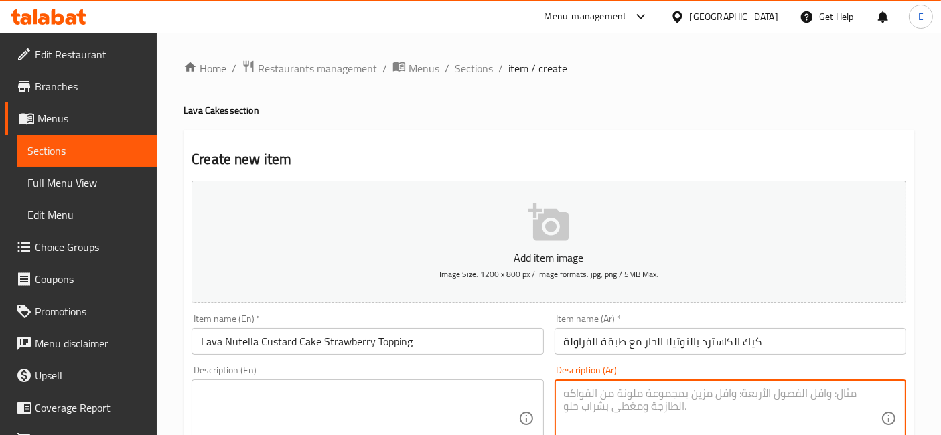
click at [657, 396] on textarea at bounding box center [722, 419] width 317 height 64
paste textarea "كيك كاسترد كريمي محشو بنوتيلا لافا ومزين بالفراولة الطازجة."
type textarea "كيك كاسترد كريمي محشو بنوتيلا لافا ومزين بالفراولة الطازجة."
click at [368, 400] on textarea at bounding box center [359, 419] width 317 height 64
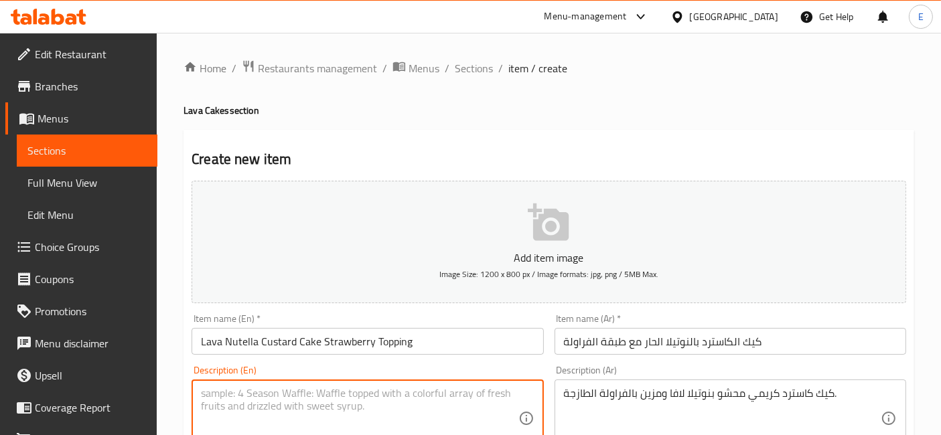
paste textarea "A creamy custard cake filled with Nutella lava and topped with fresh strawberri…"
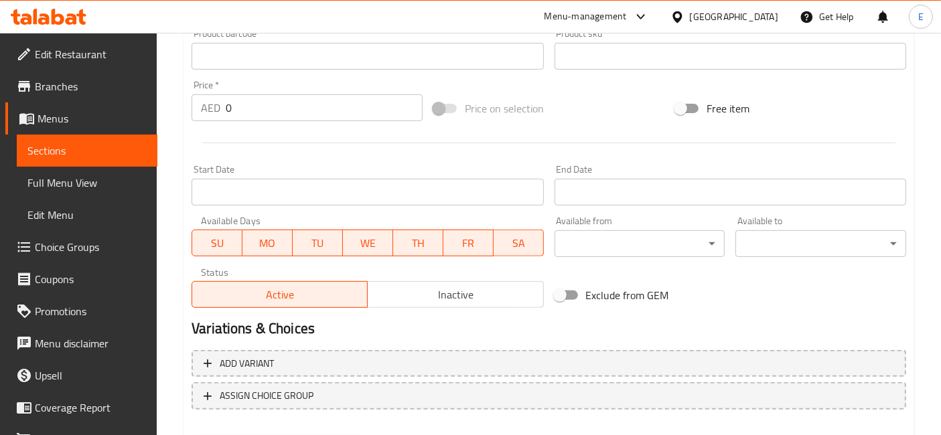
scroll to position [438, 0]
type textarea "A creamy custard cake filled with Nutella lava and topped with fresh strawberri…"
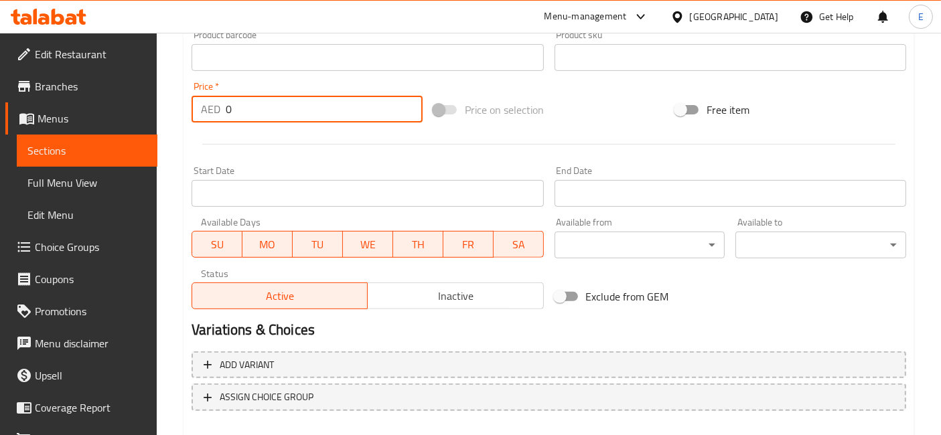
click at [259, 104] on input "0" at bounding box center [324, 109] width 197 height 27
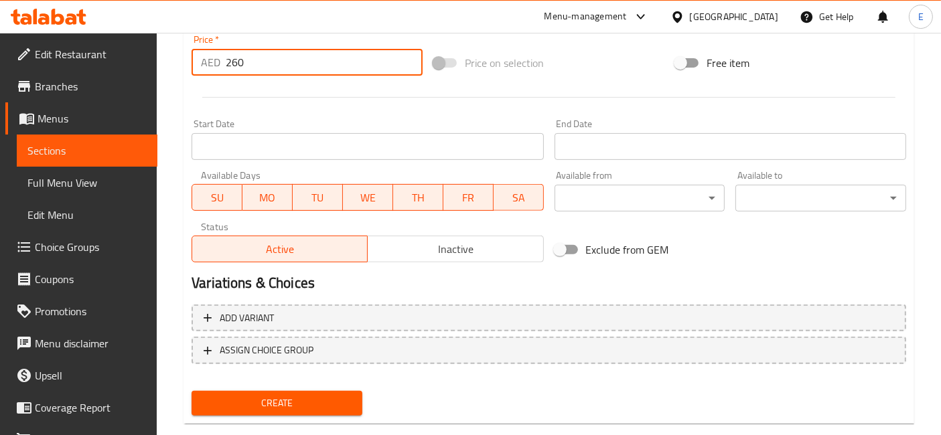
scroll to position [508, 0]
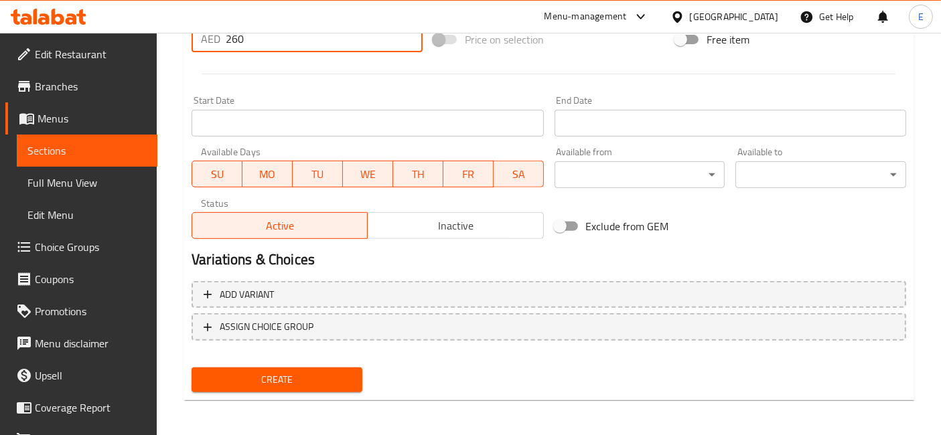
type input "260"
click at [271, 373] on span "Create" at bounding box center [276, 380] width 149 height 17
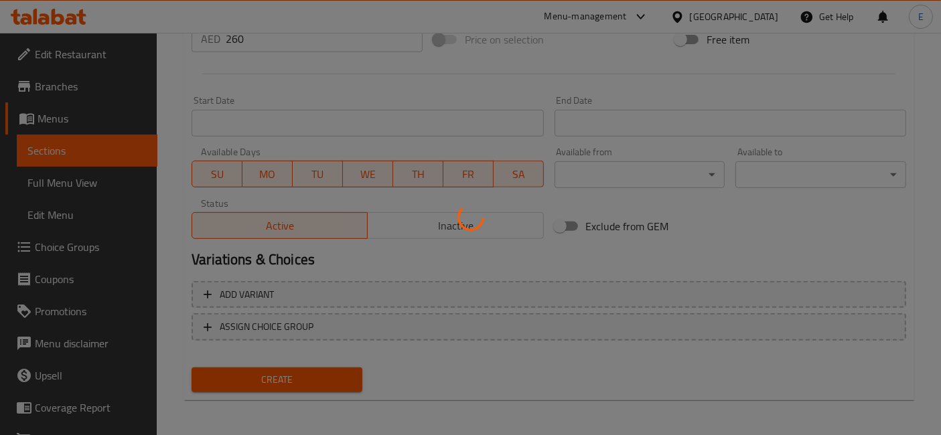
type input "0"
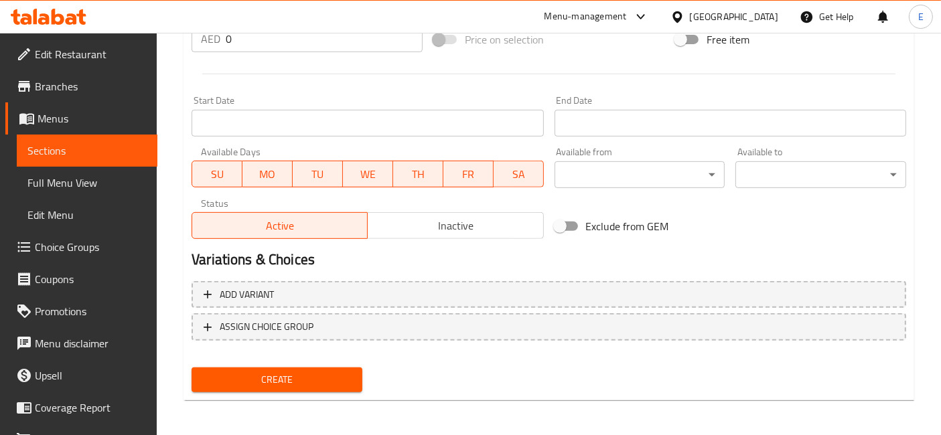
scroll to position [0, 0]
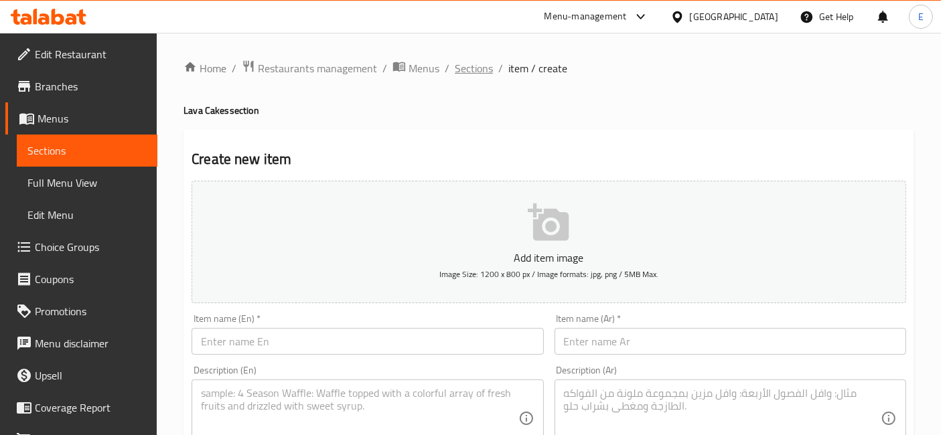
click at [473, 67] on span "Sections" at bounding box center [474, 68] width 38 height 16
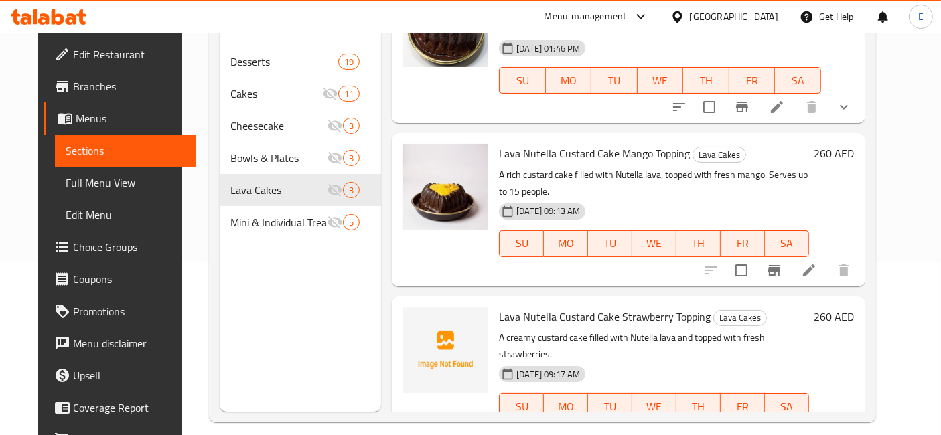
scroll to position [187, 0]
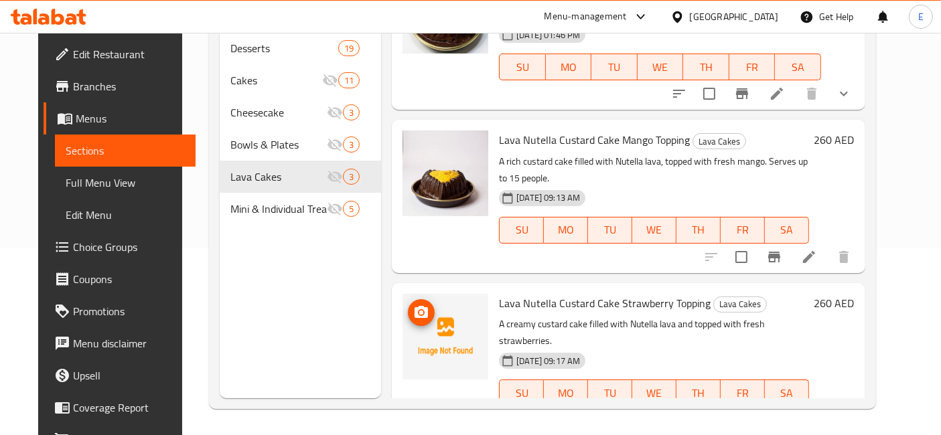
click at [435, 294] on img at bounding box center [445, 337] width 86 height 86
click at [417, 306] on icon "upload picture" at bounding box center [421, 312] width 13 height 12
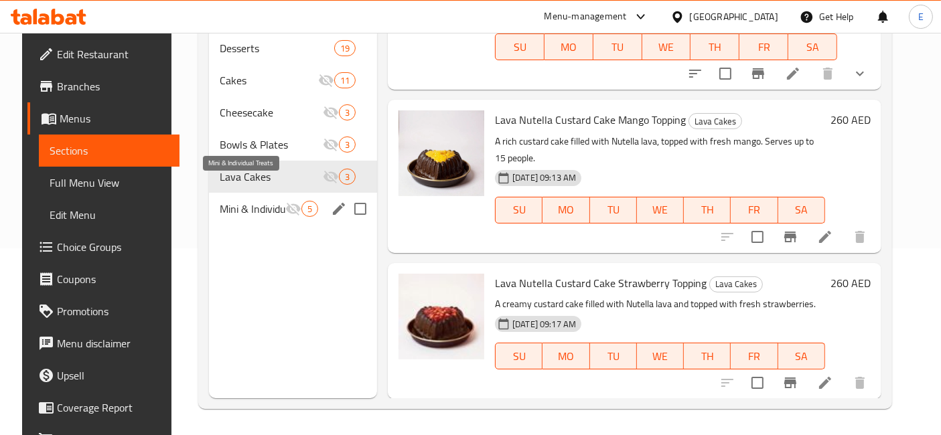
click at [246, 201] on span "Mini & Individual Treats" at bounding box center [253, 209] width 66 height 16
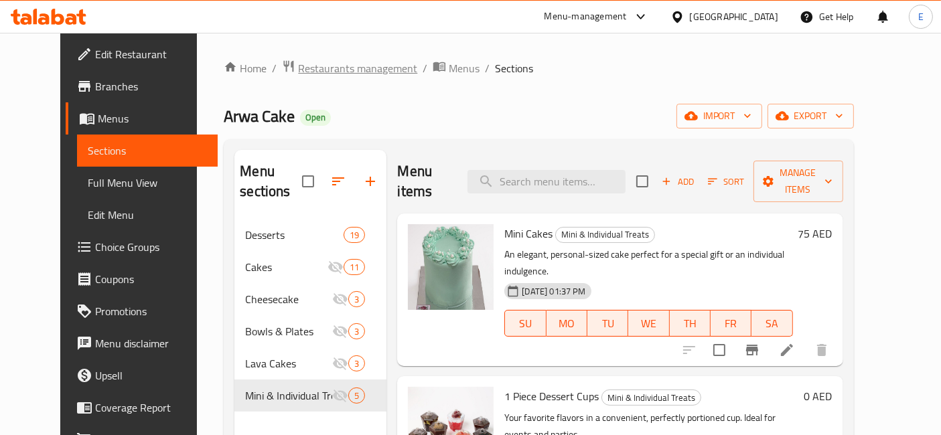
click at [298, 68] on span "Restaurants management" at bounding box center [357, 68] width 119 height 16
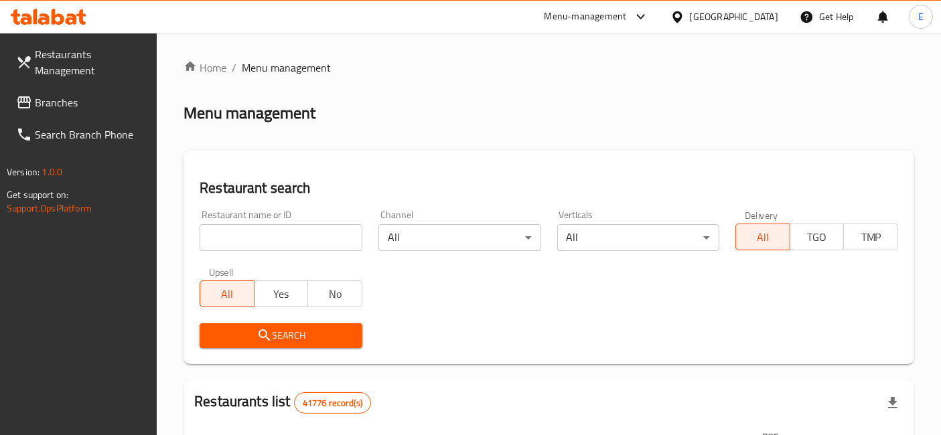
click at [596, 11] on div "Menu-management" at bounding box center [585, 17] width 82 height 16
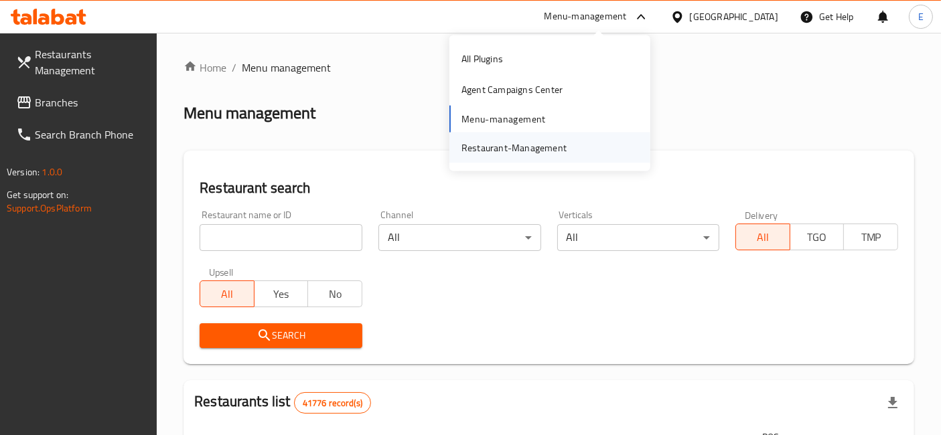
click at [544, 149] on div "Restaurant-Management" at bounding box center [513, 147] width 105 height 15
